Goal: Task Accomplishment & Management: Manage account settings

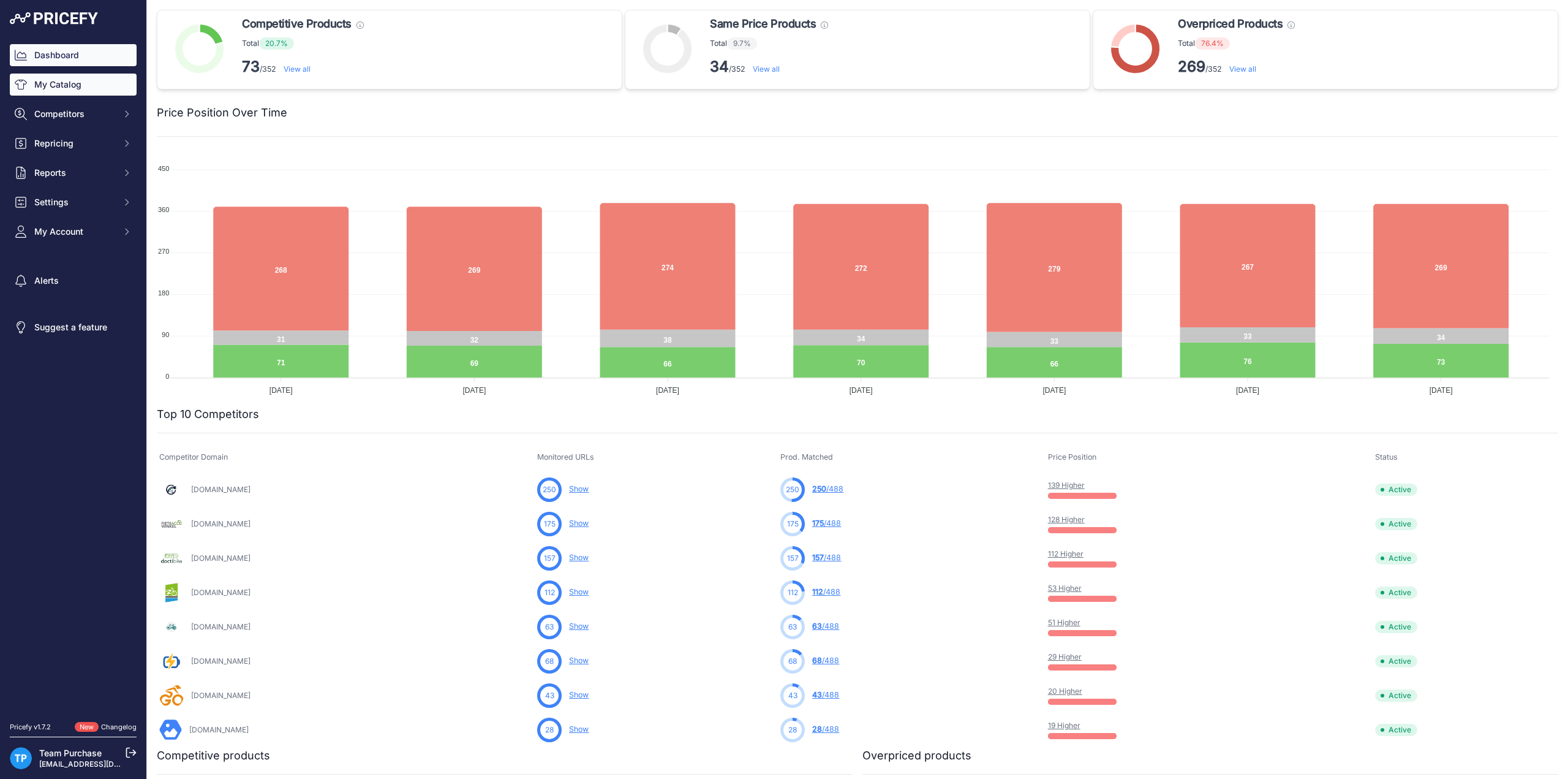
click at [82, 80] on link "My Catalog" at bounding box center [73, 84] width 127 height 22
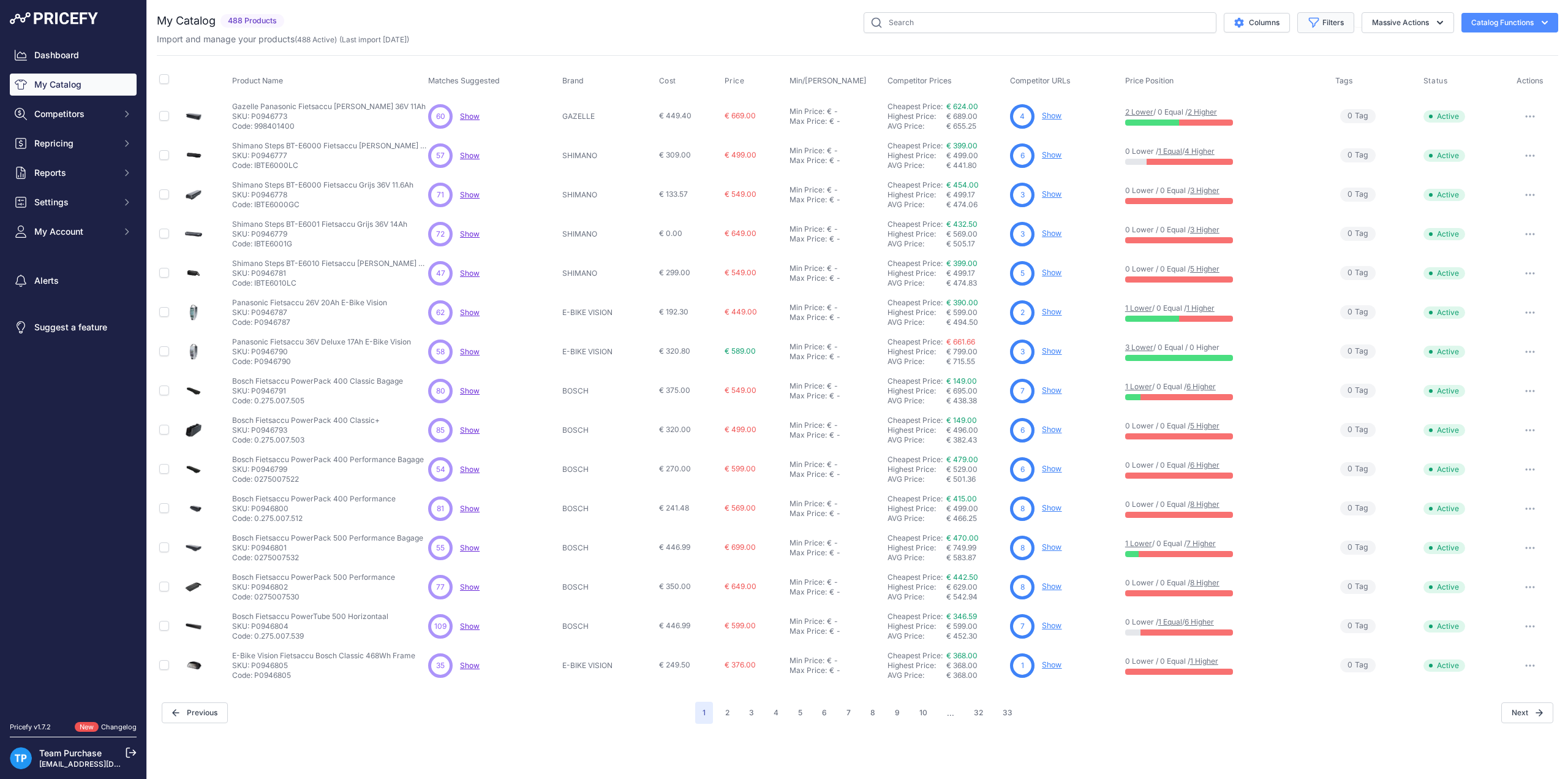
click at [1344, 24] on button "Filters" at bounding box center [1326, 23] width 57 height 21
click at [1329, 168] on select "Select an option AEG ANSMANN BAFANG BASIL BATAVUS BMZ BOSCH BRINCKERS COMPATIBL…" at bounding box center [1285, 172] width 117 height 21
select select "E-BIKE VISION"
click at [1227, 162] on select "Select an option AEG ANSMANN BAFANG BASIL BATAVUS BMZ BOSCH BRINCKERS COMPATIBL…" at bounding box center [1285, 172] width 117 height 21
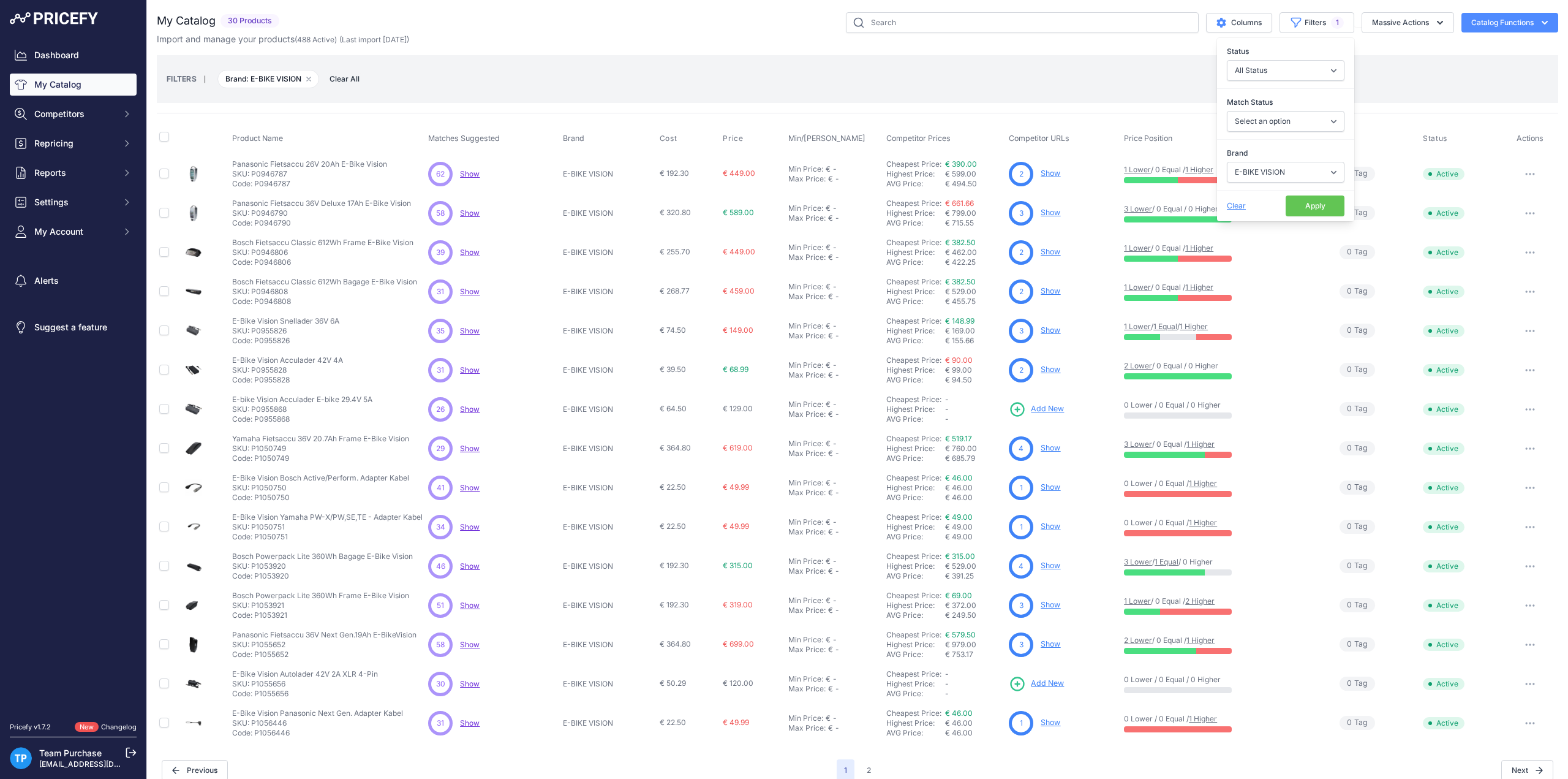
click at [1300, 198] on button "Apply" at bounding box center [1315, 206] width 59 height 21
click at [868, 65] on div "FILTERS | Brand: E-BIKE VISION Remove filter option Clear All" at bounding box center [858, 79] width 1382 height 33
click at [735, 330] on span "€ 149.00" at bounding box center [738, 330] width 31 height 10
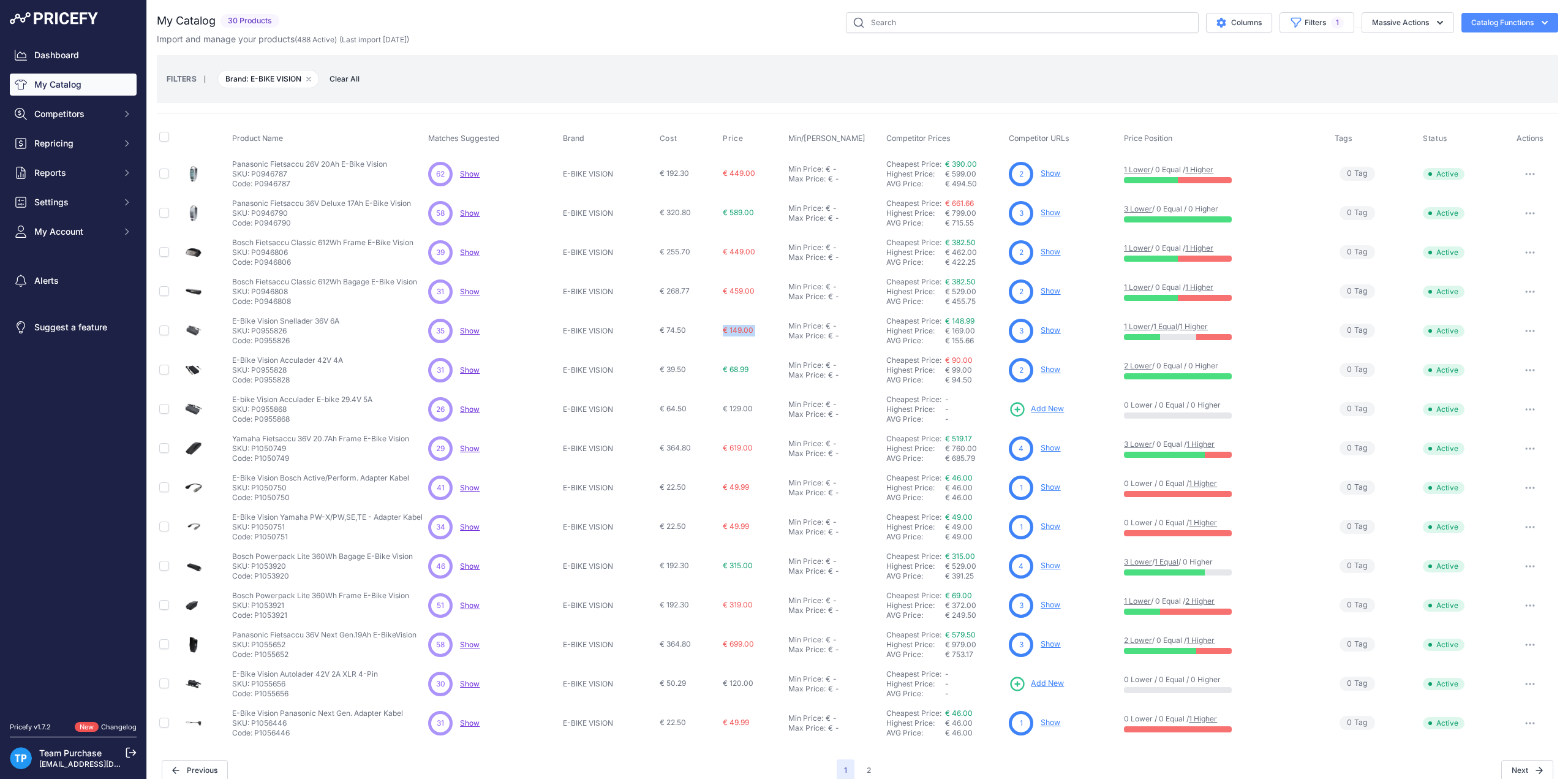
click at [735, 330] on span "€ 149.00" at bounding box center [738, 330] width 31 height 10
click at [735, 331] on span "€ 149.00" at bounding box center [738, 330] width 31 height 10
click at [272, 338] on p "Code: P0955826" at bounding box center [286, 340] width 108 height 10
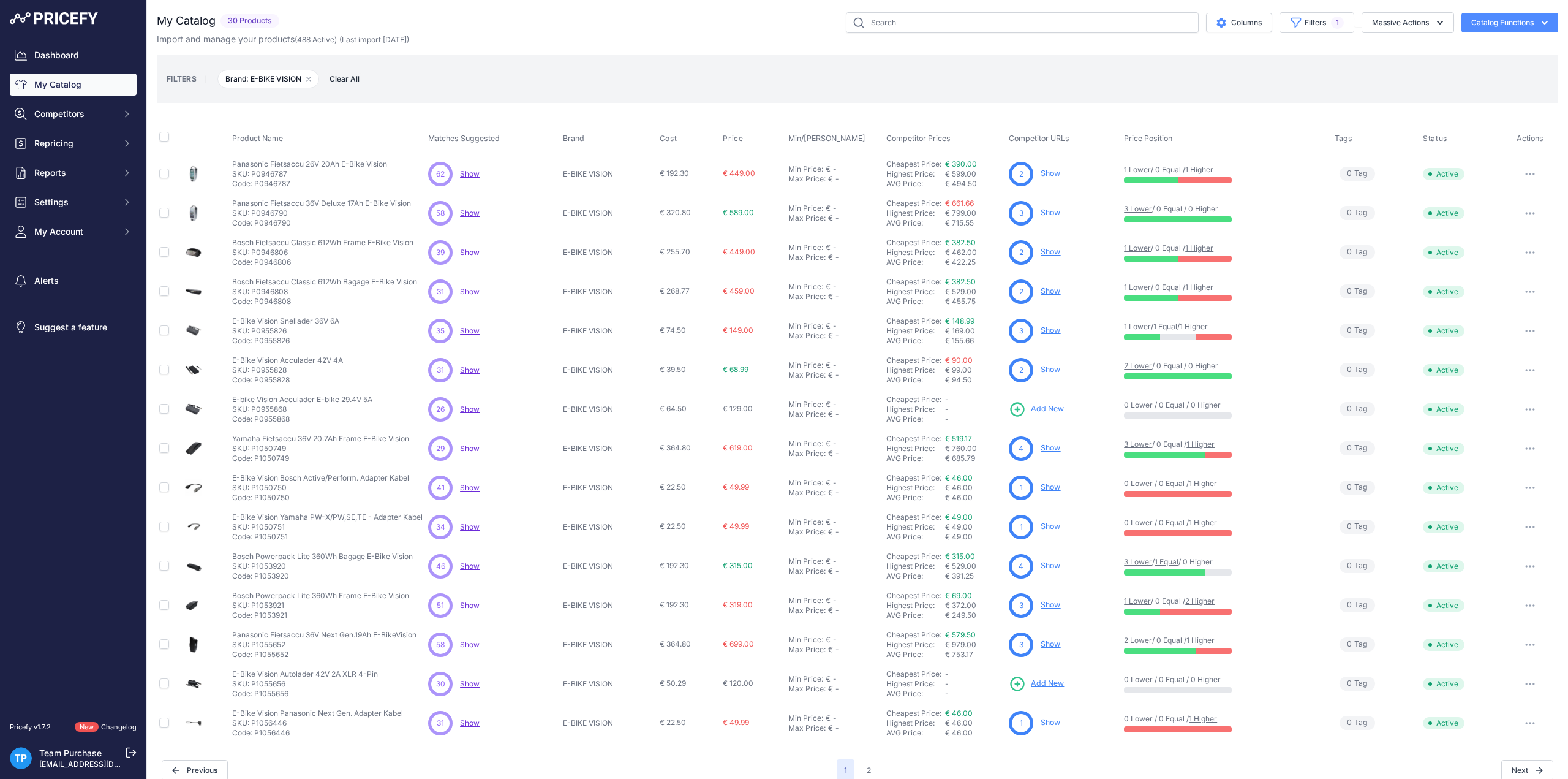
click at [272, 338] on p "Code: P0955826" at bounding box center [286, 340] width 108 height 10
copy p "P0955826"
click at [567, 37] on div "Import and manage your products ( 488 Active ) (Last import 20 Days ago)" at bounding box center [858, 38] width 1402 height 13
click at [568, 37] on div "Import and manage your products ( 488 Active ) (Last import 20 Days ago)" at bounding box center [858, 38] width 1402 height 13
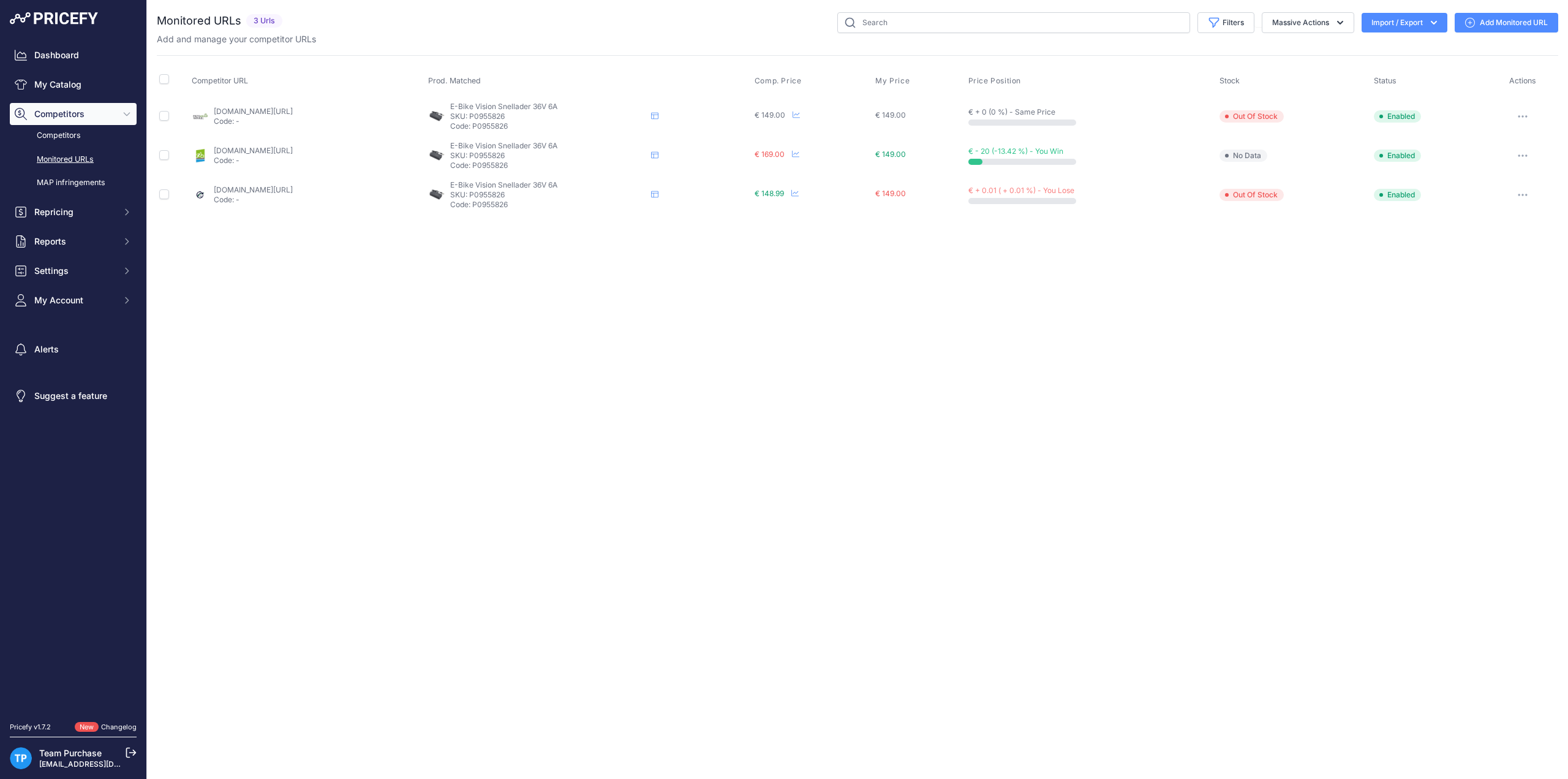
click at [1503, 10] on div "You are not connected to the internet. Monitored URLs" at bounding box center [858, 113] width 1402 height 227
click at [1501, 16] on link "Add Monitored URL" at bounding box center [1507, 22] width 104 height 19
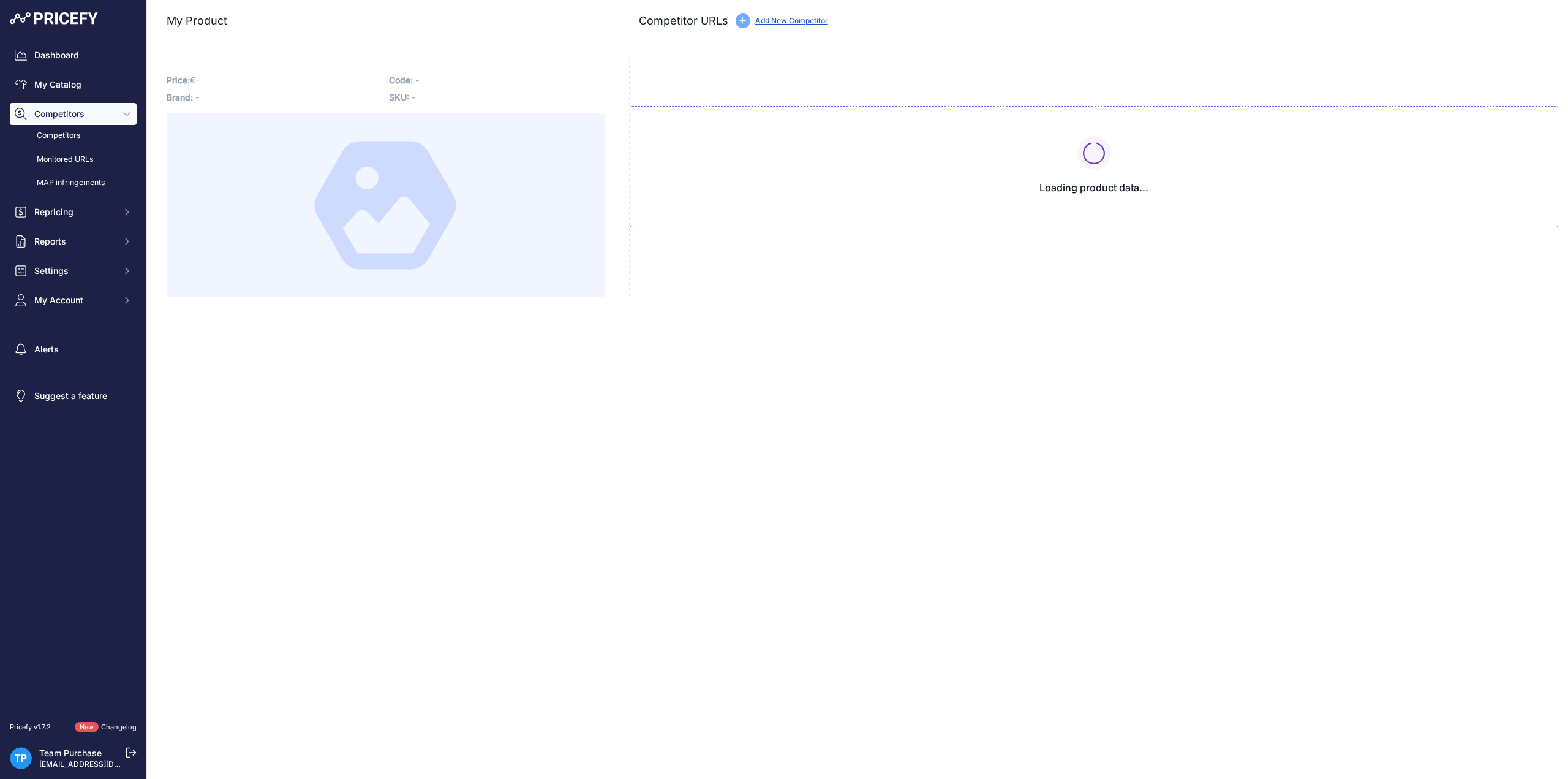
type input "www.e-bikeaccu.nl/e-bike-vision-acculader-42v-6a-4-polig?prirule_jdsnikfkfjsd=1…"
type input "fietsaccuservice.nl/shop/acculaders/2084-acculader-e-bike-vision-42v-6a/?prirul…"
type input "www.fietsaccuwinkel.nl/snellader-panasonic-e-bike-vision-6ah?prirule_jdsnikfkfj…"
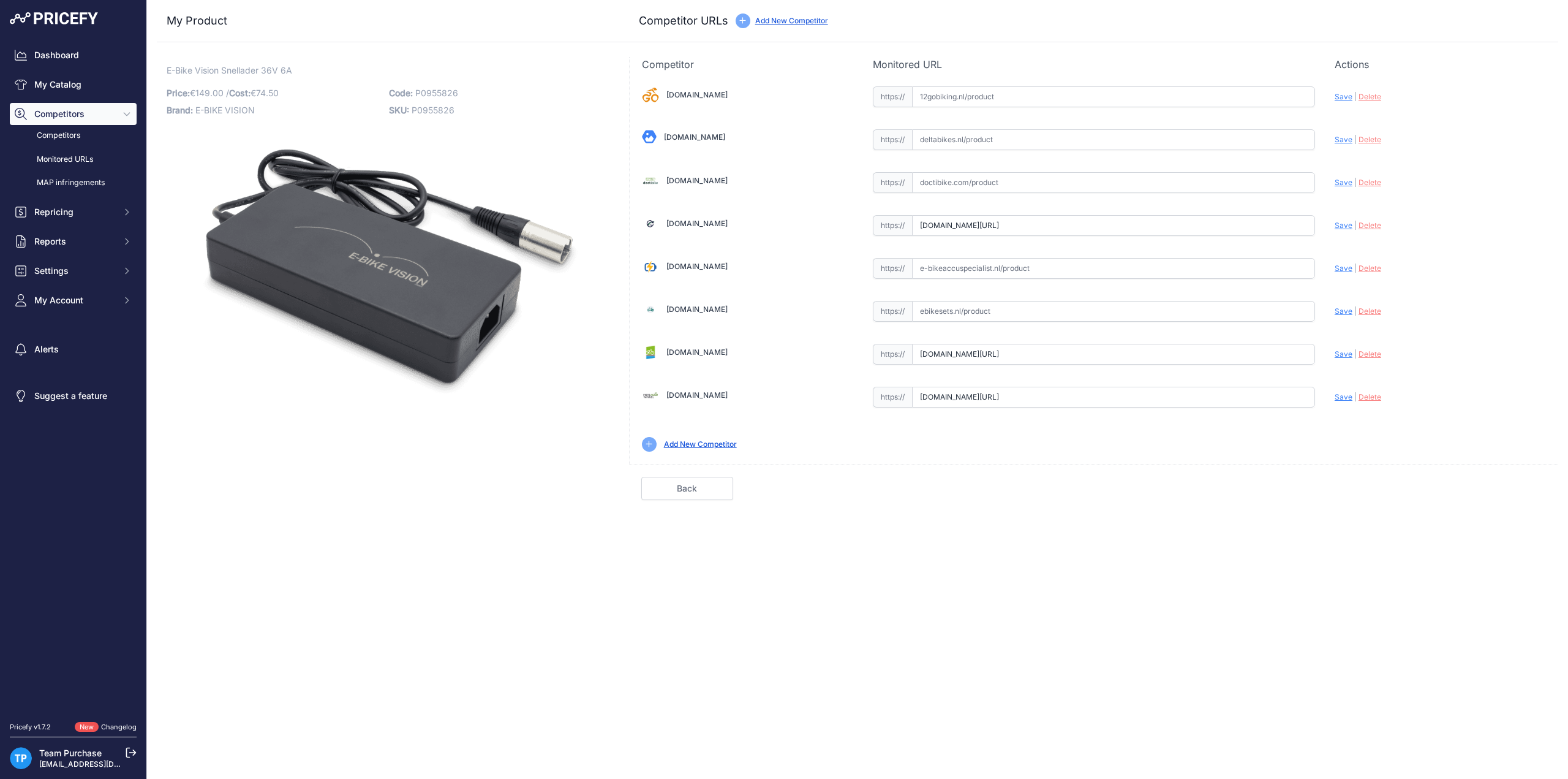
click at [1061, 172] on input "text" at bounding box center [1113, 183] width 403 height 21
paste input "https://doctibike.com/nl/elektrische-fiets-oplader-panasonic/1419-snellader-bos…"
click at [1340, 181] on span "Save" at bounding box center [1344, 183] width 17 height 10
type input "https://doctibike.com/nl/elektrische-fiets-oplader-panasonic/1419-snellader-bos…"
click at [1491, 498] on div "Competitor URL added. It will be now analyzed and available in the Monitored UR…" at bounding box center [858, 390] width 1422 height 779
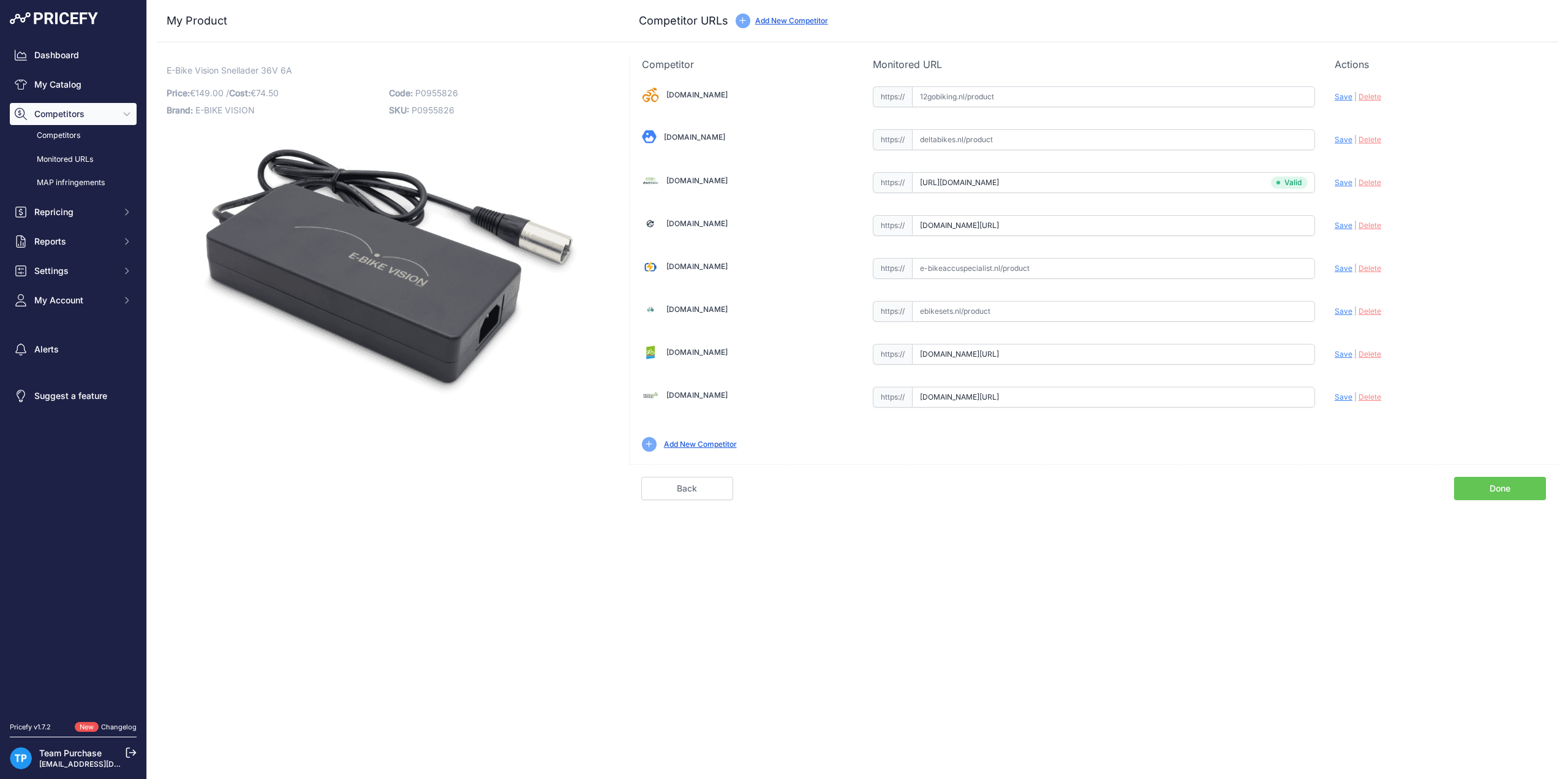
click at [1491, 486] on link "Done" at bounding box center [1501, 489] width 92 height 23
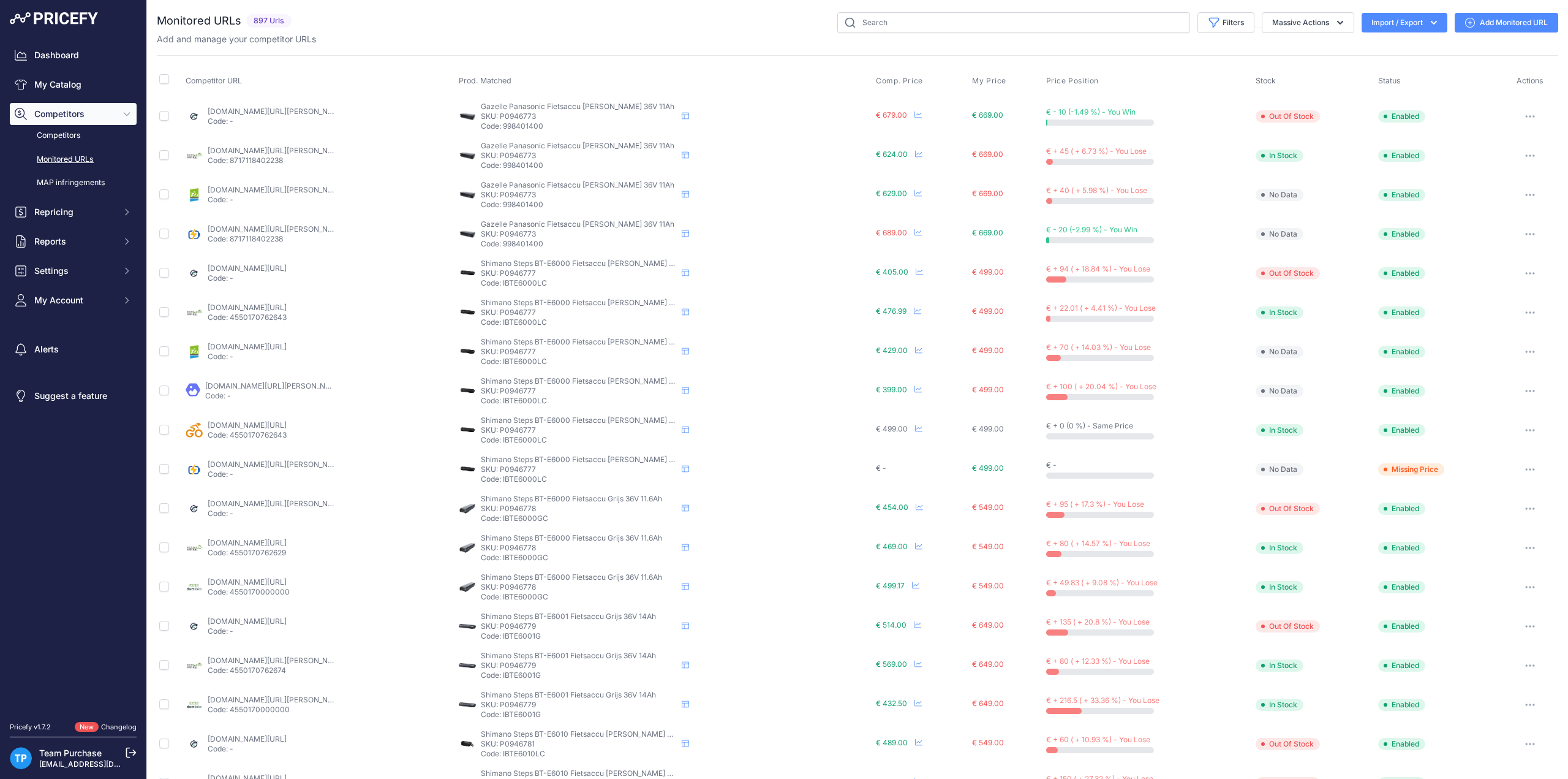
click at [478, 37] on div "Add and manage your competitor URLs" at bounding box center [858, 38] width 1402 height 13
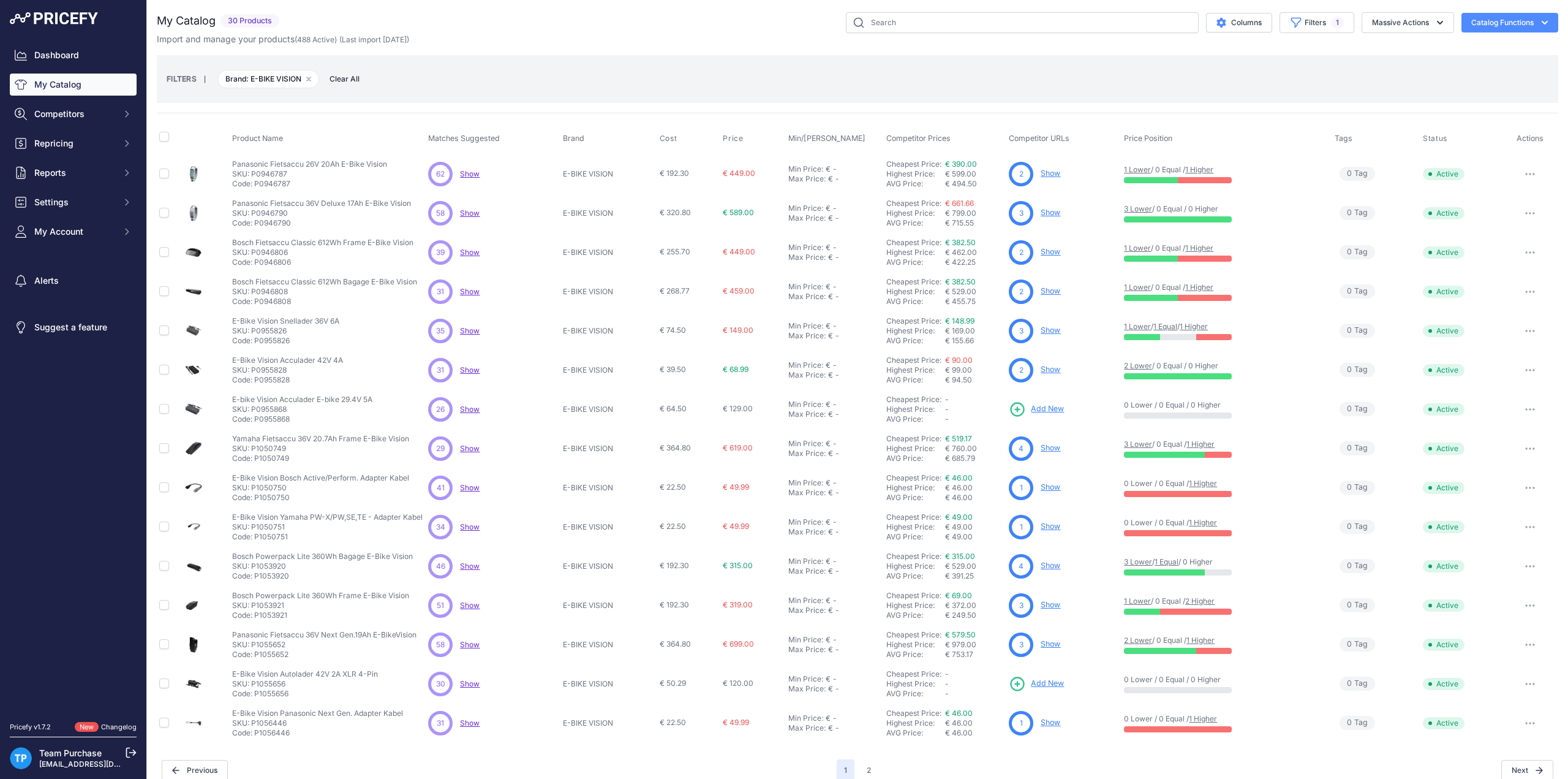
click at [577, 65] on div "FILTERS | Brand: E-BIKE VISION Remove filter option Clear All" at bounding box center [858, 79] width 1382 height 33
click at [521, 250] on div "39 39 Show Discovering..." at bounding box center [492, 252] width 129 height 24
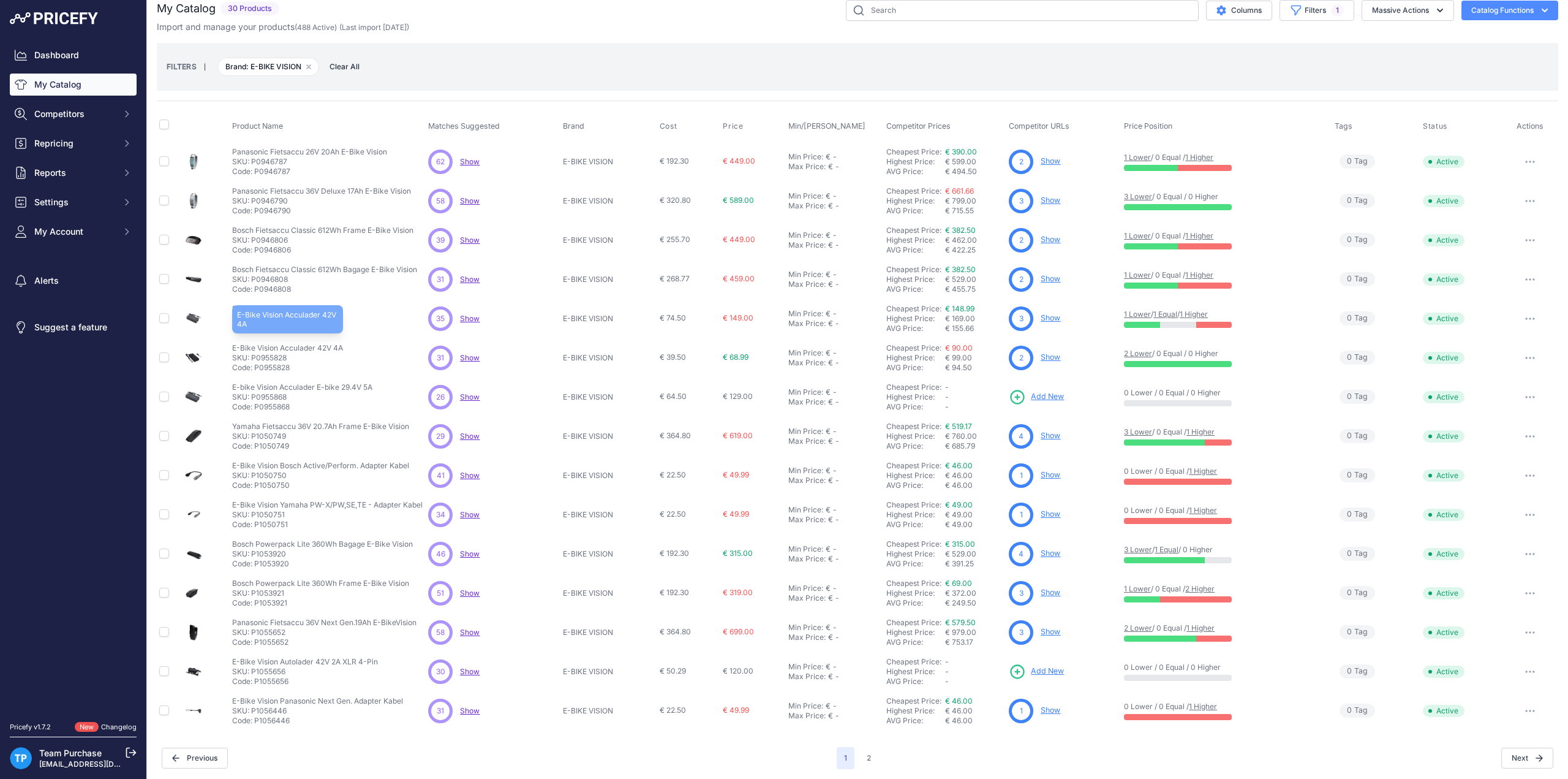
click at [336, 345] on p "E-Bike Vision Acculader 42V 4A" at bounding box center [287, 348] width 111 height 10
click at [540, 348] on div "31 31 Show Discovering..." at bounding box center [492, 357] width 129 height 24
click at [323, 344] on p "E-Bike Vision Acculader 42V 4A" at bounding box center [287, 348] width 111 height 10
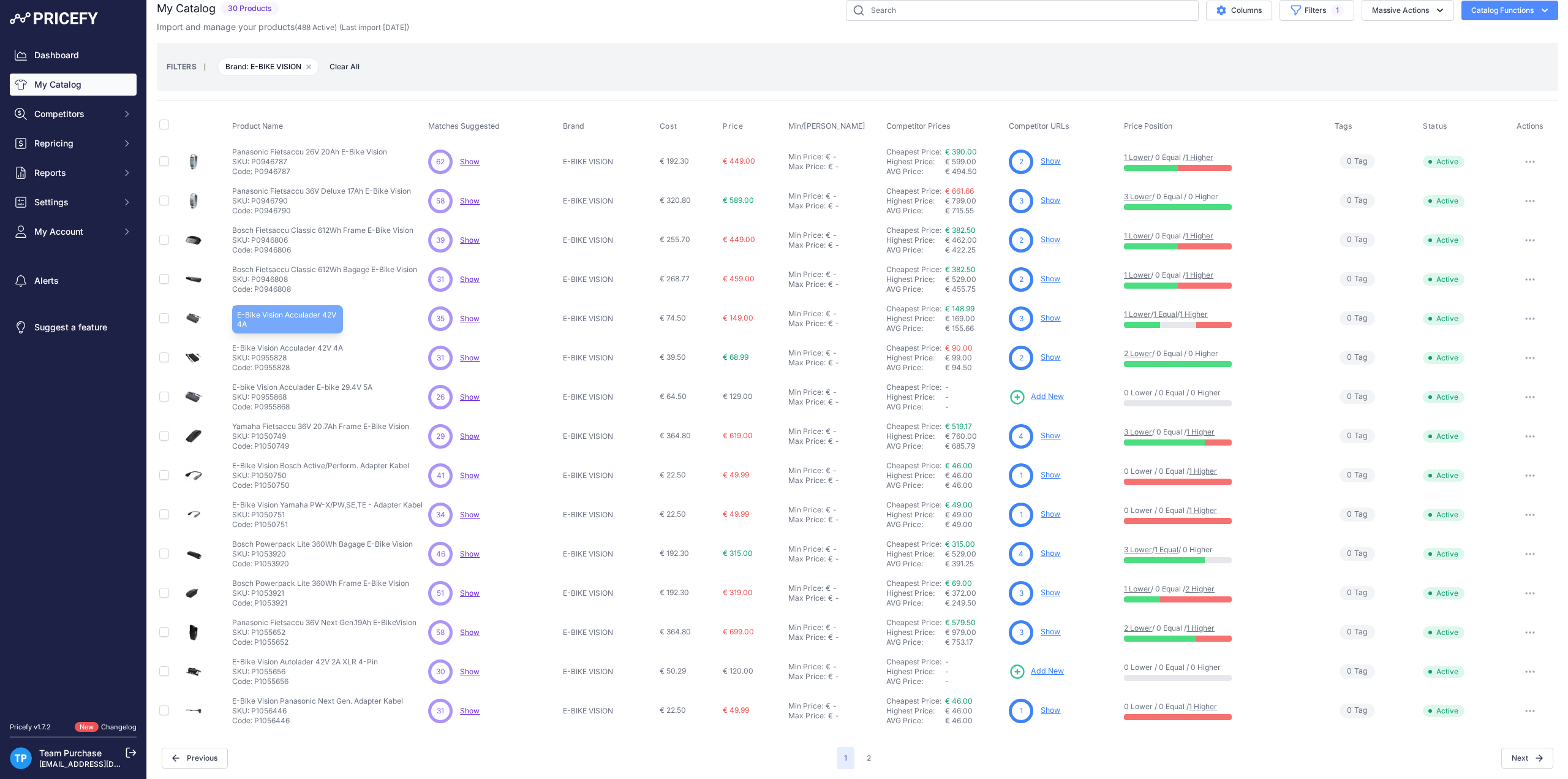
click at [323, 344] on p "E-Bike Vision Acculader 42V 4A" at bounding box center [287, 348] width 111 height 10
click at [652, 80] on div "FILTERS | Brand: E-BIKE VISION Remove filter option Clear All" at bounding box center [858, 66] width 1382 height 33
click at [542, 72] on div "FILTERS | Brand: E-BIKE VISION Remove filter option Clear All" at bounding box center [858, 66] width 1382 height 33
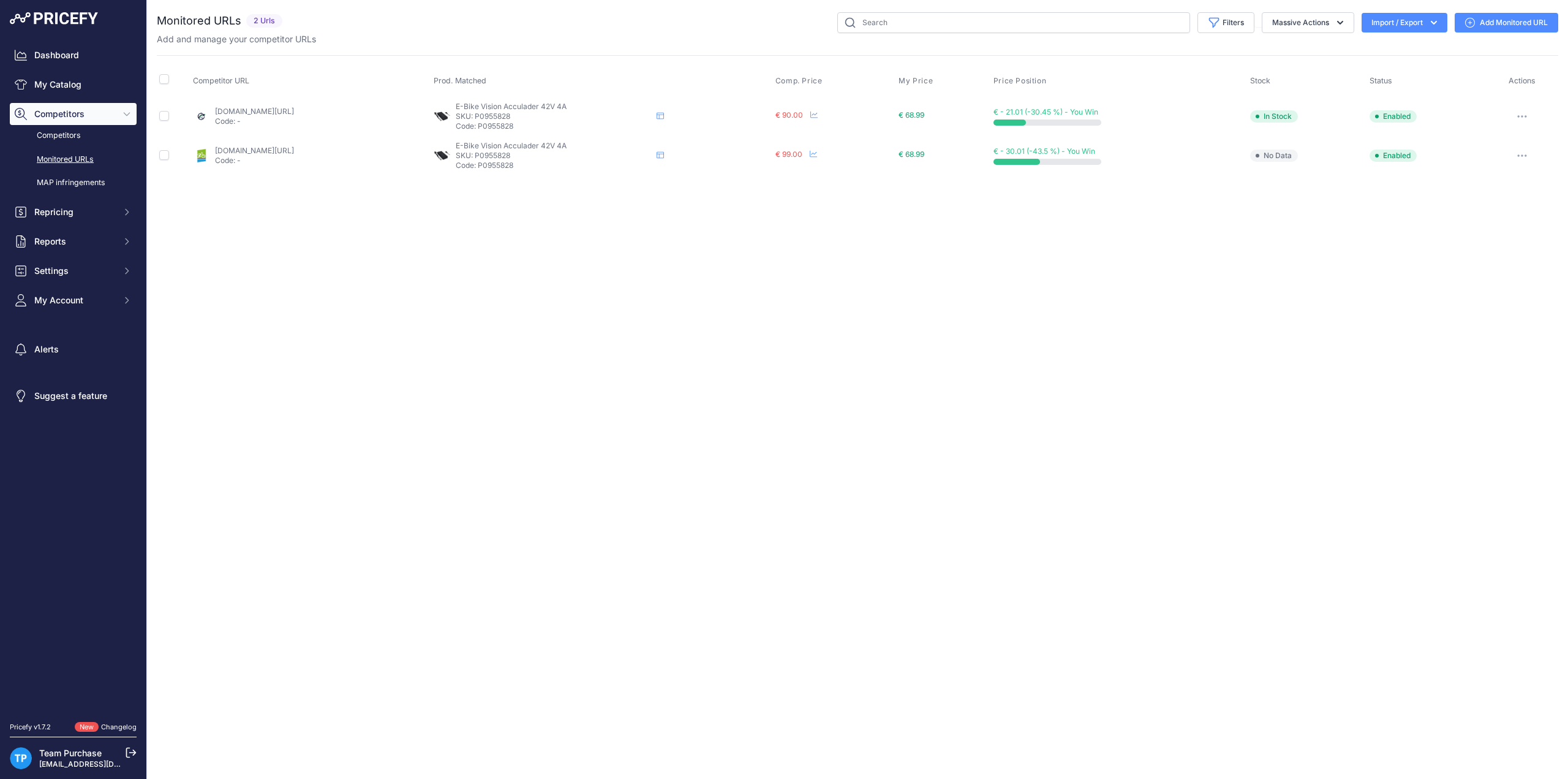
click at [619, 312] on div "Close You are not connected to the internet." at bounding box center [858, 390] width 1422 height 779
click at [1519, 24] on link "Add Monitored URL" at bounding box center [1507, 22] width 104 height 19
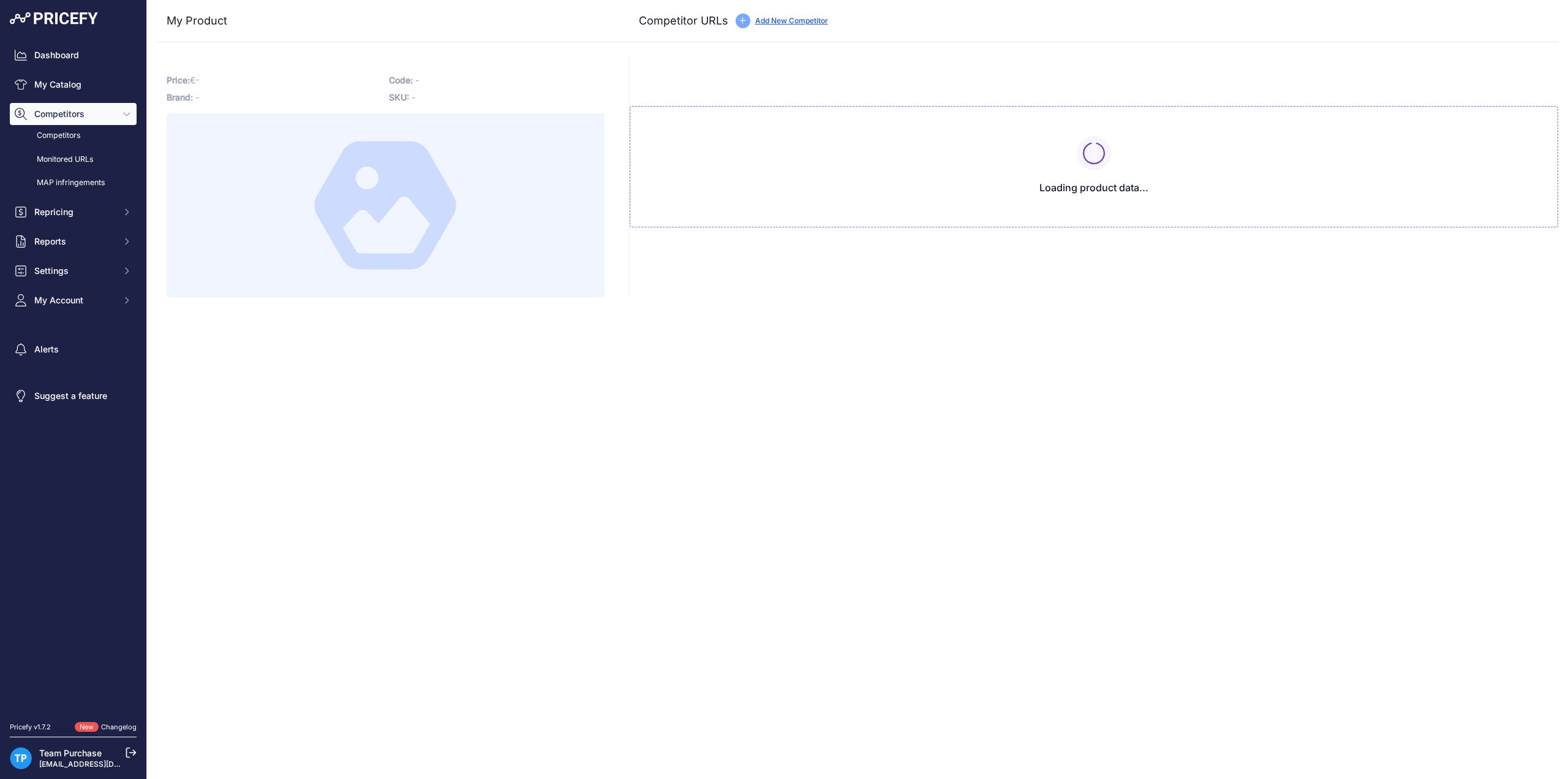
type input "[DOMAIN_NAME][URL]"
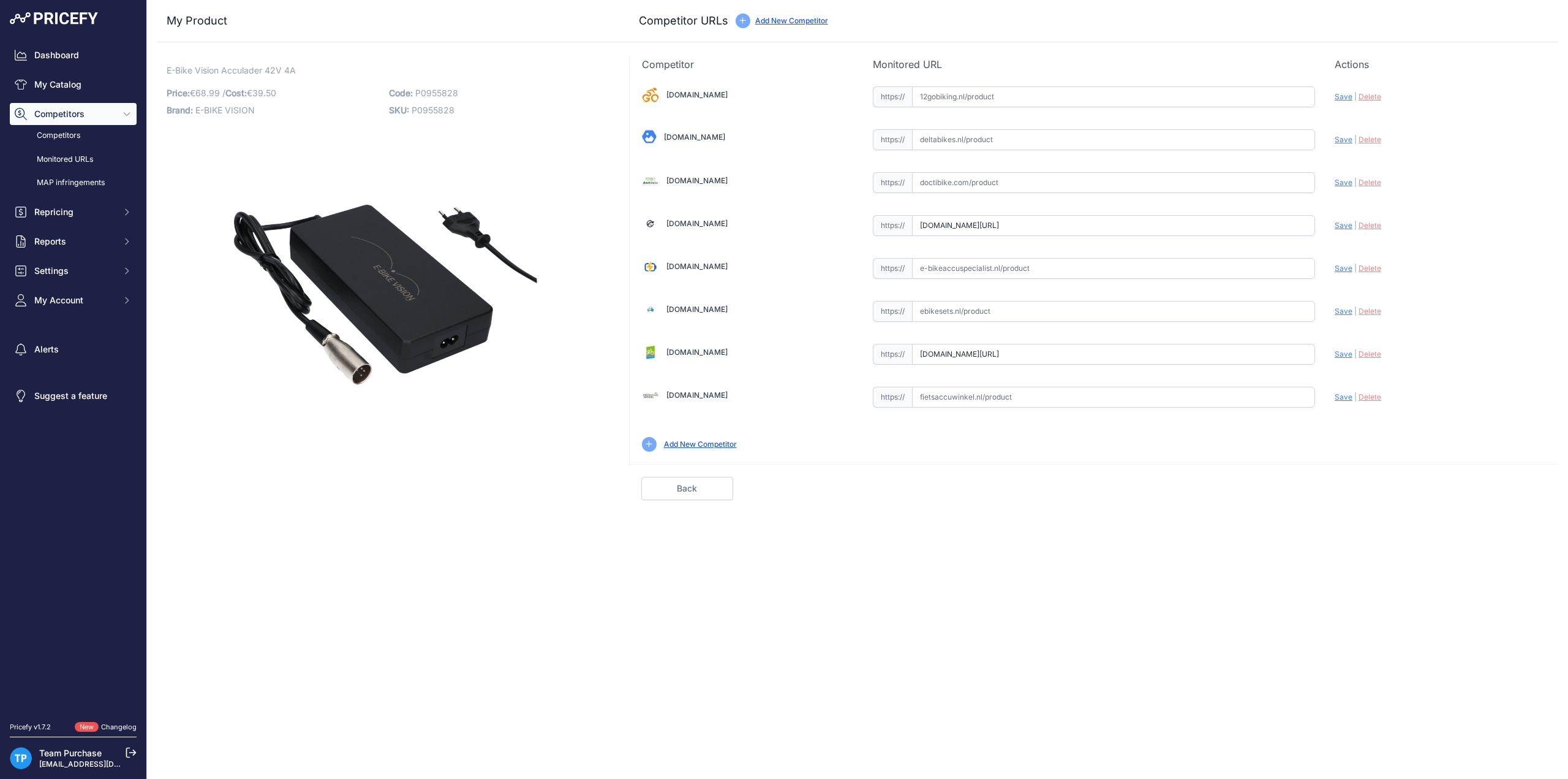
click at [960, 181] on input "text" at bounding box center [1113, 183] width 403 height 21
paste input "[URL][DOMAIN_NAME]"
click at [1340, 181] on span "Save" at bounding box center [1344, 183] width 17 height 10
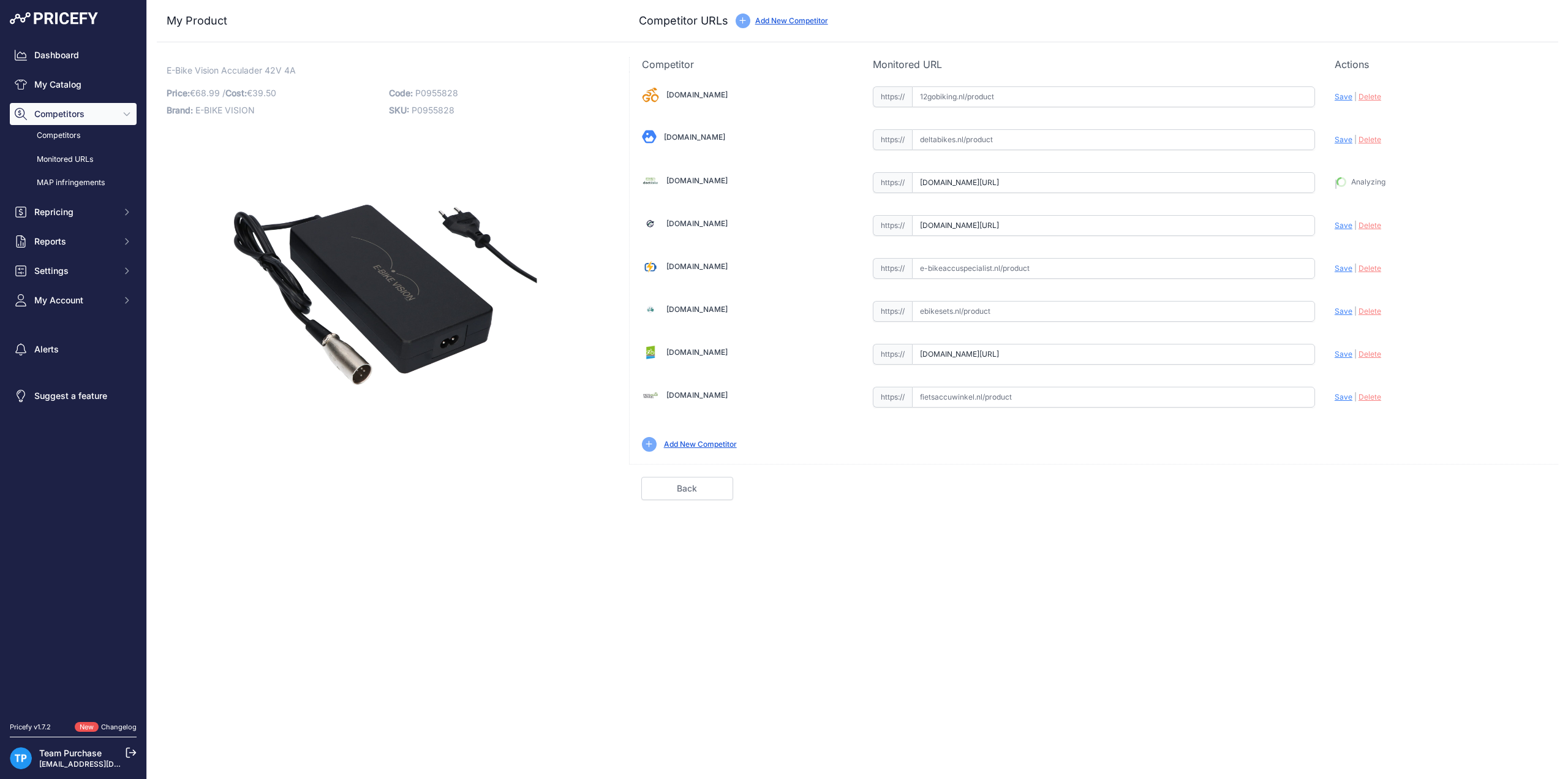
type input "https://doctibike.com/nl/elektrische-fiets-oplader-panasonic/1189-snellader-pan…"
drag, startPoint x: 1031, startPoint y: 416, endPoint x: 1028, endPoint y: 405, distance: 11.4
click at [1031, 416] on div "12gobiking.nl Valid Invalid" at bounding box center [1094, 268] width 929 height 392
click at [1027, 404] on input "text" at bounding box center [1113, 397] width 403 height 21
paste input "https://www.fietsaccuwinkel.nl/acculader-panasonic-e-bike-vision-powerpack-36v-…"
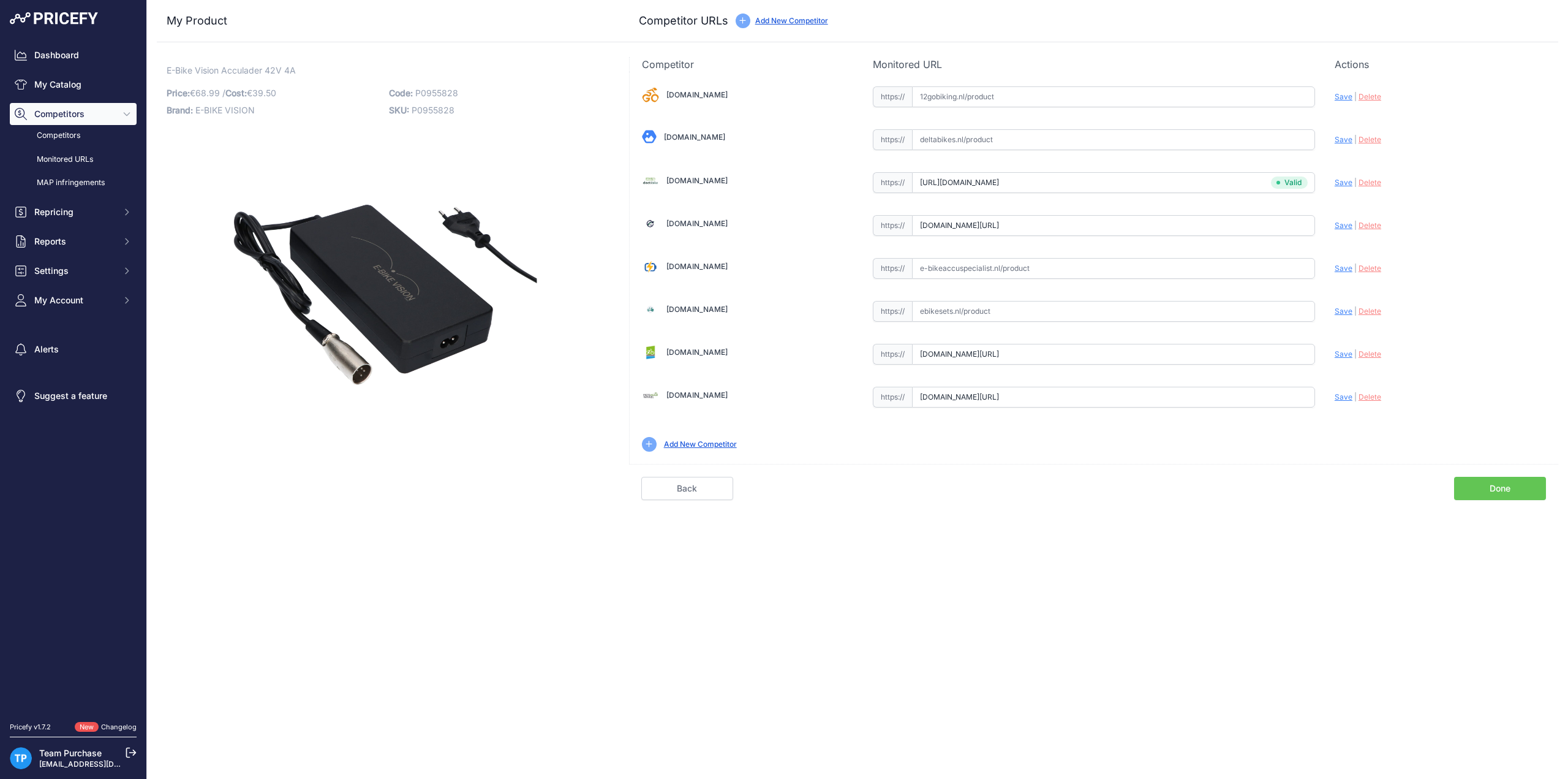
click at [1338, 399] on div "Update Profile Save | Delete Analyzing" at bounding box center [1441, 394] width 212 height 19
click at [1340, 392] on span "Save" at bounding box center [1344, 397] width 17 height 10
type input "https://www.fietsaccuwinkel.nl/acculader-panasonic-e-bike-vision-powerpack-36v-…"
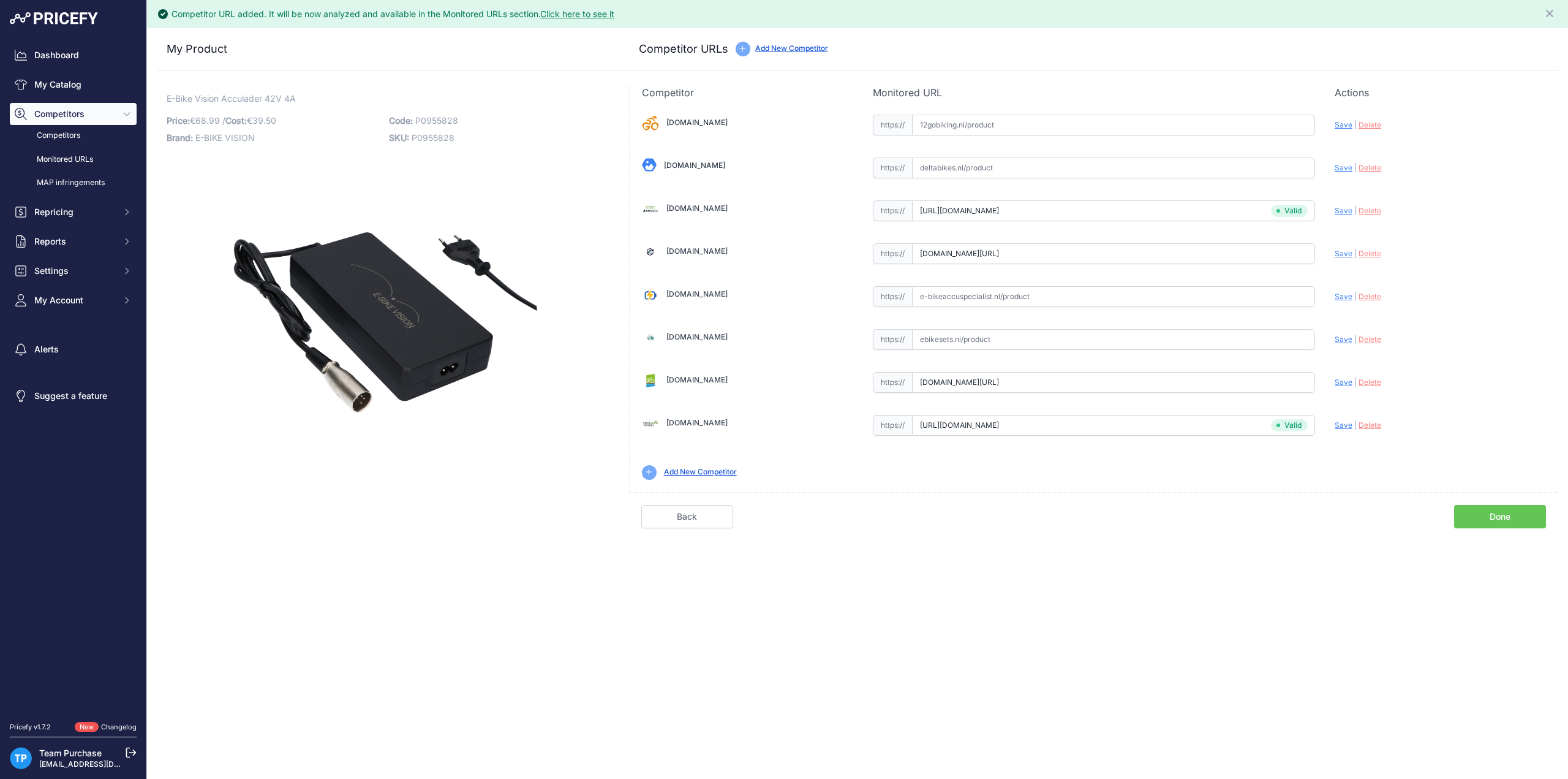
click at [1499, 511] on link "Done" at bounding box center [1501, 516] width 92 height 23
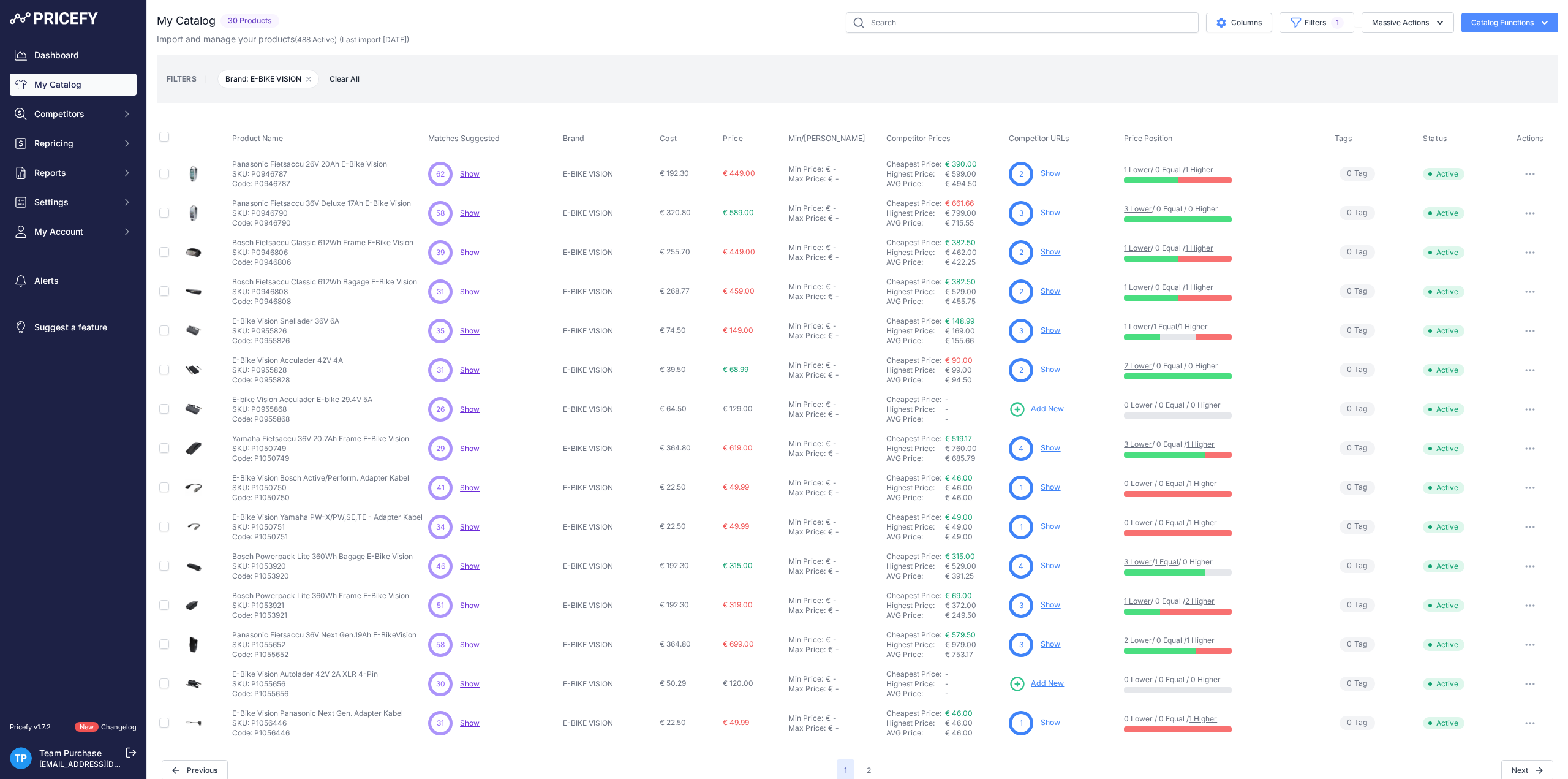
scroll to position [13, 0]
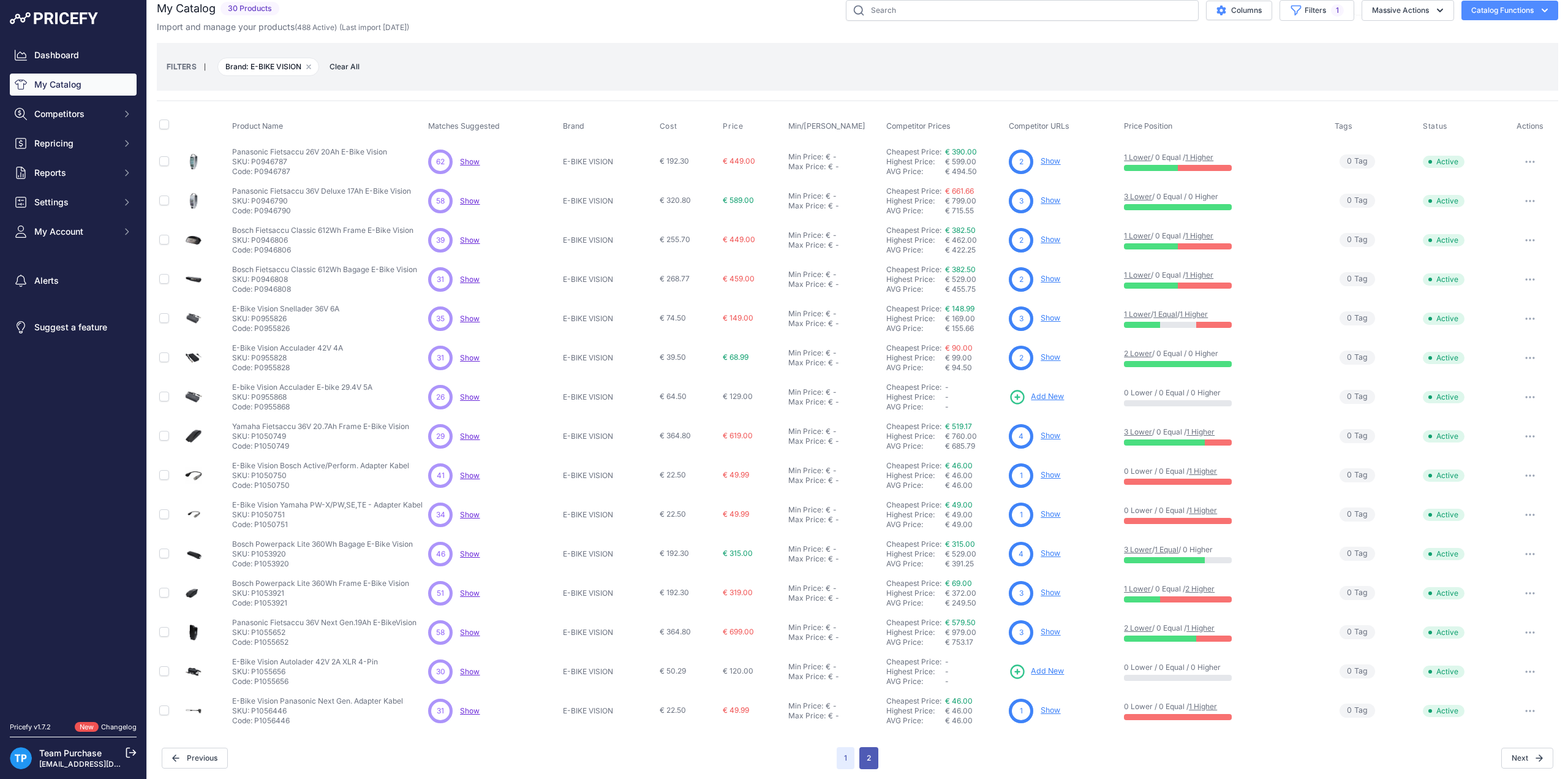
click at [861, 762] on button "2" at bounding box center [869, 758] width 19 height 22
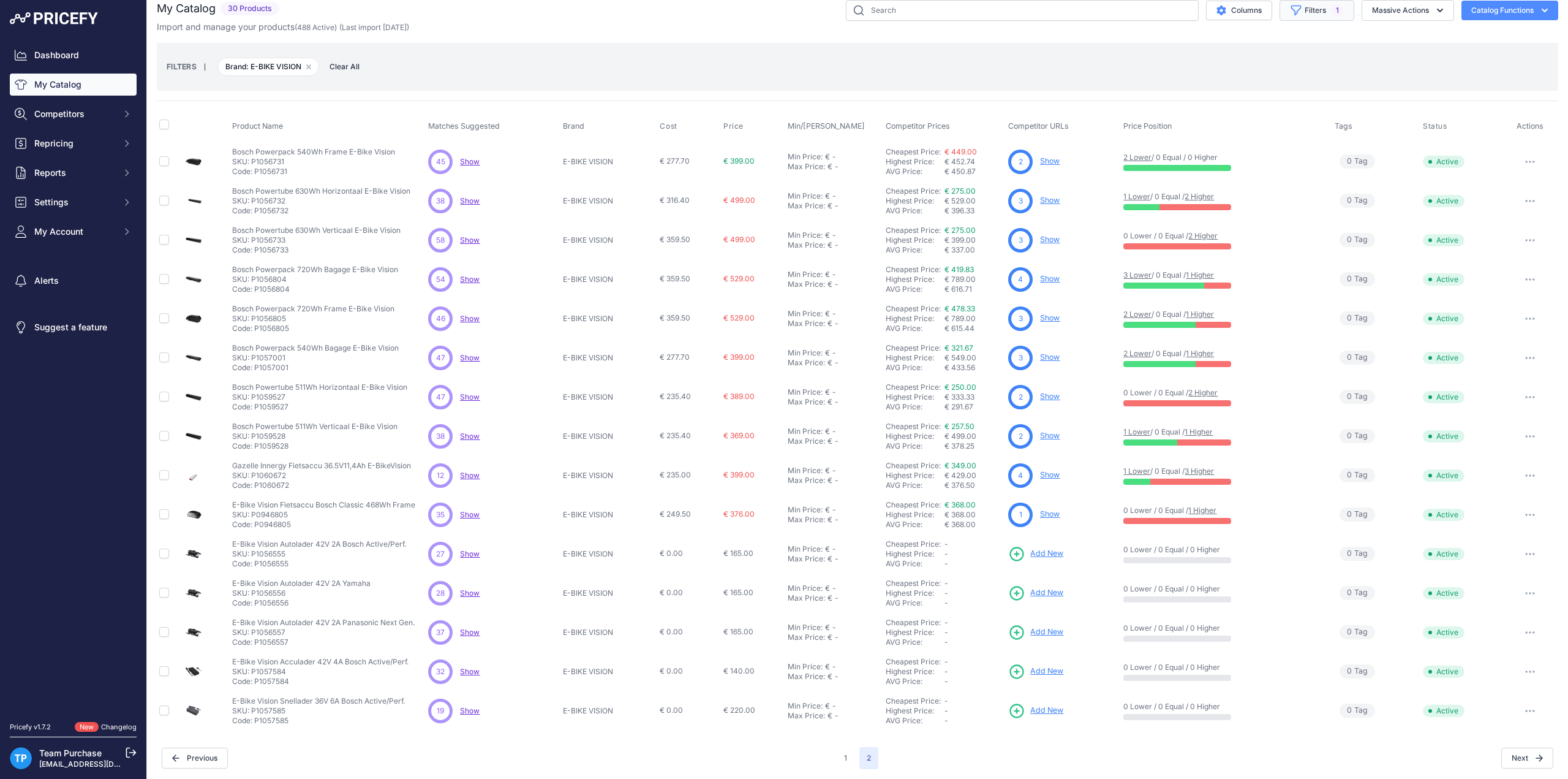
click at [1307, 12] on button "Filters 1" at bounding box center [1317, 11] width 75 height 21
click at [1234, 163] on select "Select an option AEG ANSMANN BAFANG BASIL BATAVUS BMZ BOSCH BRINCKERS COMPATIBL…" at bounding box center [1285, 160] width 117 height 21
select select "E-MOTION"
click at [1227, 149] on select "Select an option AEG ANSMANN BAFANG BASIL BATAVUS BMZ BOSCH BRINCKERS COMPATIBL…" at bounding box center [1285, 160] width 117 height 21
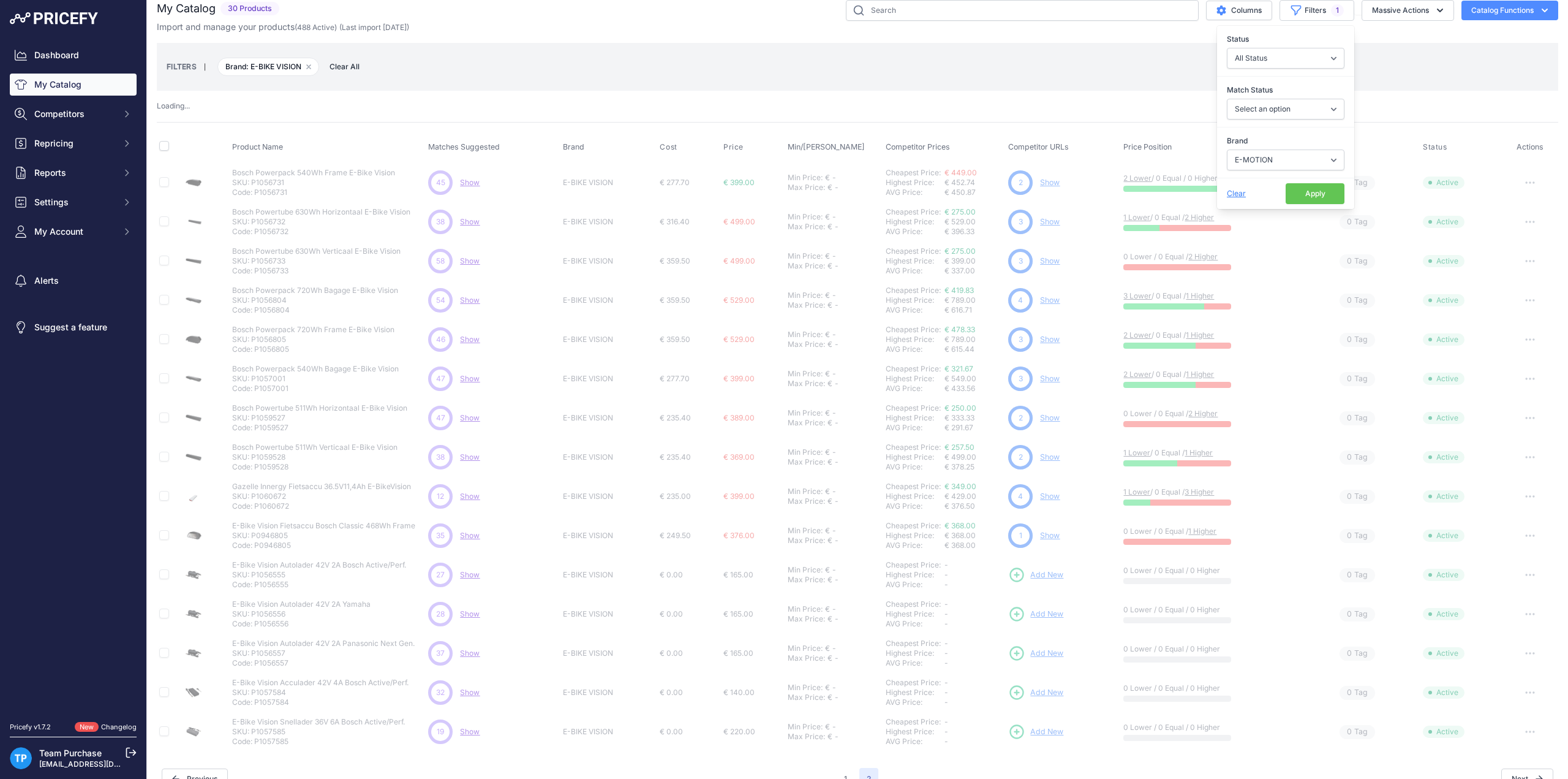
click at [1299, 184] on button "Apply" at bounding box center [1315, 194] width 59 height 21
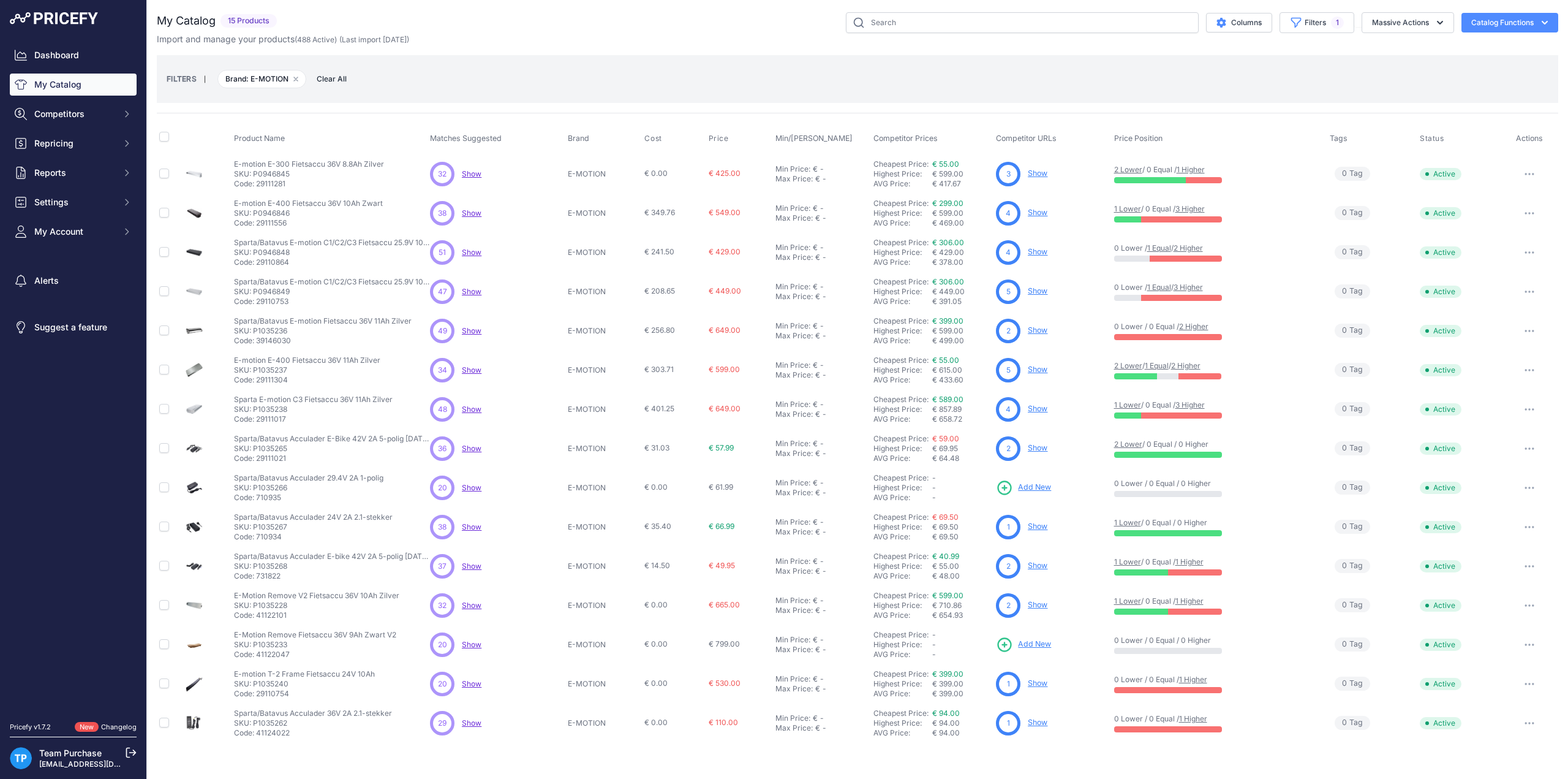
click at [709, 62] on div "FILTERS | Brand: E-MOTION Remove filter option Clear All" at bounding box center [858, 79] width 1402 height 48
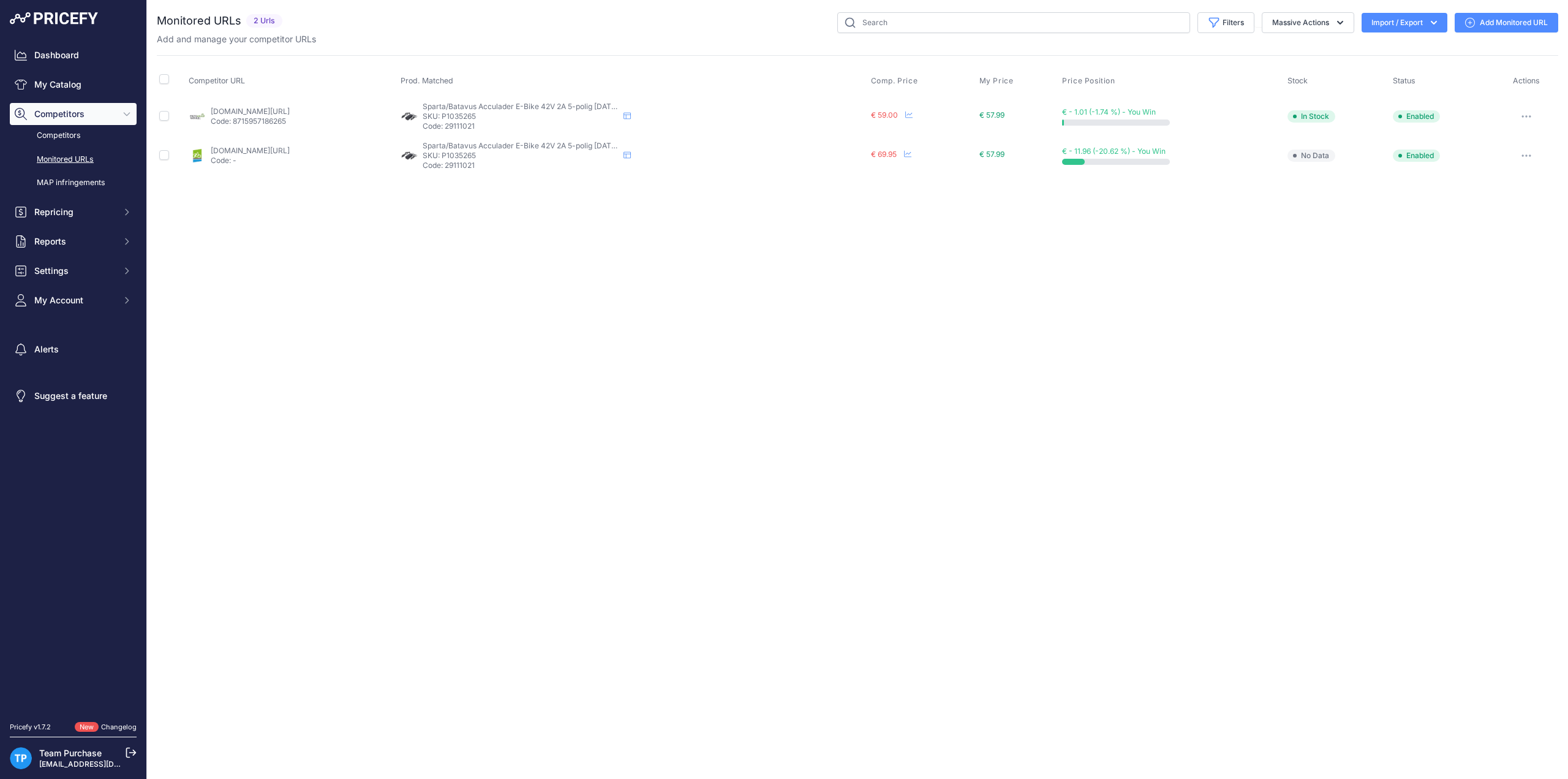
click at [802, 315] on div "Close You are not connected to the internet." at bounding box center [858, 390] width 1422 height 779
click at [1500, 26] on link "Add Monitored URL" at bounding box center [1507, 22] width 104 height 19
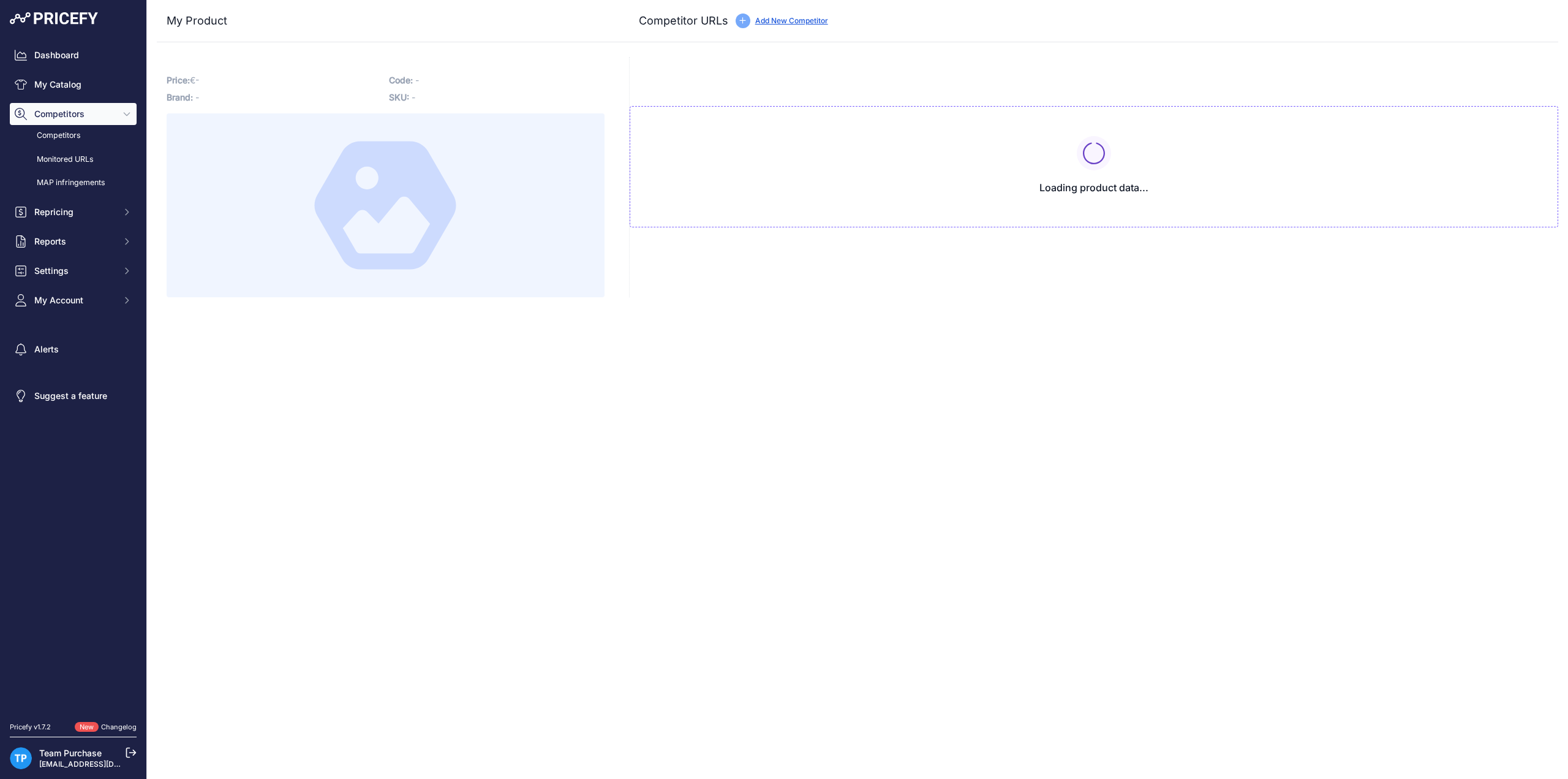
type input "[DOMAIN_NAME][URL]"
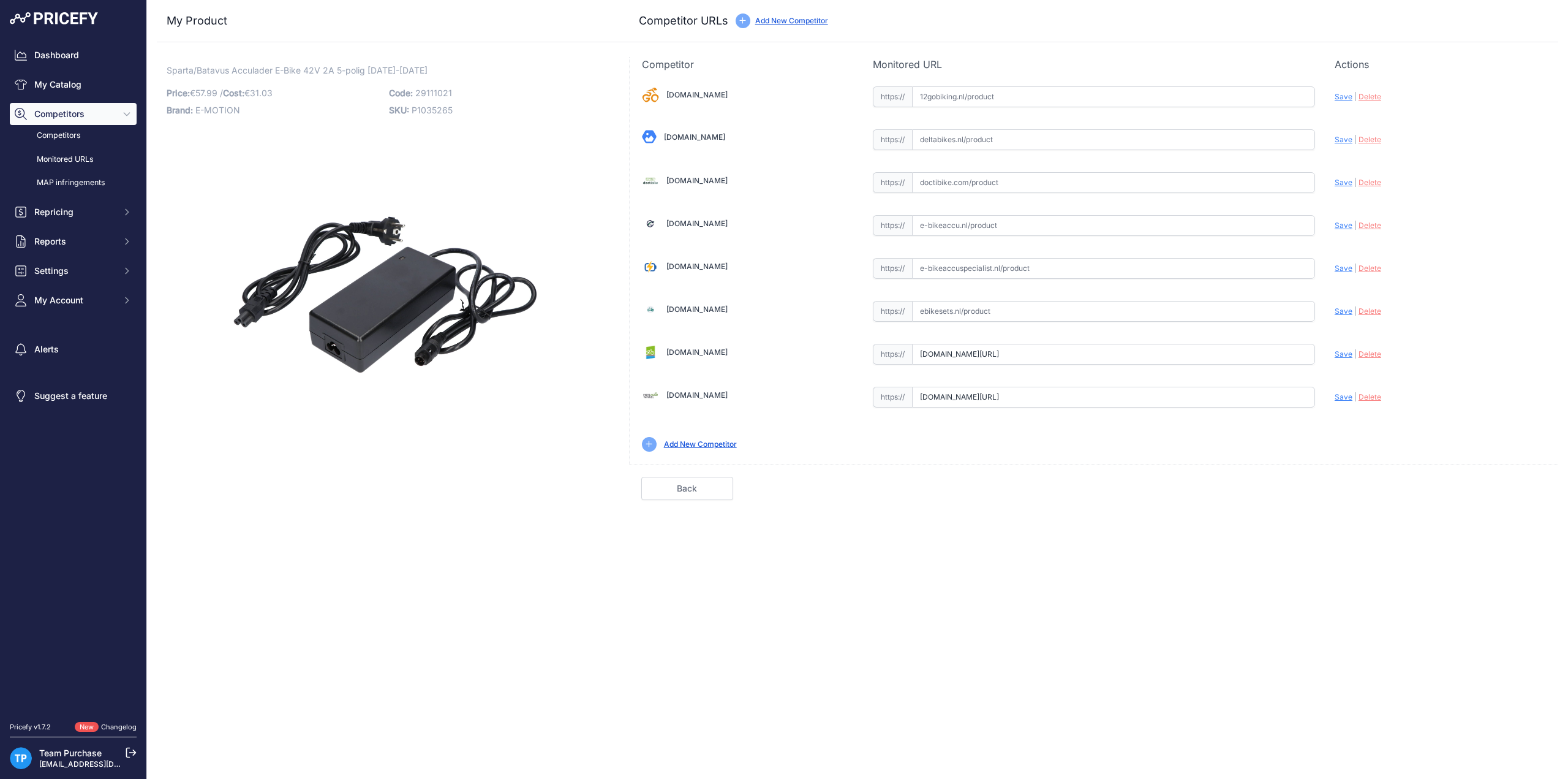
click at [436, 88] on span "29111021" at bounding box center [434, 92] width 37 height 11
copy span "29111021"
click at [430, 90] on span "29111021" at bounding box center [434, 92] width 37 height 11
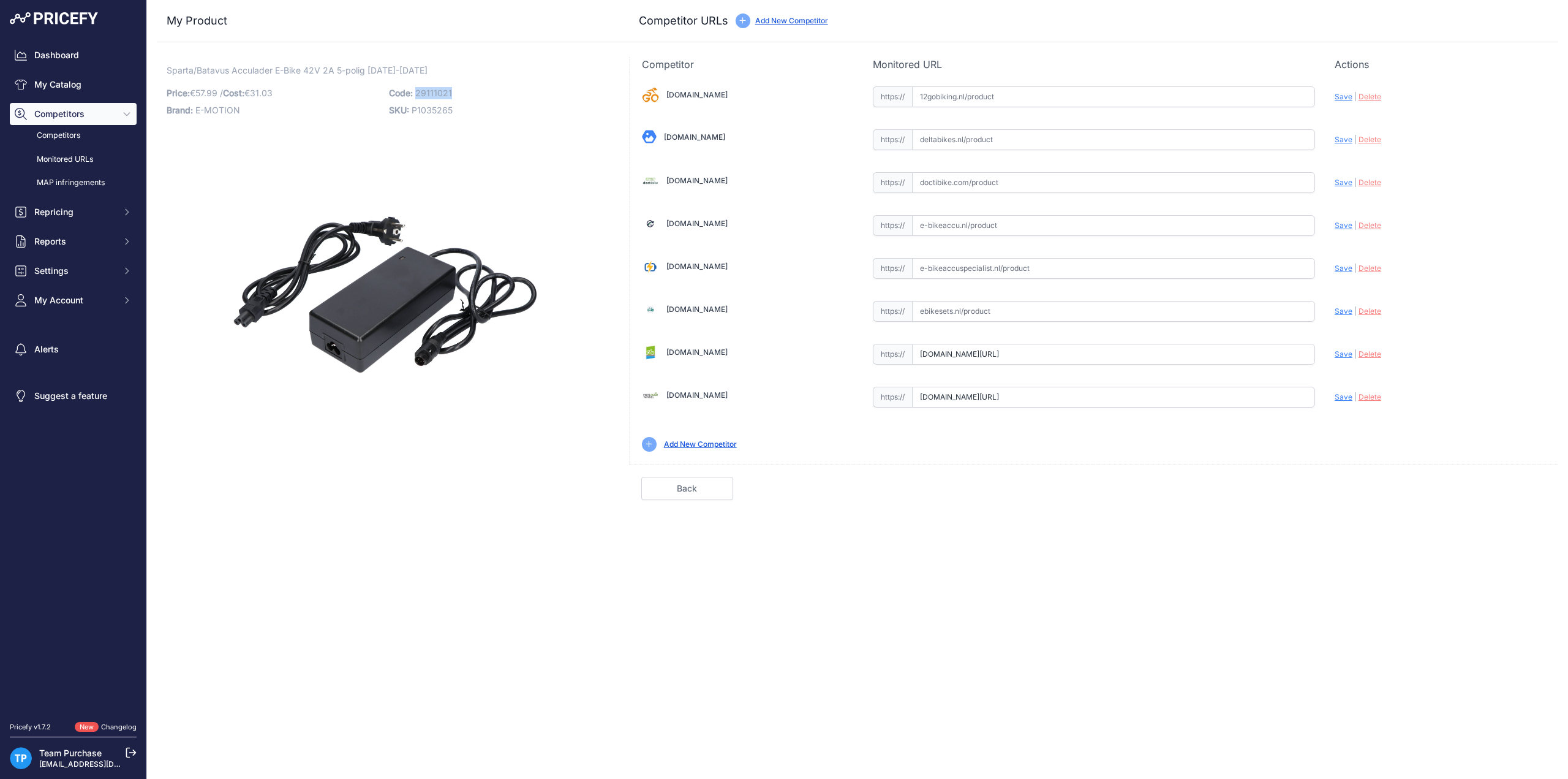
click at [964, 216] on input "text" at bounding box center [1113, 226] width 403 height 21
paste input "[URL][DOMAIN_NAME]"
click at [1343, 226] on span "Save" at bounding box center [1344, 225] width 17 height 10
type input "[URL][DOMAIN_NAME]"
click at [965, 266] on input "text" at bounding box center [1113, 268] width 403 height 21
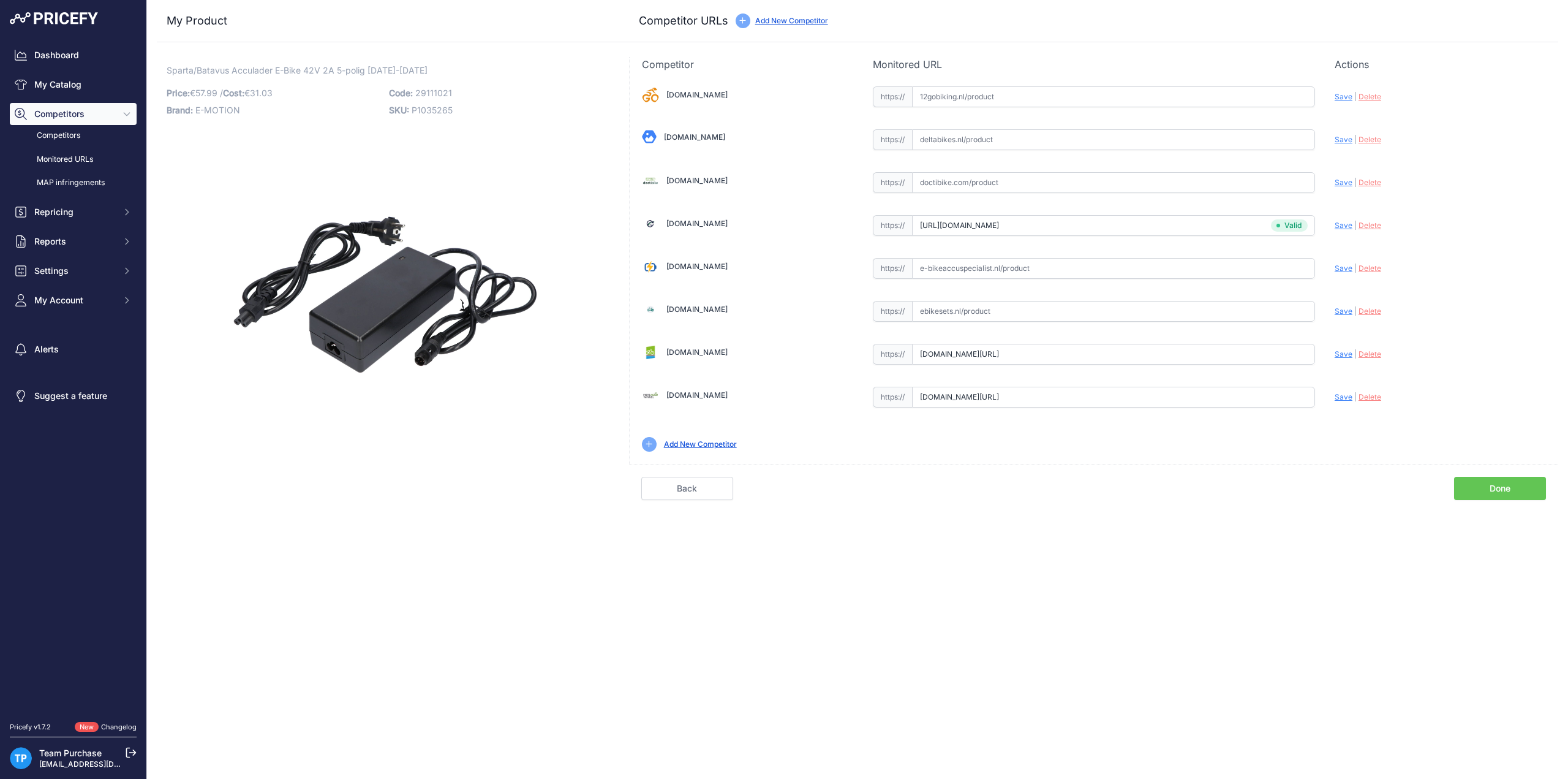
paste input "[URL][DOMAIN_NAME]"
click at [1345, 265] on span "Save" at bounding box center [1344, 268] width 17 height 10
type input "[URL][DOMAIN_NAME]"
click at [1470, 478] on link "Done" at bounding box center [1501, 489] width 92 height 23
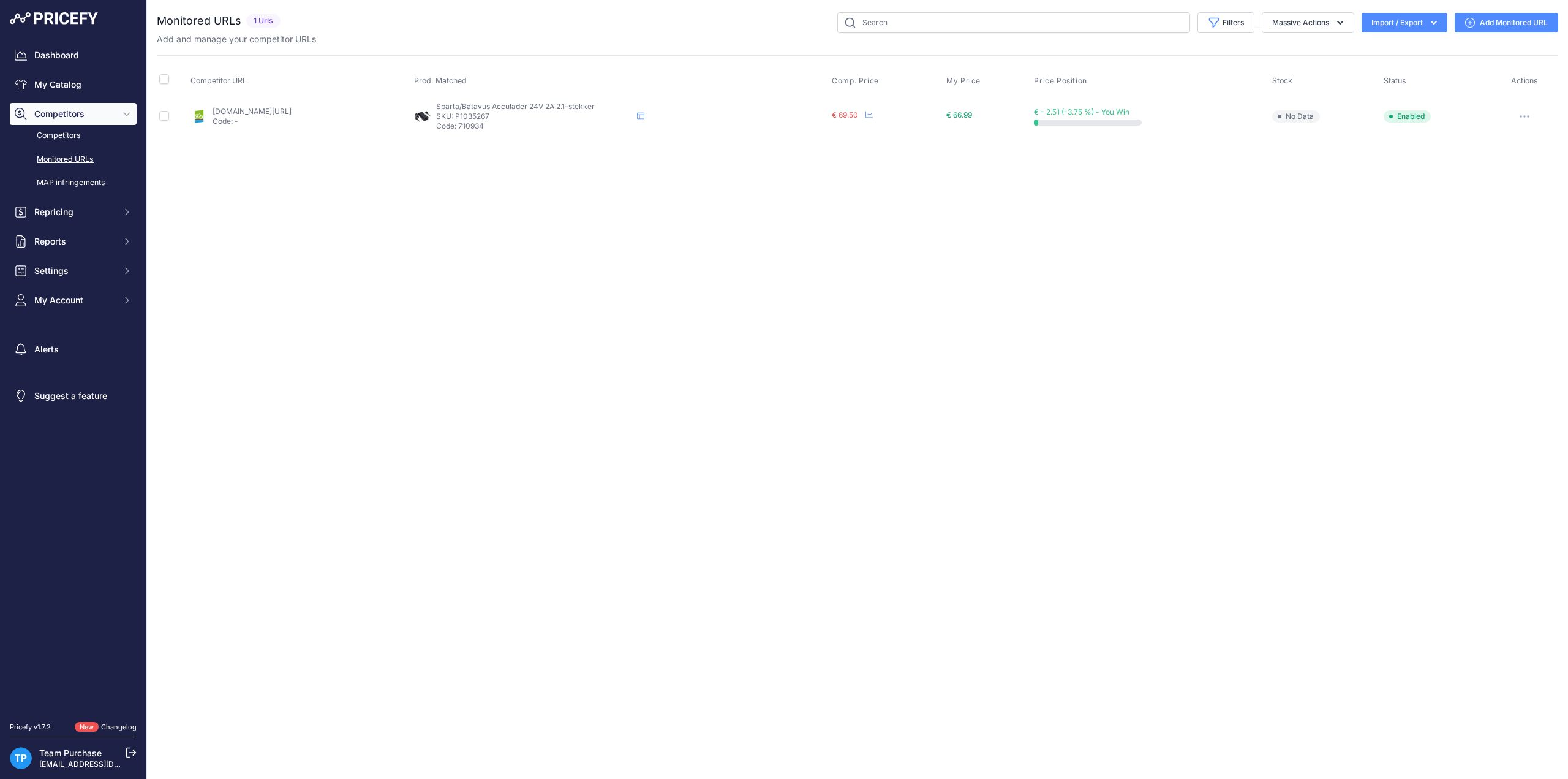
click at [1523, 18] on link "Add Monitored URL" at bounding box center [1507, 22] width 104 height 19
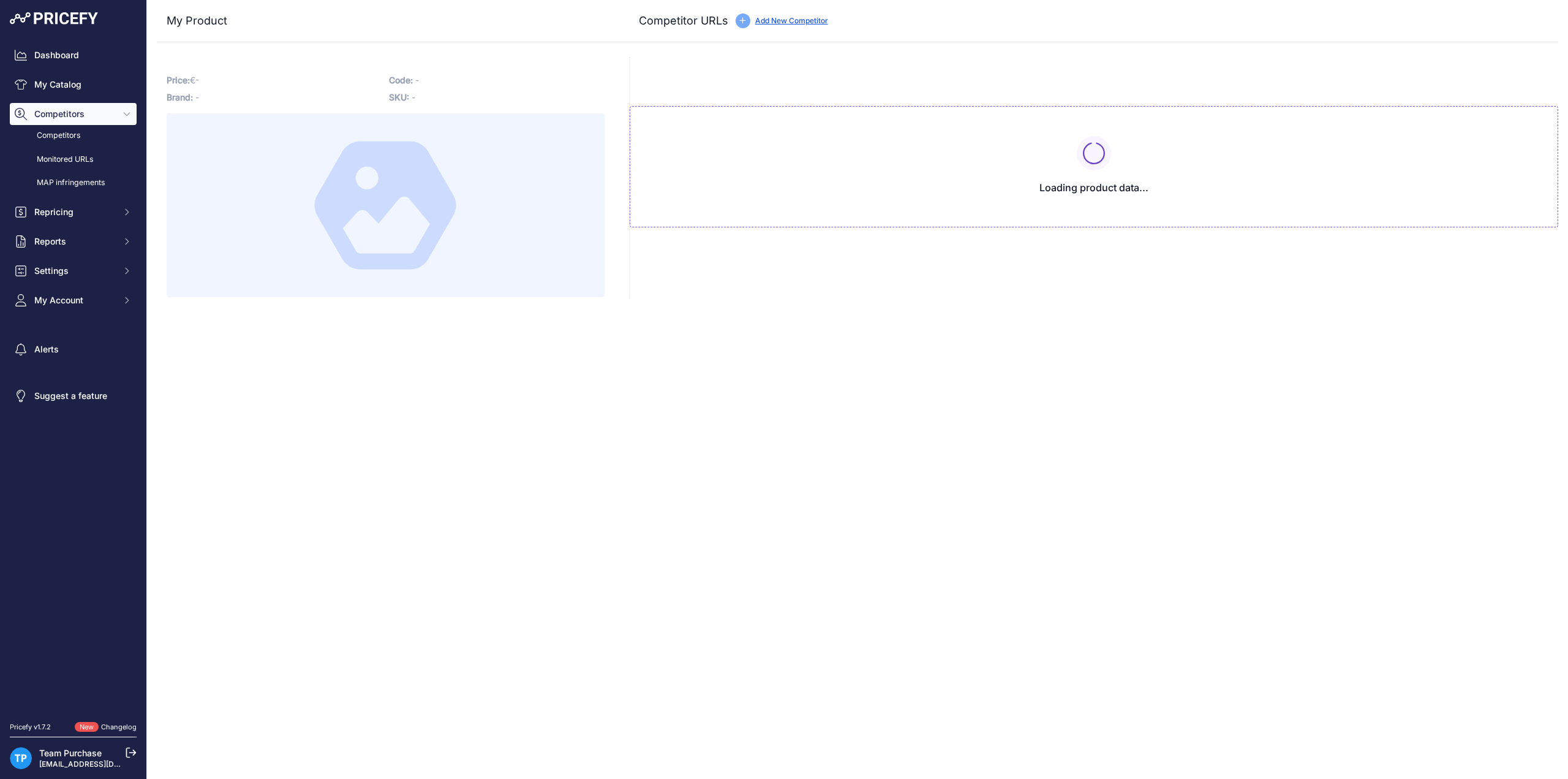
type input "[DOMAIN_NAME][URL]"
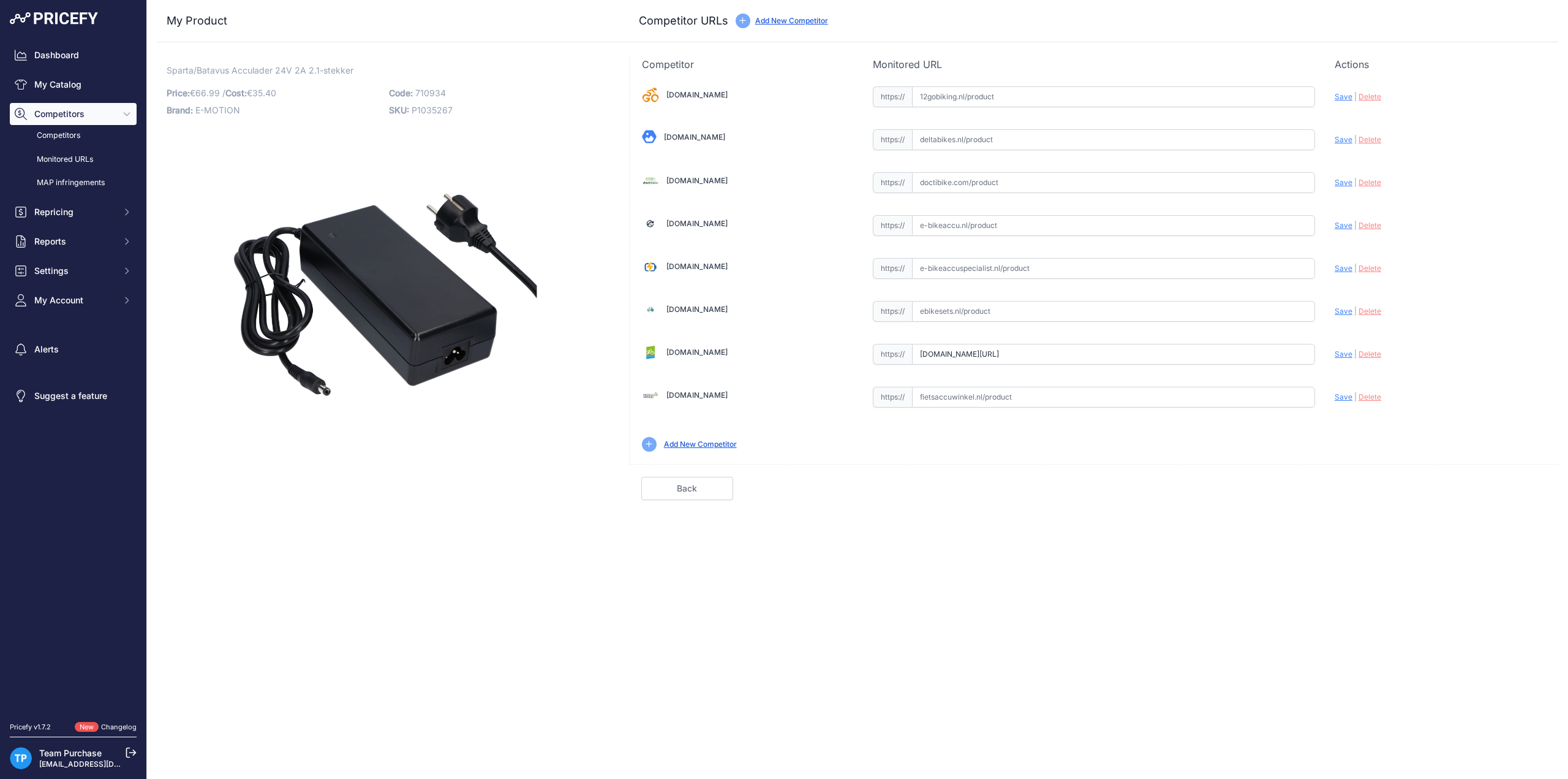
click at [437, 95] on span "710934" at bounding box center [431, 92] width 31 height 11
copy span "710934"
click at [986, 221] on input "text" at bounding box center [1113, 226] width 403 height 21
paste input "[URL][DOMAIN_NAME]"
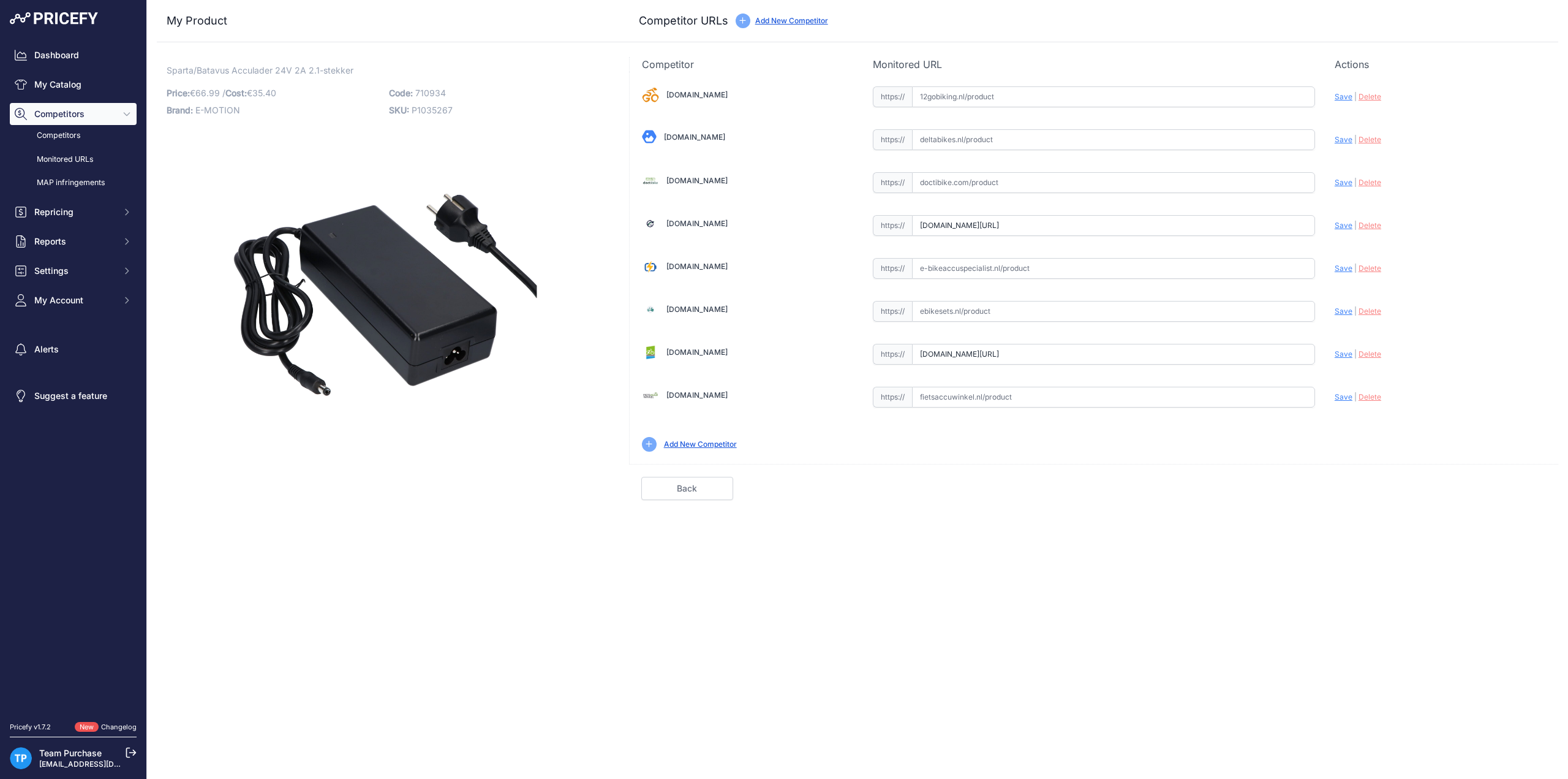
click at [1345, 226] on span "Save" at bounding box center [1344, 225] width 17 height 10
type input "[URL][DOMAIN_NAME]"
click at [1516, 477] on link "Done" at bounding box center [1501, 489] width 92 height 23
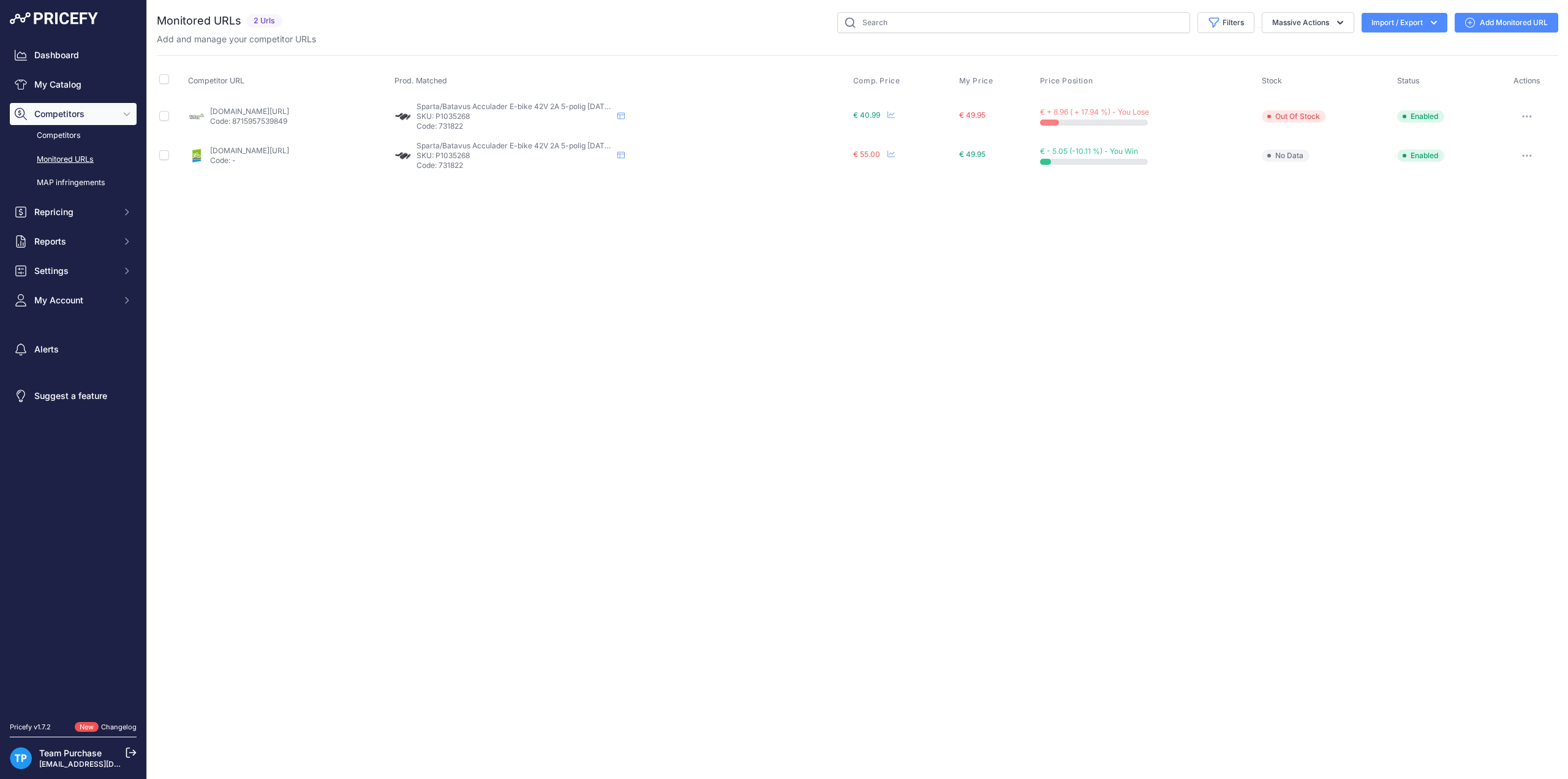
click at [1487, 25] on link "Add Monitored URL" at bounding box center [1507, 22] width 104 height 19
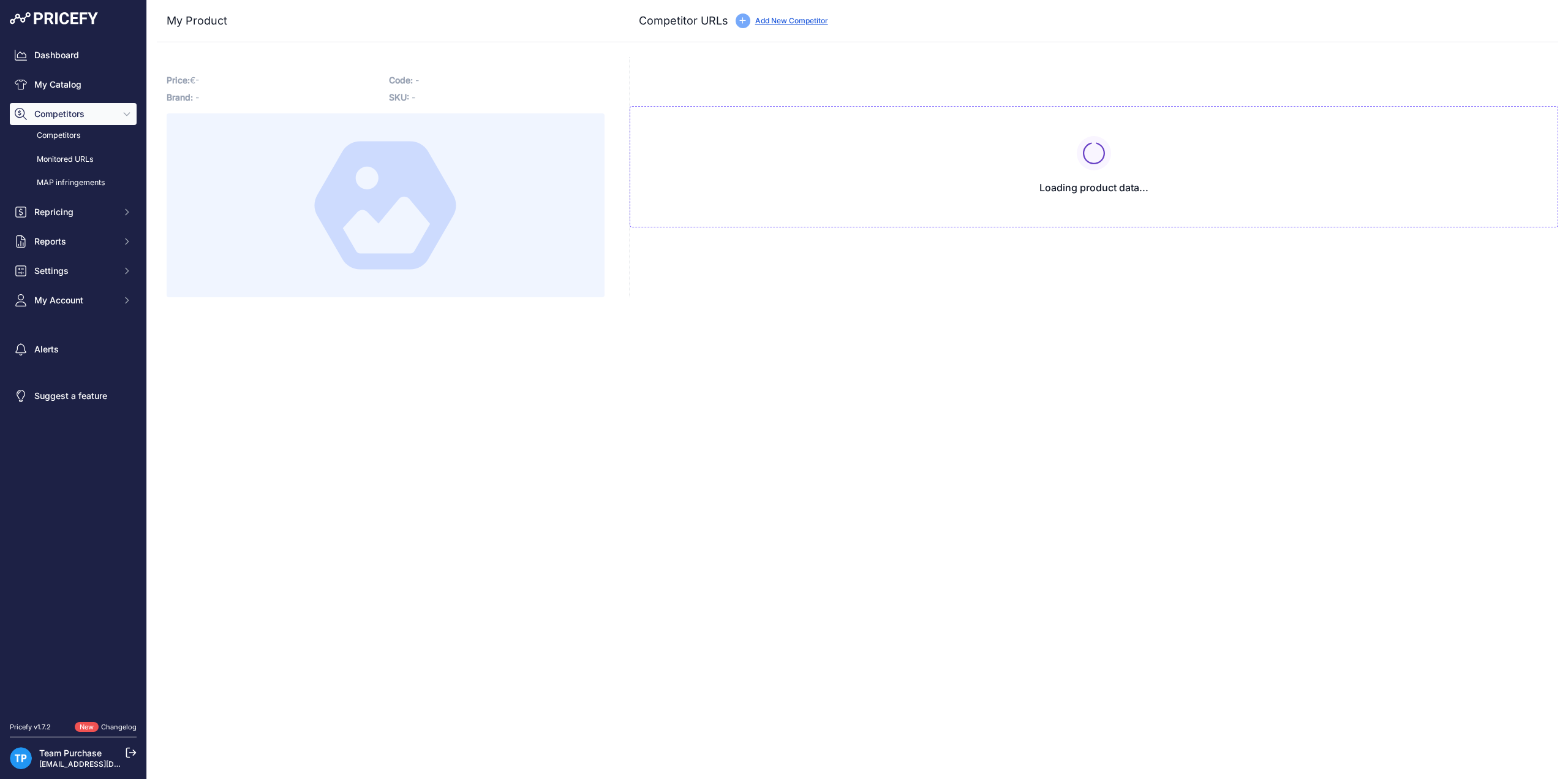
type input "[DOMAIN_NAME][URL]"
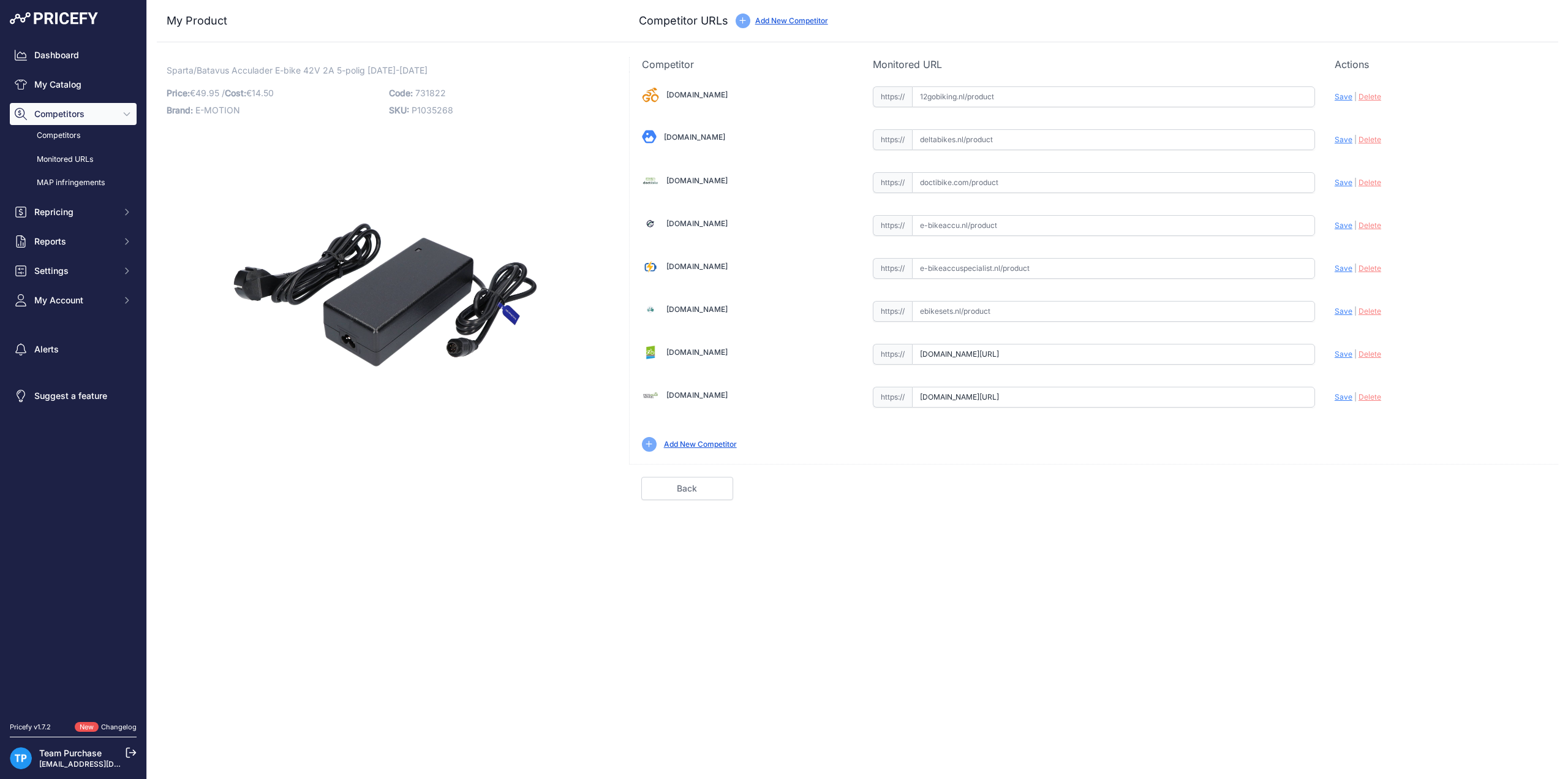
click at [1027, 220] on input "text" at bounding box center [1113, 226] width 403 height 21
paste input "[URL][DOMAIN_NAME]"
click at [1343, 221] on span "Save" at bounding box center [1344, 225] width 17 height 10
type input "[URL][DOMAIN_NAME]"
click at [1514, 497] on div "Competitor URL added. It will be now analyzed and available in the Monitored UR…" at bounding box center [858, 390] width 1422 height 779
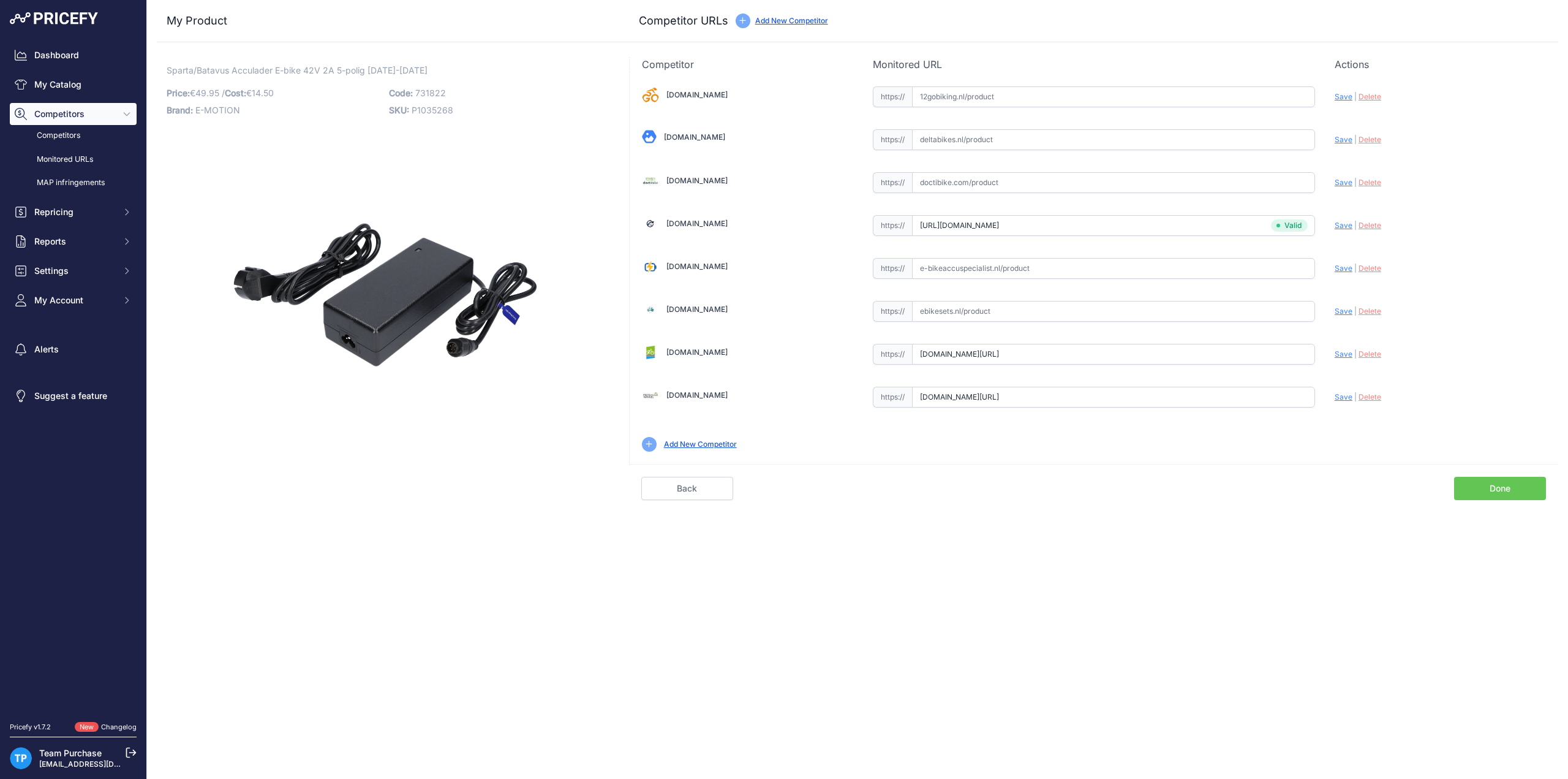
click at [1514, 490] on link "Done" at bounding box center [1501, 489] width 92 height 23
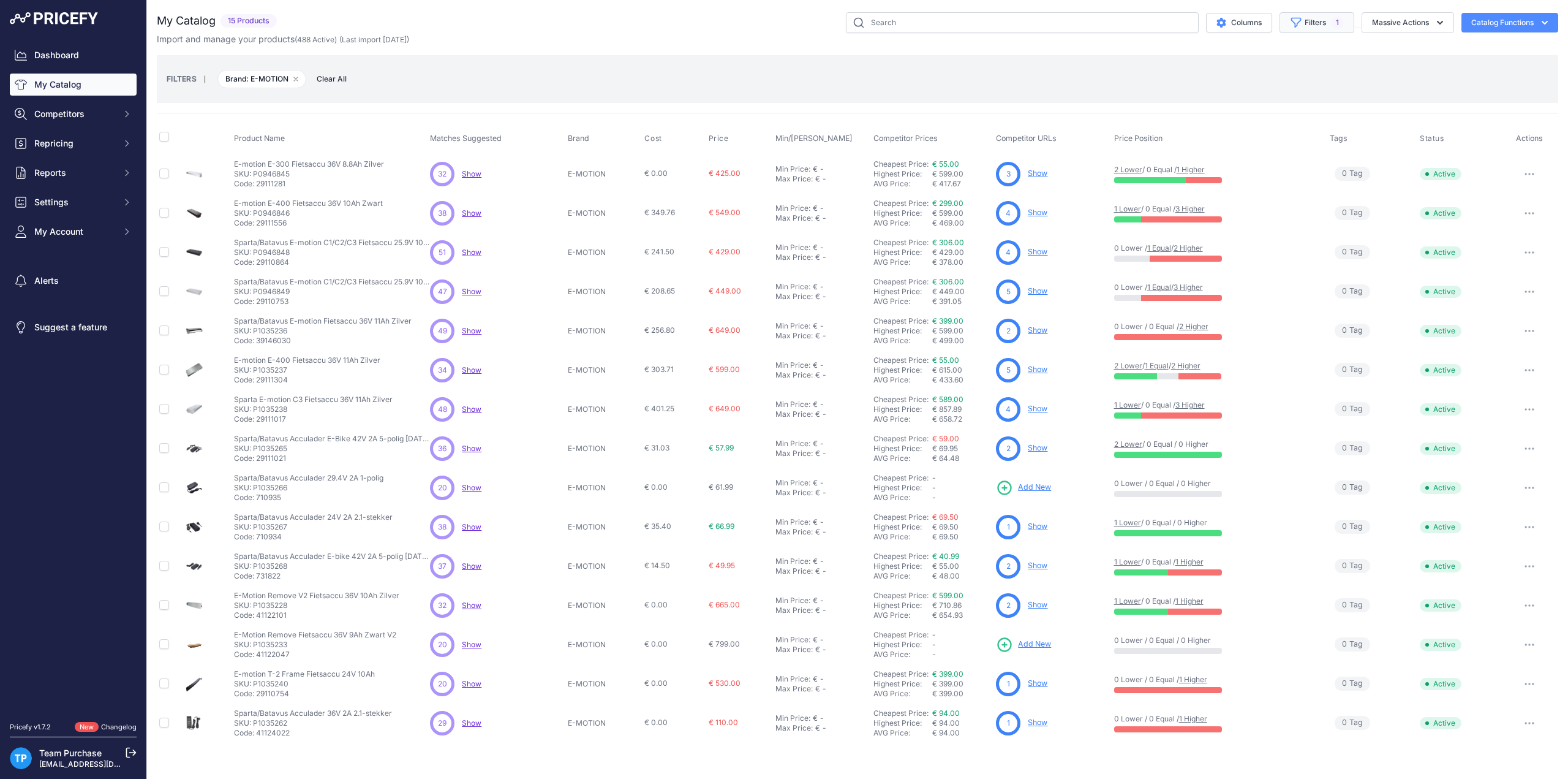
click at [1342, 16] on button "Filters 1" at bounding box center [1317, 23] width 75 height 21
click at [1298, 167] on select "Select an option AEG ANSMANN BAFANG BASIL BATAVUS BMZ BOSCH BRINCKERS COMPATIBL…" at bounding box center [1285, 172] width 117 height 21
select select "FIT"
click at [1227, 162] on select "Select an option AEG ANSMANN BAFANG BASIL BATAVUS BMZ BOSCH BRINCKERS COMPATIBL…" at bounding box center [1285, 172] width 117 height 21
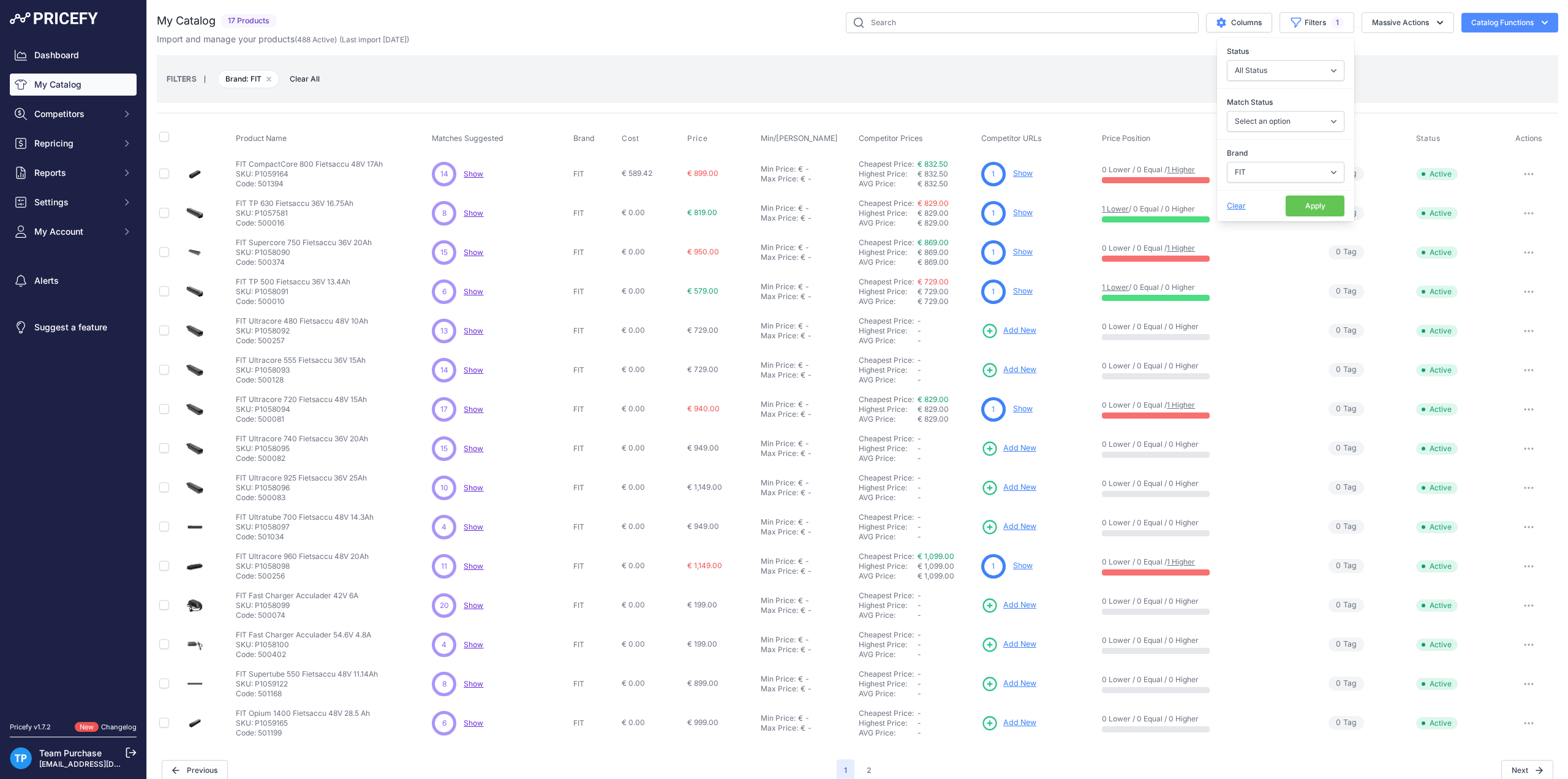
click at [894, 84] on div "FILTERS | Brand: FIT Remove filter option Clear All" at bounding box center [858, 79] width 1382 height 33
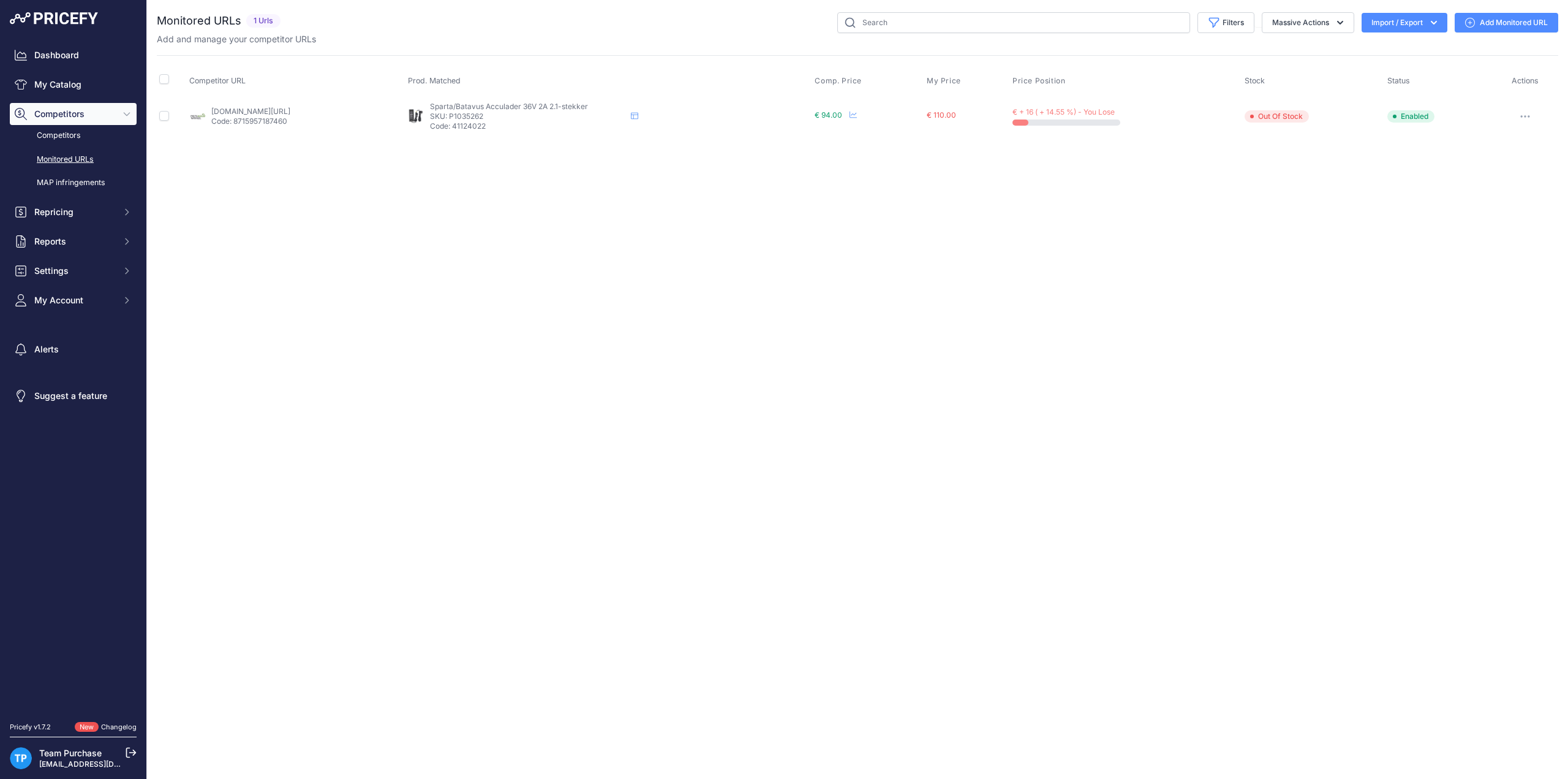
click at [1493, 29] on link "Add Monitored URL" at bounding box center [1507, 22] width 104 height 19
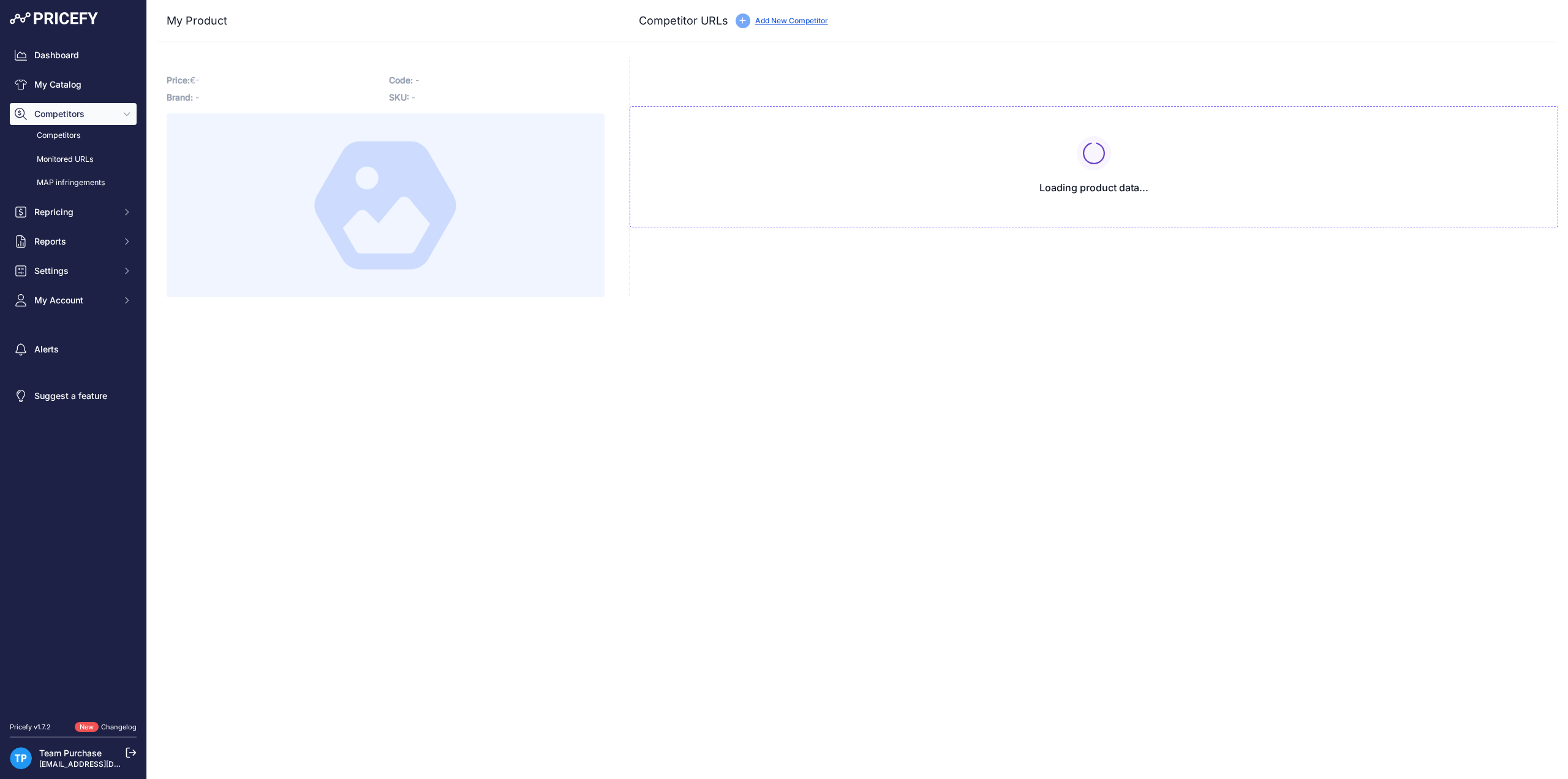
type input "[DOMAIN_NAME][URL]"
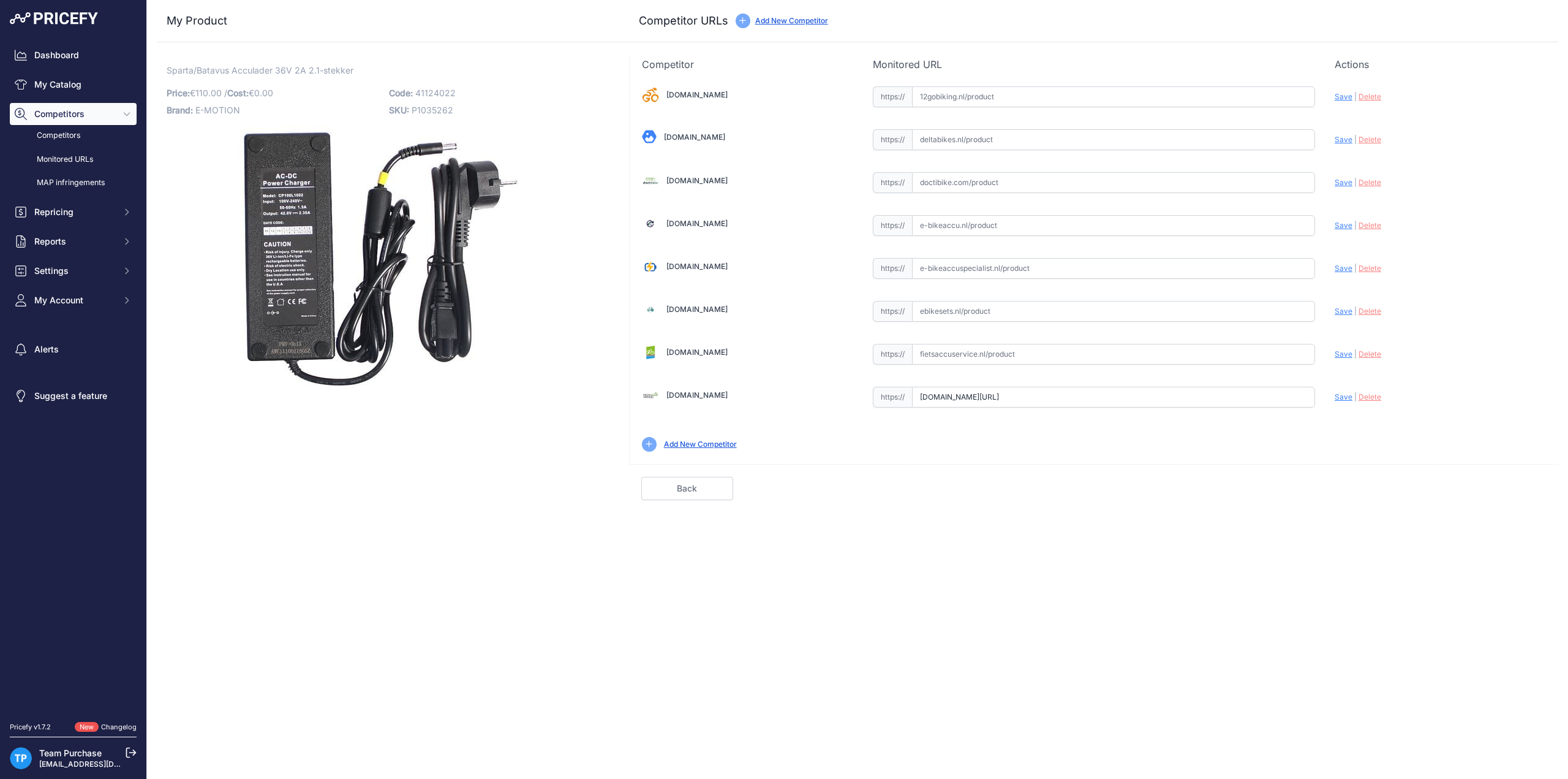
click at [432, 88] on span "41124022" at bounding box center [436, 92] width 40 height 11
copy span "41124022"
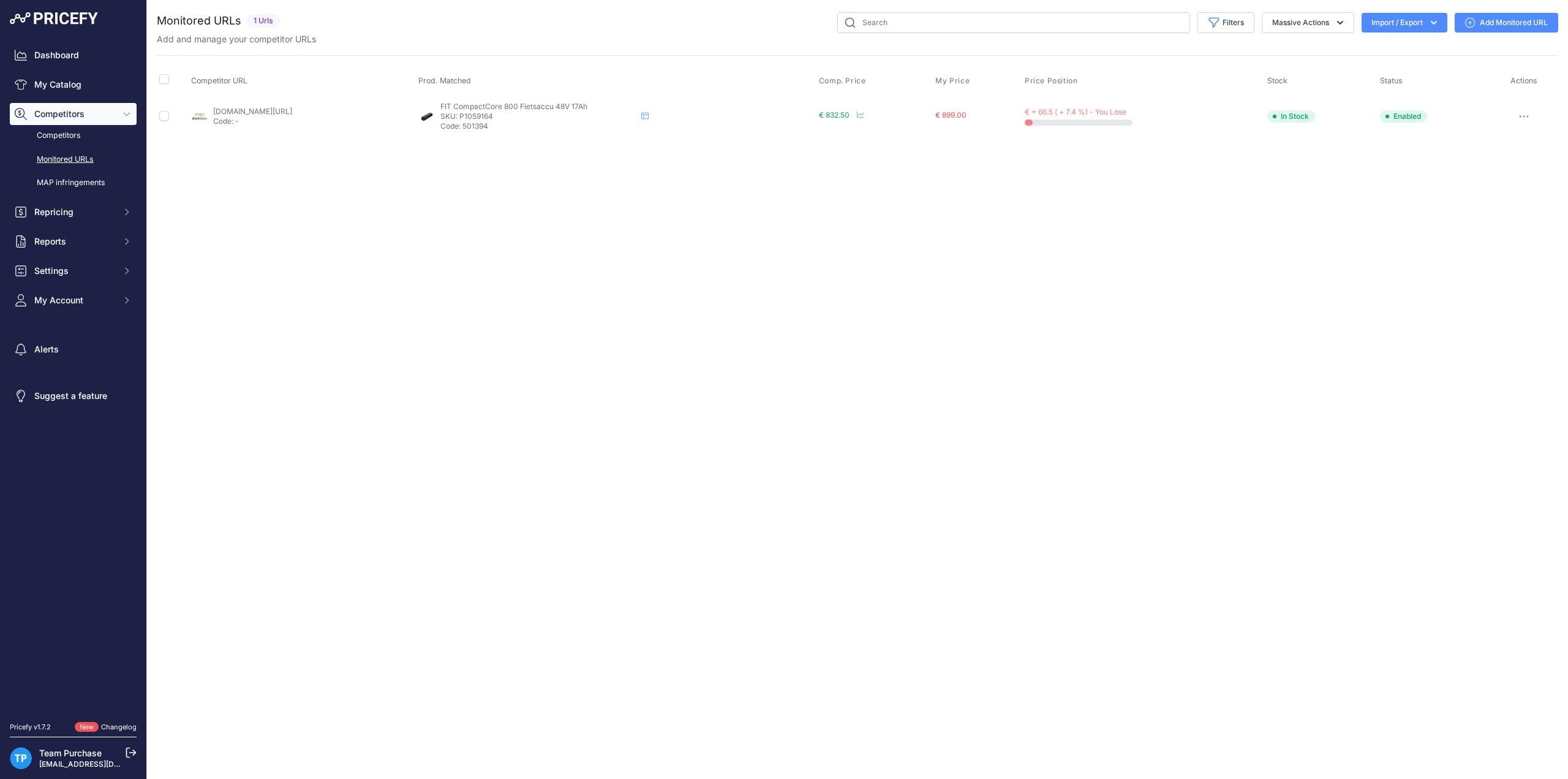
click at [303, 218] on div "Close You are not connected to the internet." at bounding box center [858, 390] width 1422 height 779
click at [1506, 26] on link "Add Monitored URL" at bounding box center [1507, 22] width 104 height 19
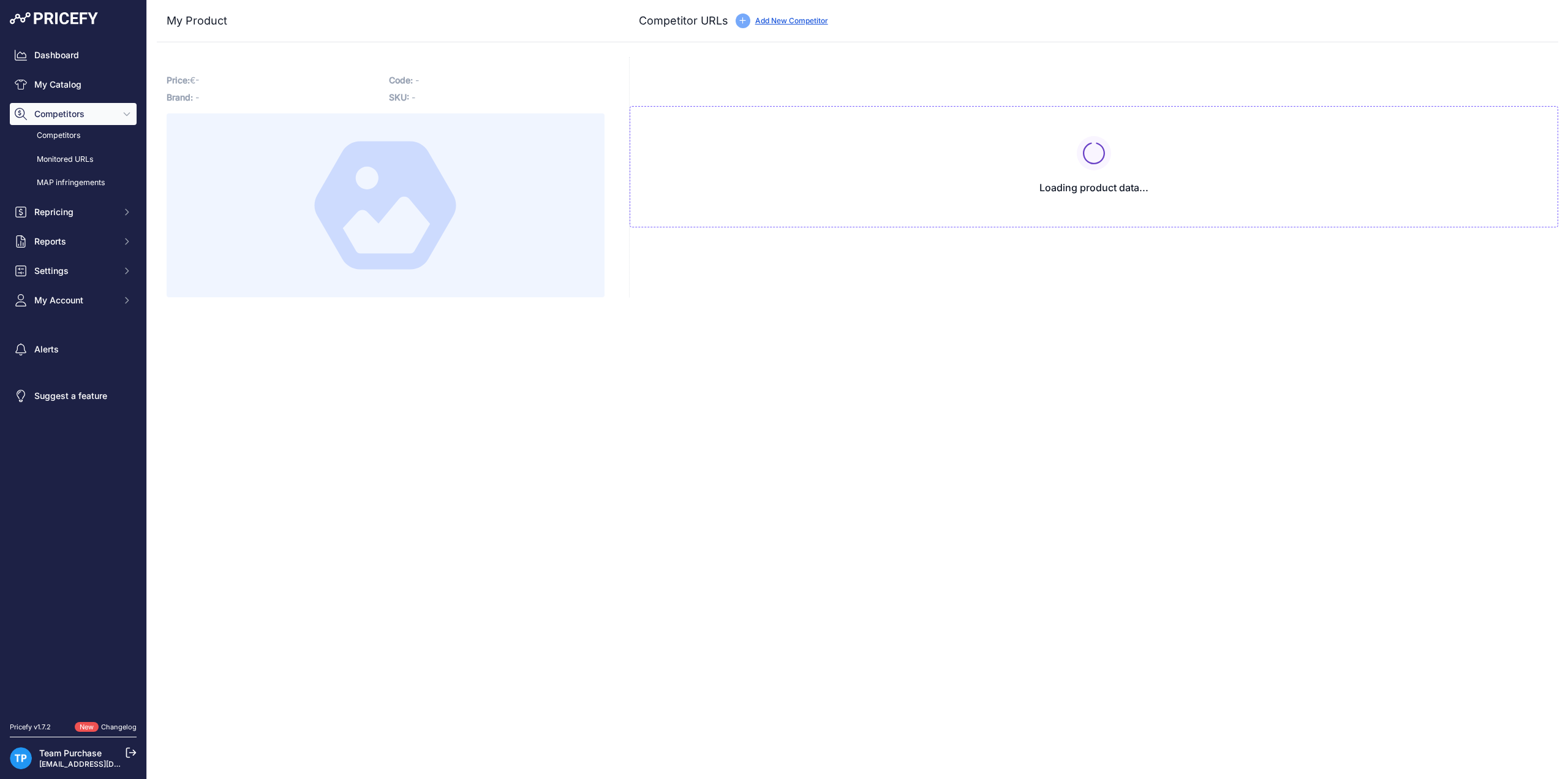
type input "[DOMAIN_NAME][URL]"
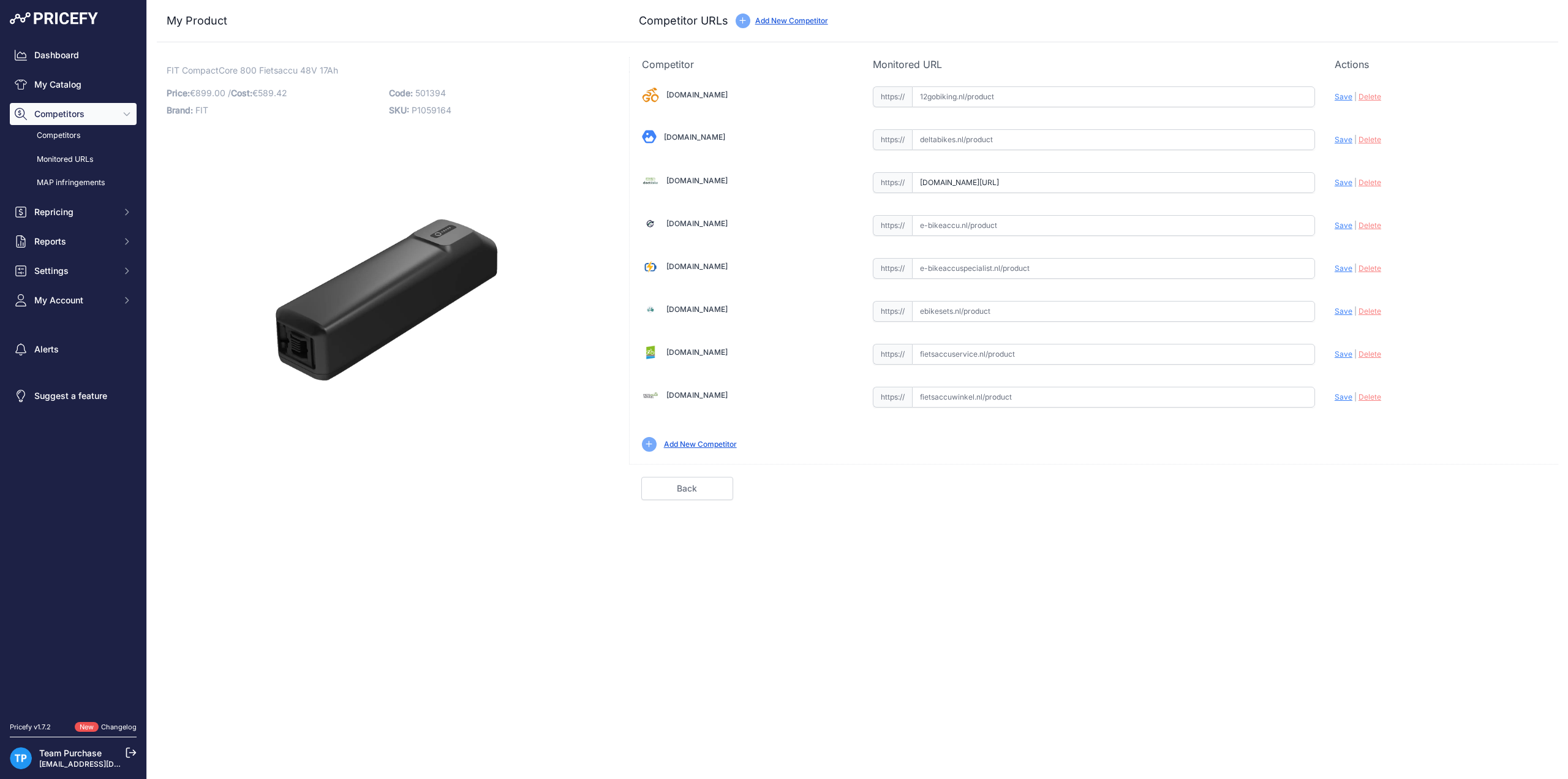
click at [426, 95] on span "501394" at bounding box center [431, 92] width 31 height 11
click at [224, 85] on p "Price: € 899.00 / Cost: € 589.42" at bounding box center [274, 93] width 215 height 17
drag, startPoint x: 165, startPoint y: 73, endPoint x: 255, endPoint y: 73, distance: 90.0
click at [255, 73] on div "FIT CompactCore 800 Fietsaccu 48V 17Ah Link Price: € 899.00 / Cost: 589.42" at bounding box center [386, 278] width 458 height 443
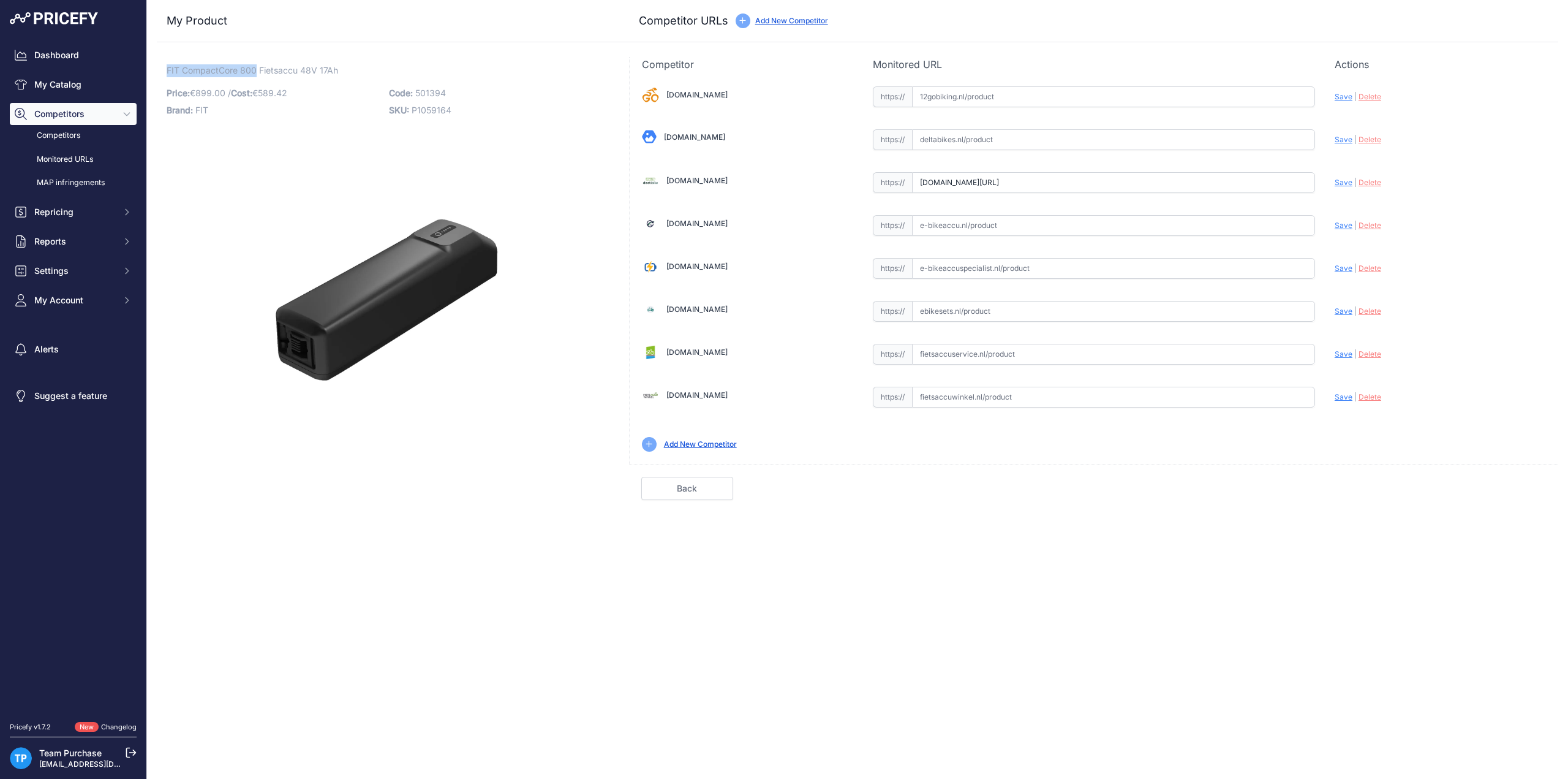
copy span "FIT CompactCore 800"
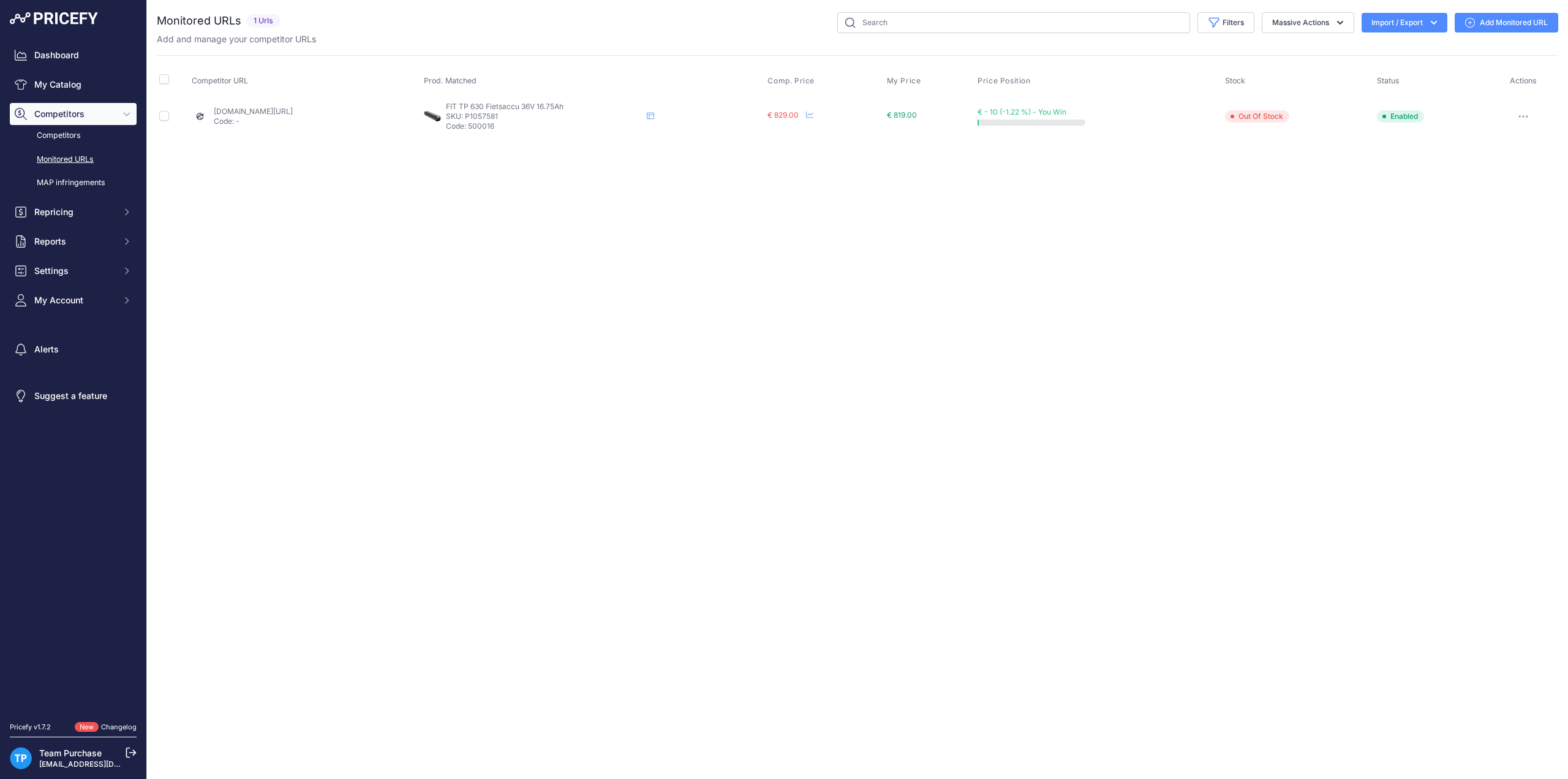
click at [1485, 29] on link "Add Monitored URL" at bounding box center [1507, 22] width 104 height 19
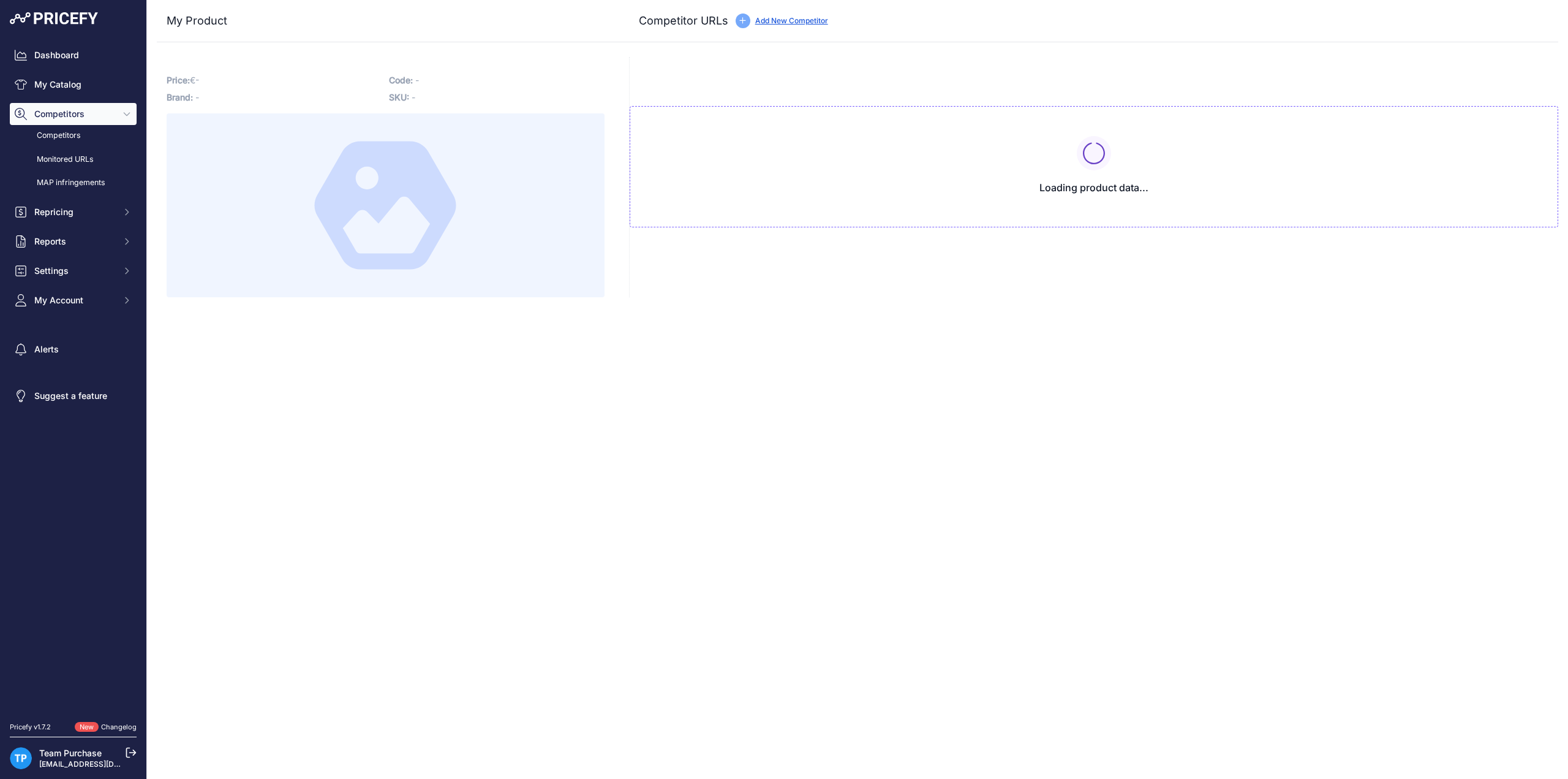
type input "www.e-bikeaccu.nl/fit-tp-630-fit-36-v-16-75-ah?prirule_jdsnikfkfjsd=10020"
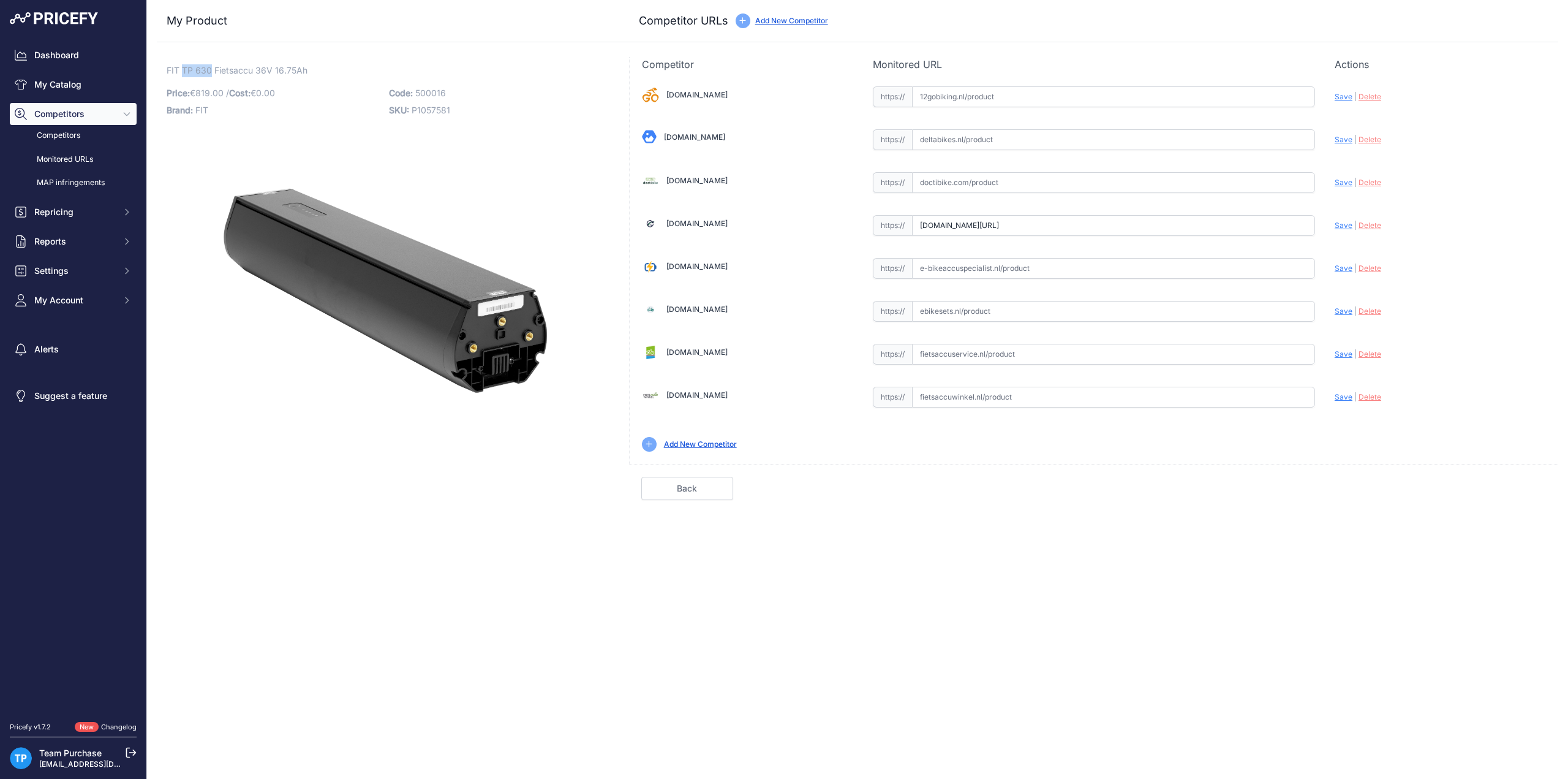
drag, startPoint x: 183, startPoint y: 67, endPoint x: 210, endPoint y: 67, distance: 27.0
click at [210, 67] on span "FIT TP 630 Fietsaccu 36V 16.75Ah" at bounding box center [236, 70] width 141 height 15
copy span "TP 630"
click at [438, 97] on span "500016" at bounding box center [431, 92] width 31 height 11
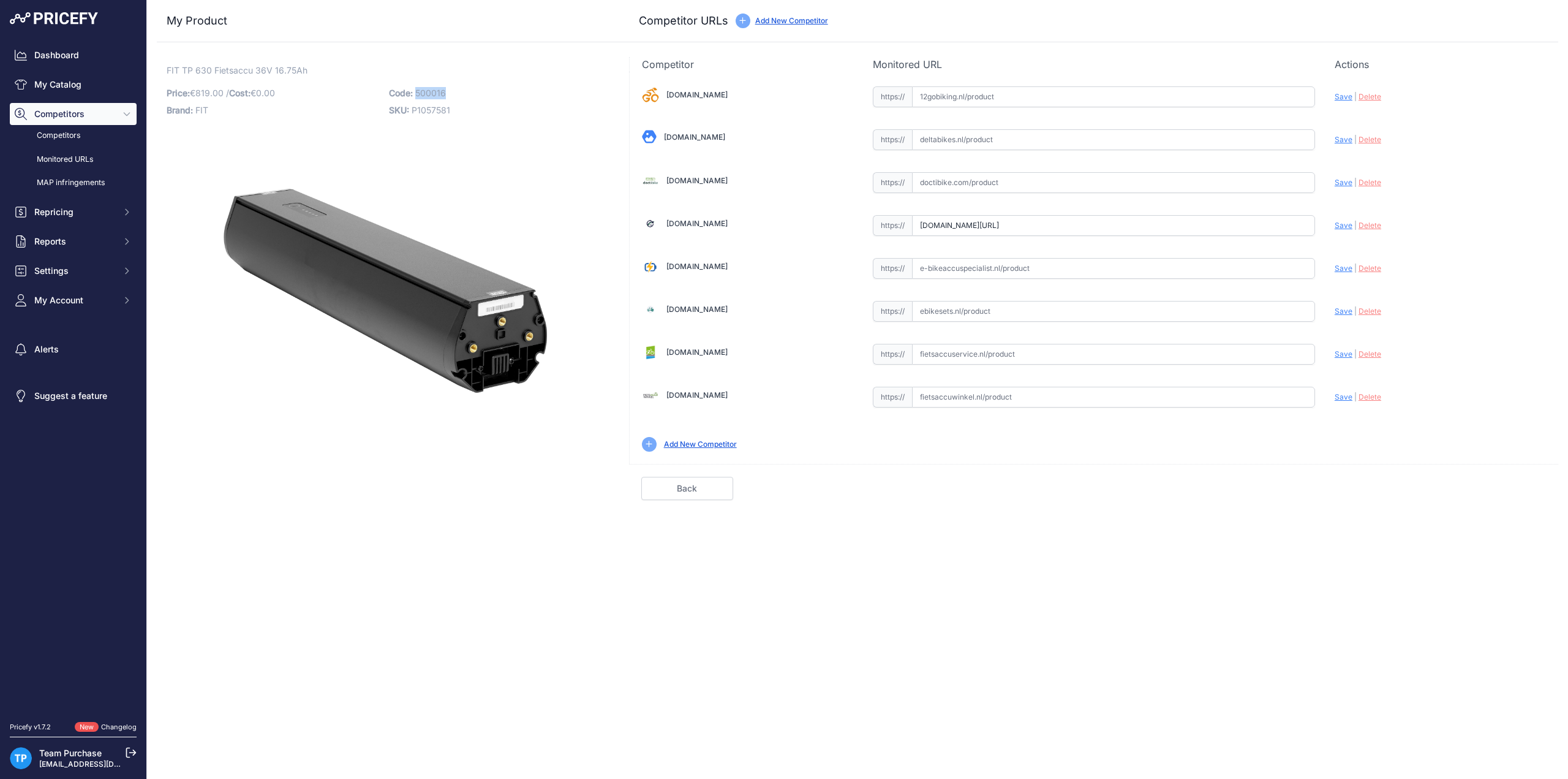
copy span "500016"
drag, startPoint x: 166, startPoint y: 67, endPoint x: 212, endPoint y: 68, distance: 46.0
click at [212, 68] on div "FIT TP 630 Fietsaccu 36V 16.75Ah Link Price: € 819.00 / Cost: 0.00 Brand:" at bounding box center [386, 278] width 458 height 443
copy span "FIT TP 630"
click at [1063, 181] on input "text" at bounding box center [1113, 183] width 403 height 21
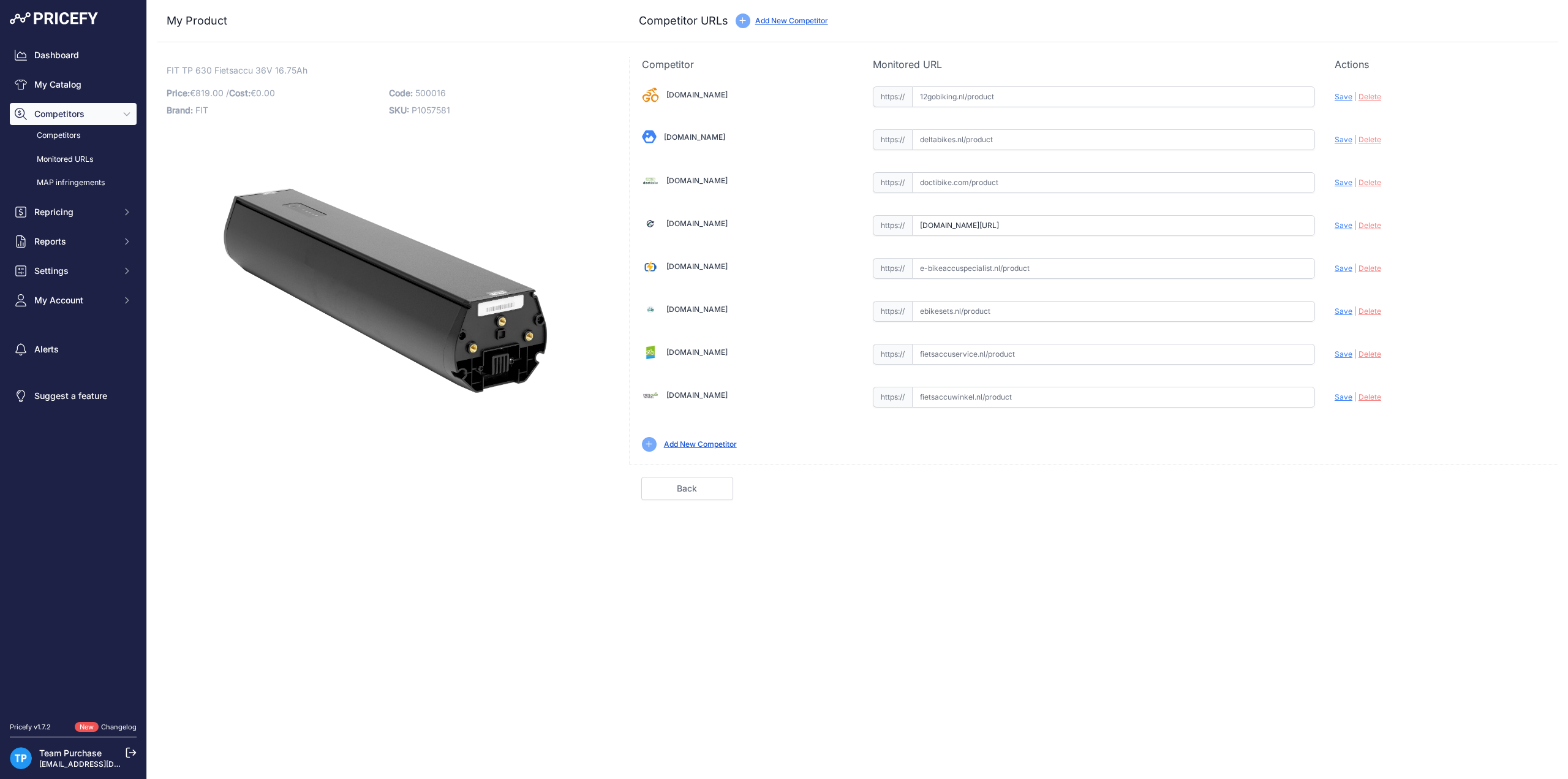
paste input "https://doctibike.com/nl/fit-batterij/4967-fit-tp-630-batterij-36v-1675ah.html"
click at [1347, 178] on span "Save" at bounding box center [1344, 183] width 17 height 10
type input "https://doctibike.com/nl/fit-batterij/4967-fit-tp-630-batterij-36v-1675ah.html?…"
click at [1476, 481] on link "Done" at bounding box center [1501, 489] width 92 height 23
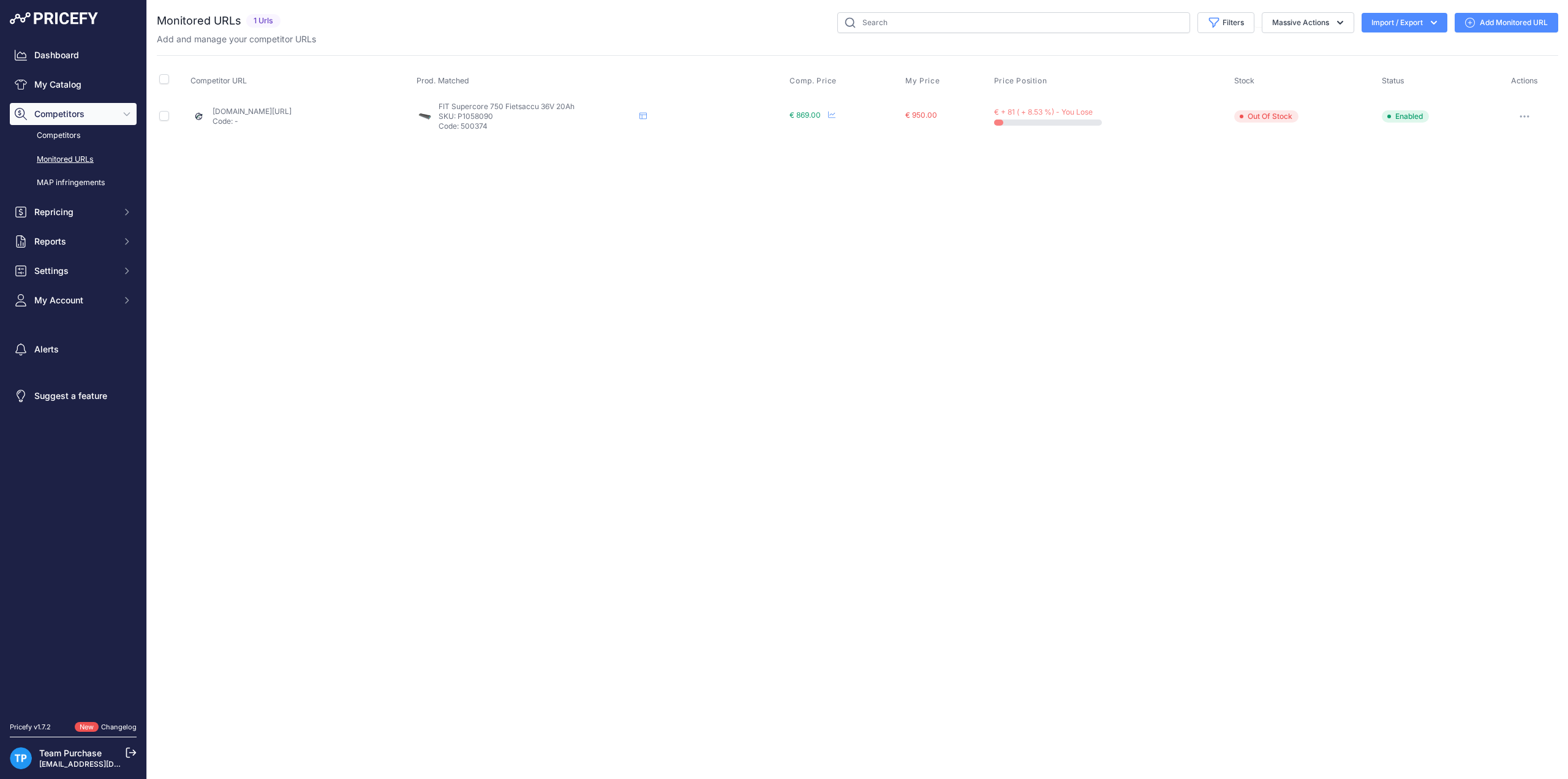
click at [1482, 19] on link "Add Monitored URL" at bounding box center [1507, 22] width 104 height 19
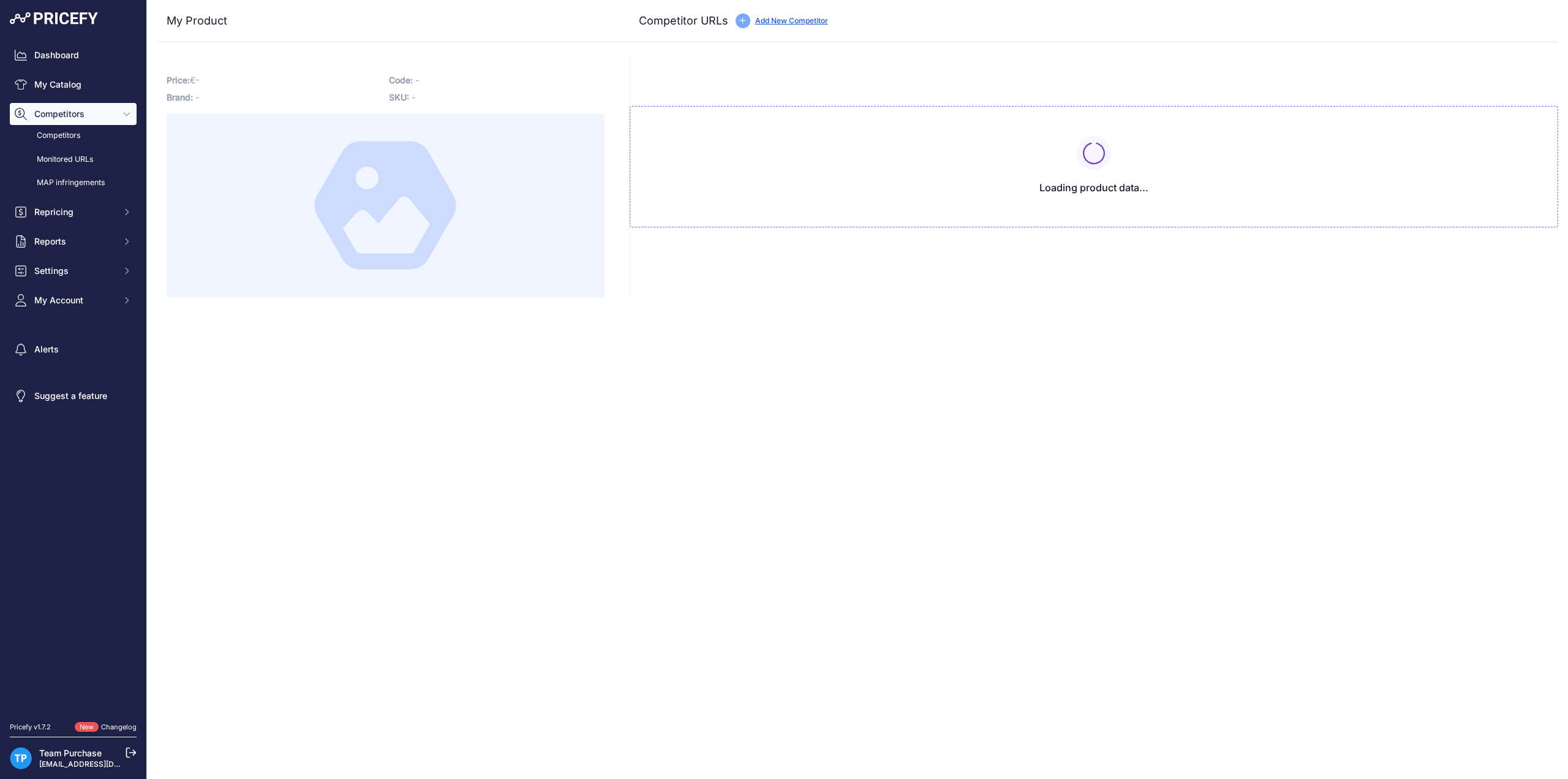
type input "[DOMAIN_NAME][URL]"
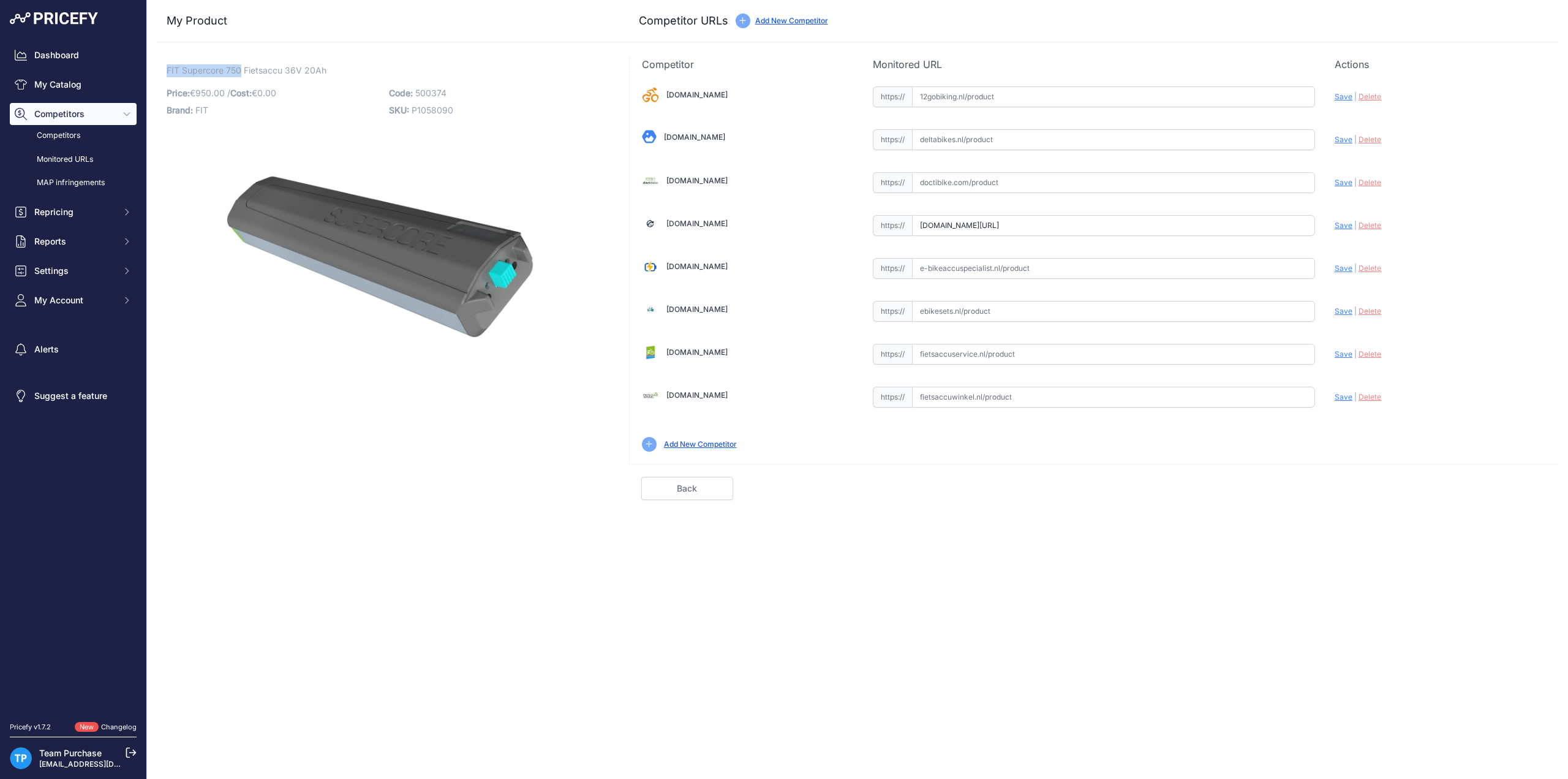
drag, startPoint x: 168, startPoint y: 68, endPoint x: 242, endPoint y: 66, distance: 74.0
click at [242, 66] on span "FIT Supercore 750 Fietsaccu 36V 20Ah" at bounding box center [246, 70] width 160 height 15
copy span "FIT Supercore 750"
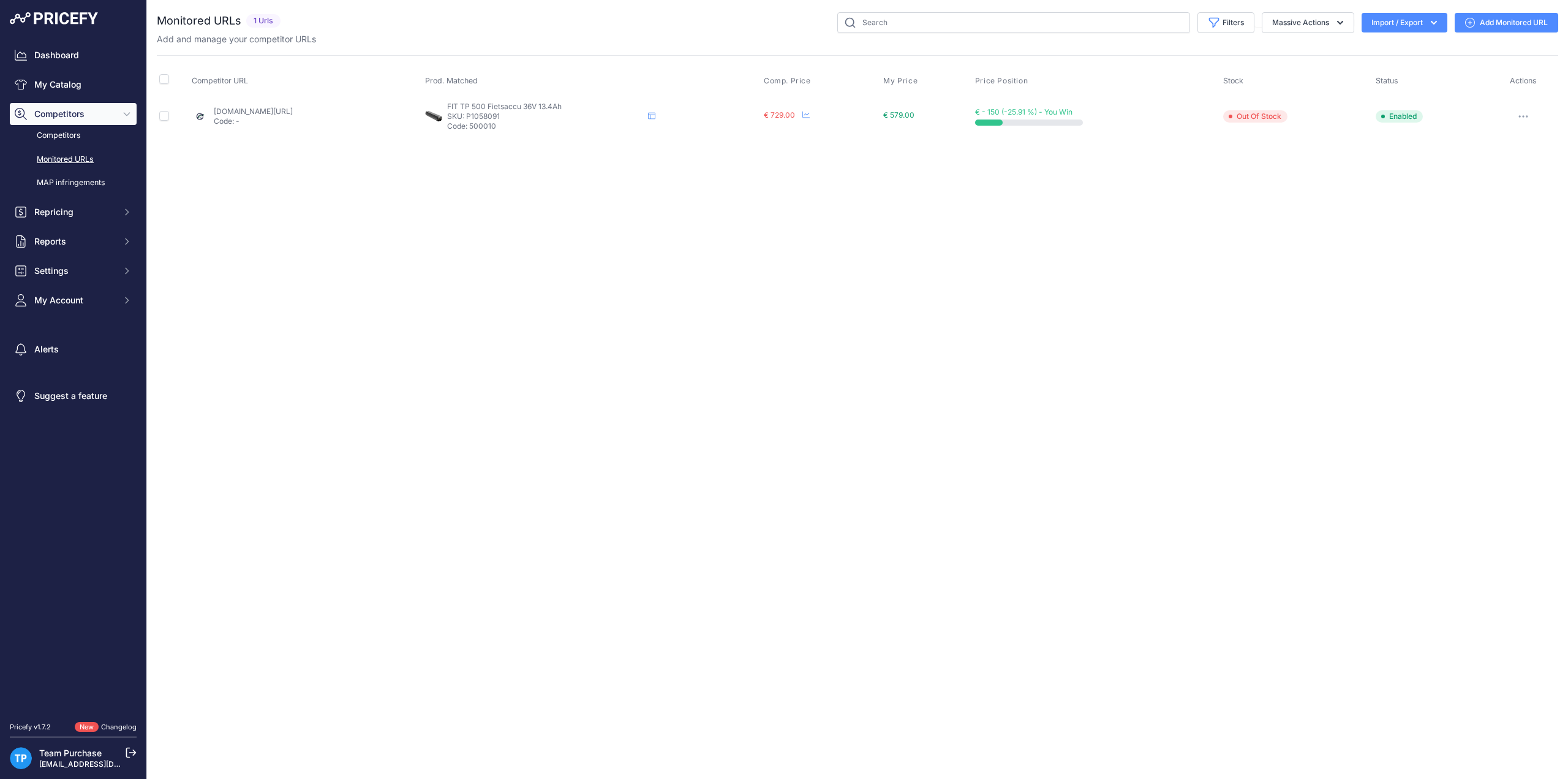
click at [1479, 32] on link "Add Monitored URL" at bounding box center [1507, 22] width 104 height 19
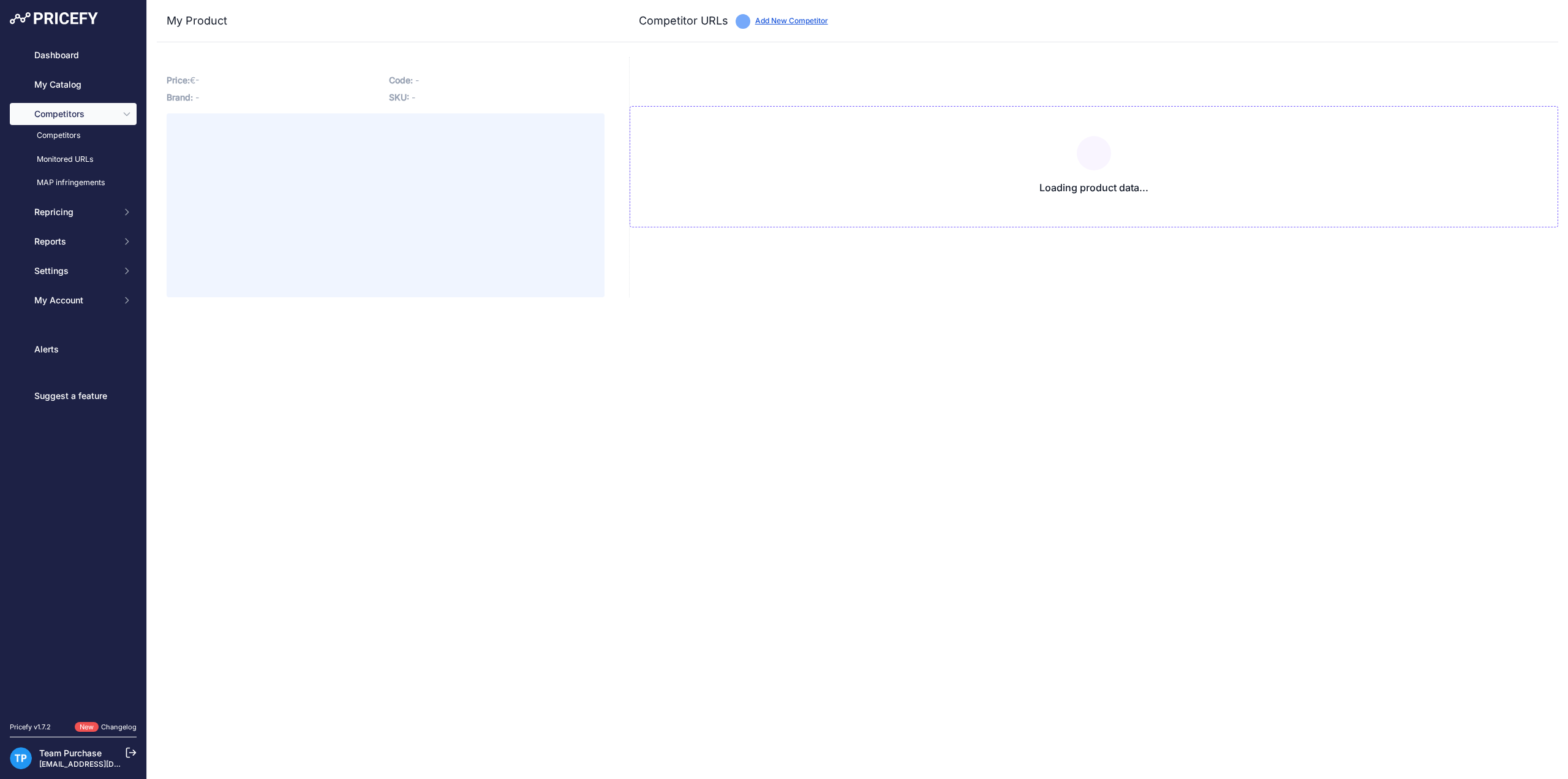
type input "[DOMAIN_NAME][URL]"
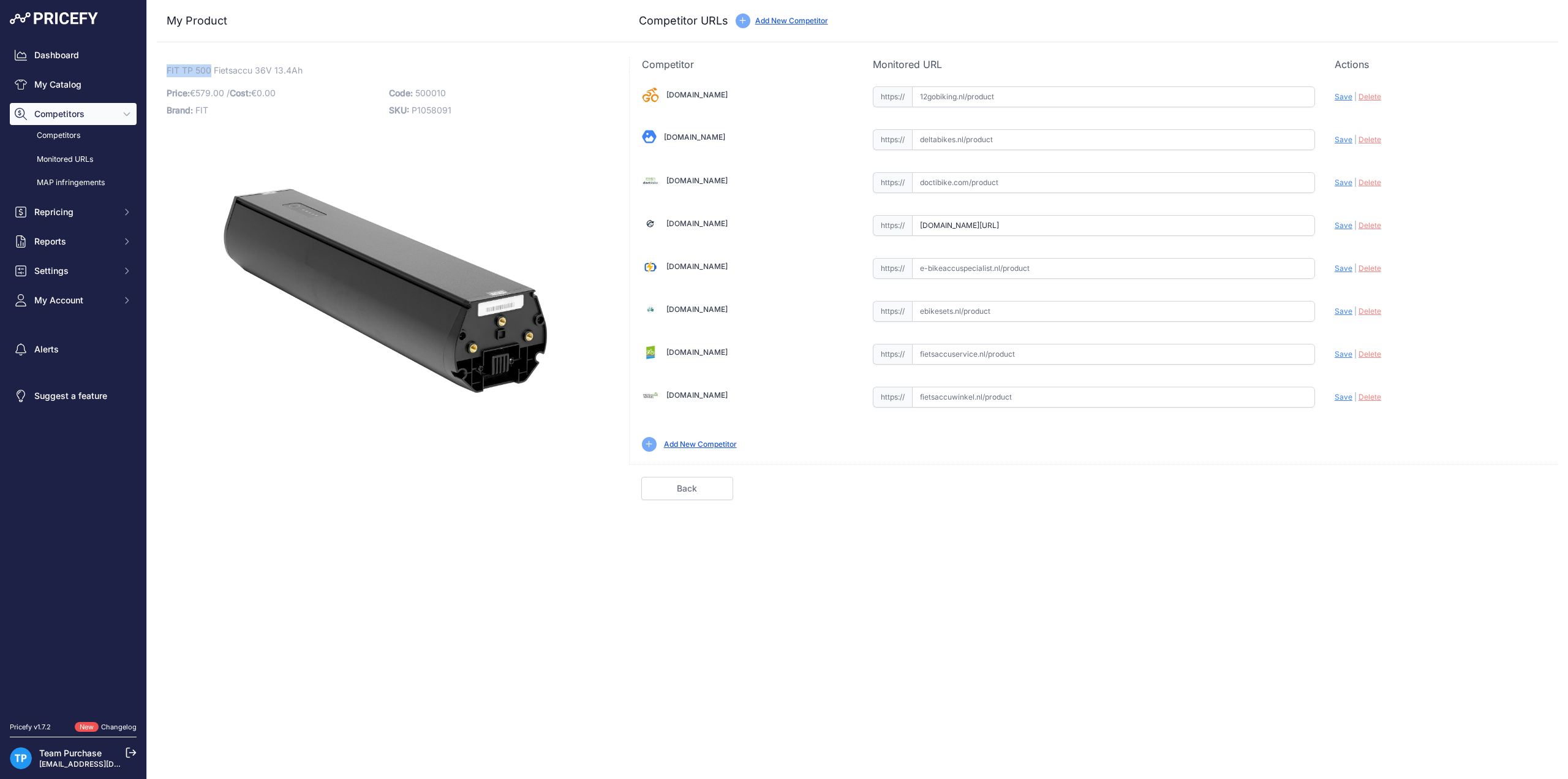
drag, startPoint x: 162, startPoint y: 66, endPoint x: 211, endPoint y: 68, distance: 49.0
click at [211, 68] on div "FIT TP 500 Fietsaccu 36V 13.4Ah Link Price: € 579.00 / Cost: 0.00 Brand:" at bounding box center [386, 278] width 458 height 443
copy span "FIT TP 500"
click at [967, 191] on input "text" at bounding box center [1113, 183] width 403 height 21
paste input "https://doctibike.com/nl/fit-batterij/4966-fit-tp-500-accu-36v-134ah.html"
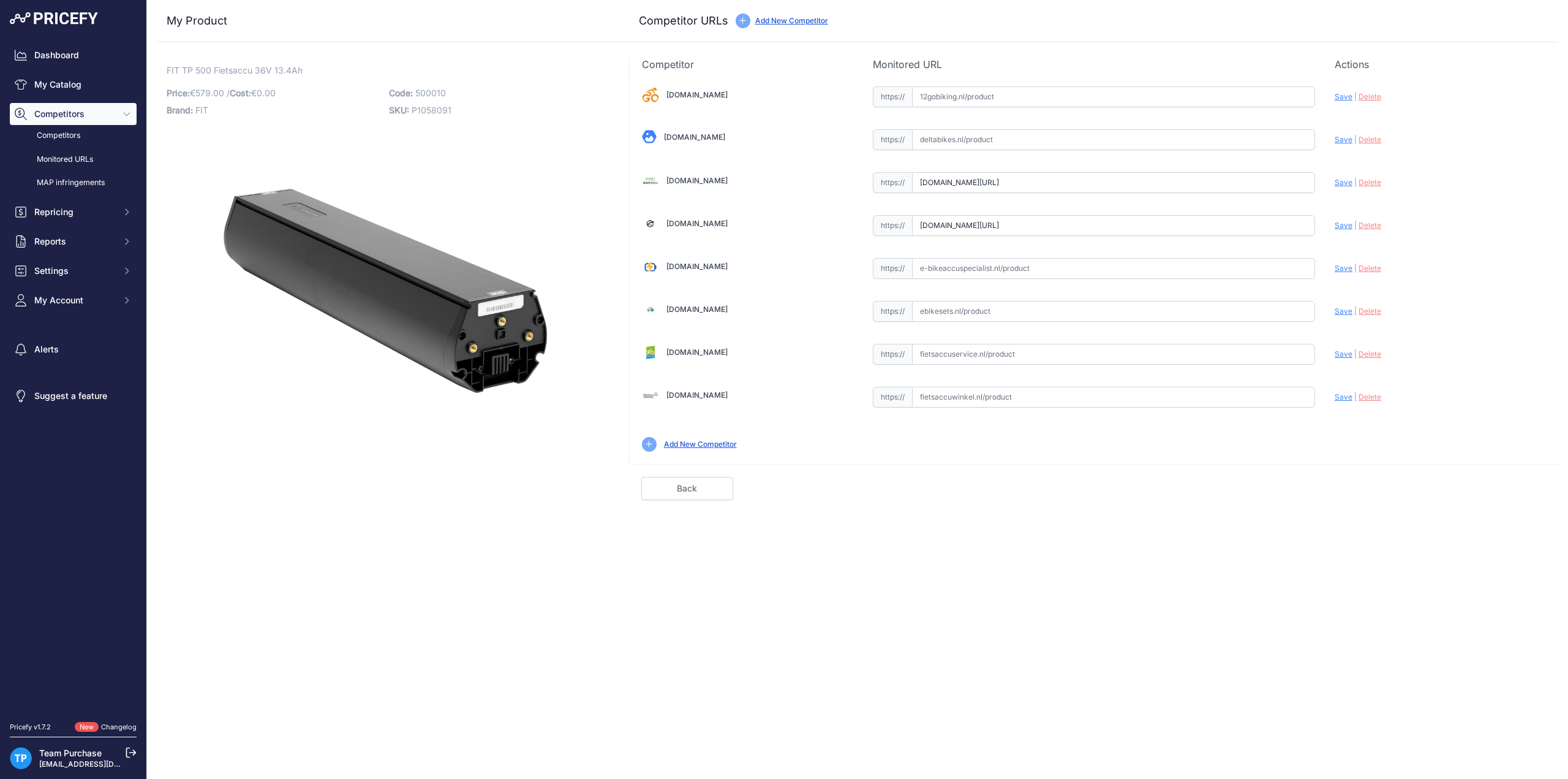
click at [1339, 186] on span "Save" at bounding box center [1344, 183] width 17 height 10
type input "https://doctibike.com/nl/fit-batterij/4966-fit-tp-500-accu-36v-134ah.html?priru…"
click at [1480, 484] on link "Done" at bounding box center [1501, 489] width 92 height 23
